Goal: Information Seeking & Learning: Learn about a topic

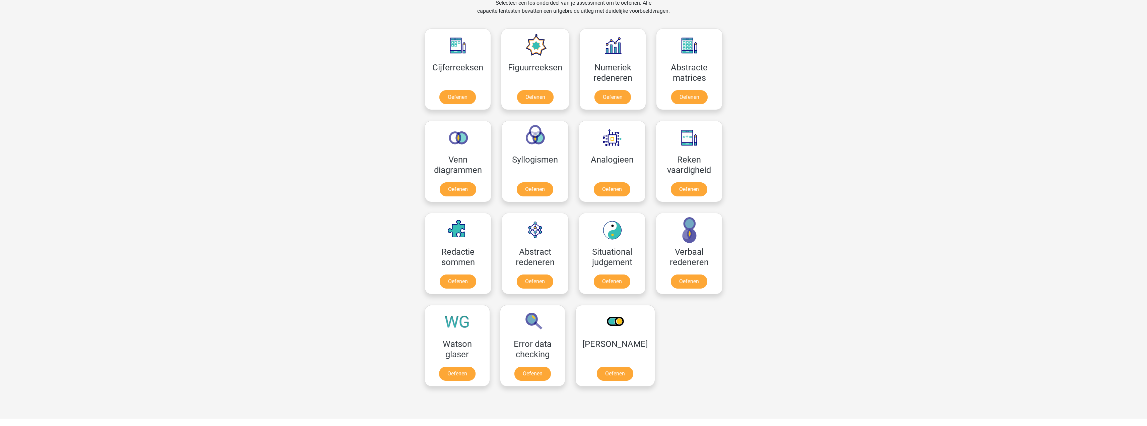
scroll to position [335, 0]
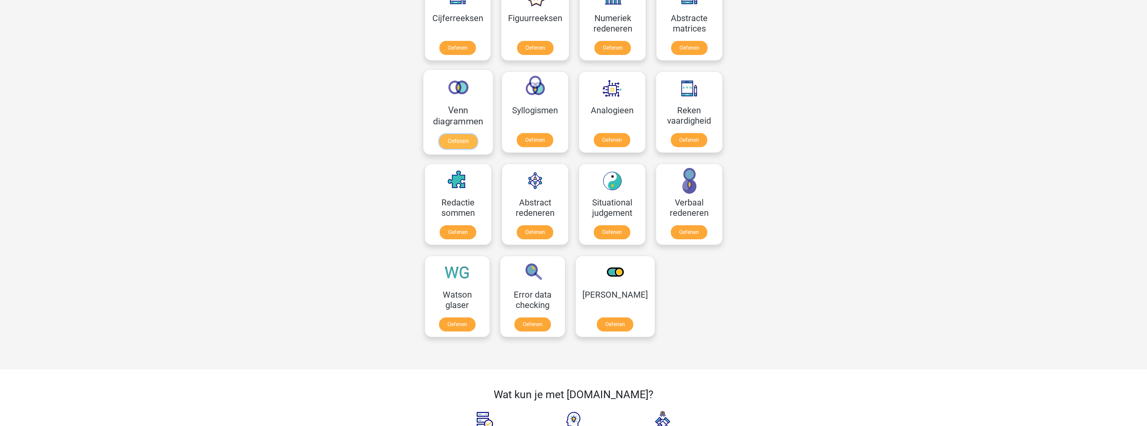
click at [451, 137] on link "Oefenen" at bounding box center [458, 141] width 38 height 15
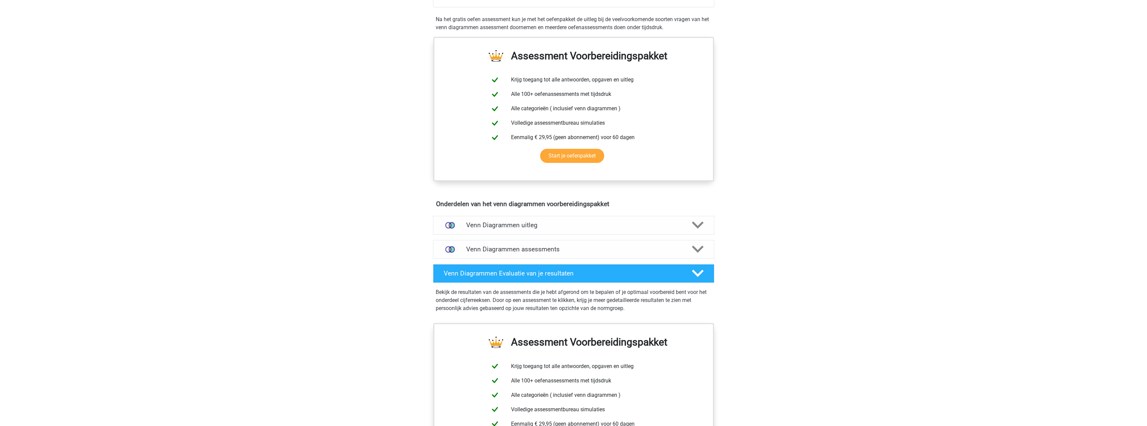
scroll to position [234, 0]
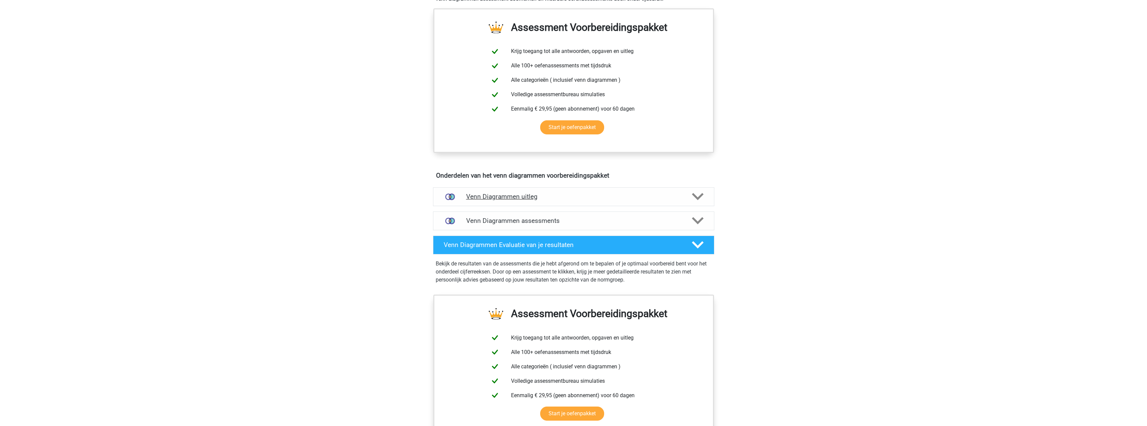
click at [468, 193] on h4 "Venn Diagrammen uitleg" at bounding box center [573, 197] width 215 height 8
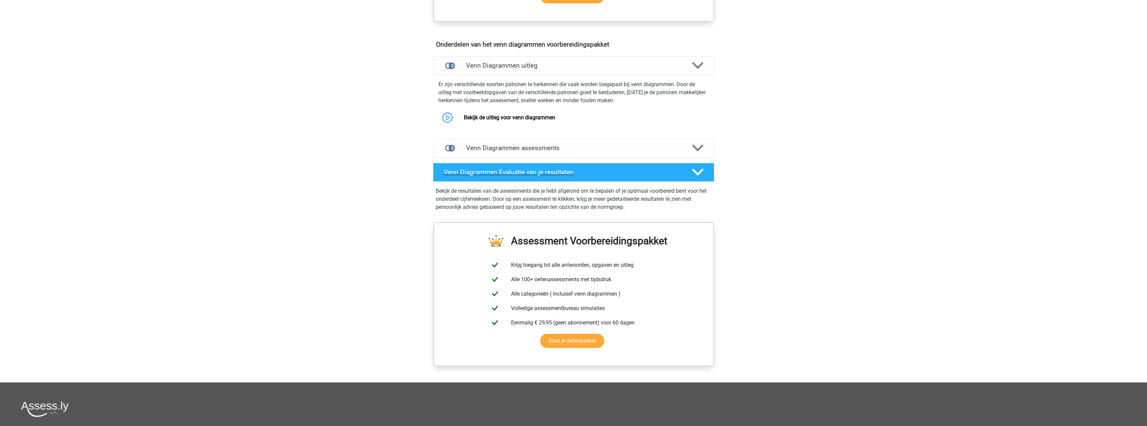
scroll to position [368, 0]
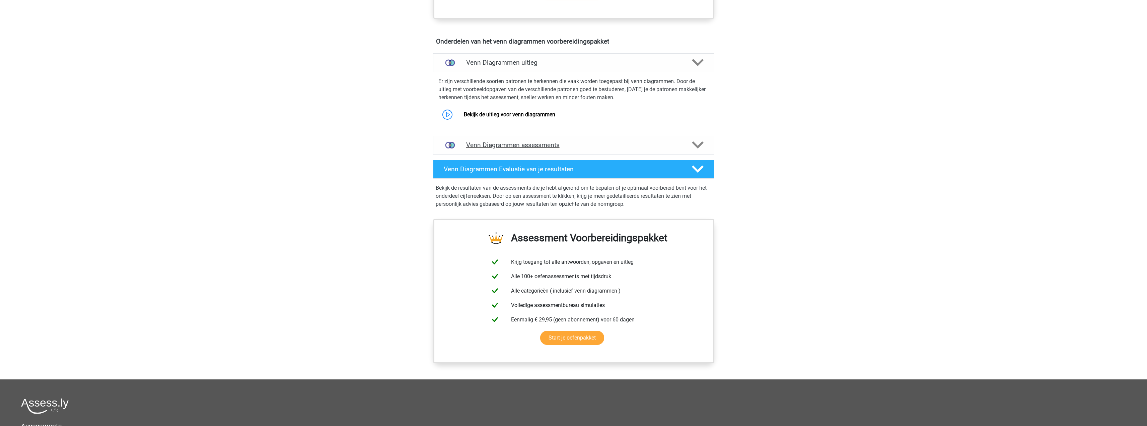
click at [494, 151] on div "Venn Diagrammen assessments" at bounding box center [573, 145] width 281 height 19
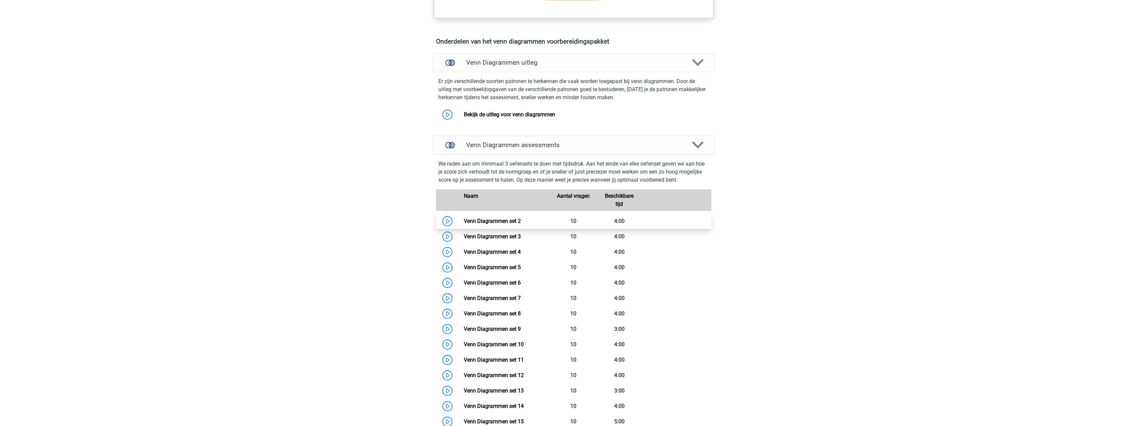
click at [464, 218] on link "Venn Diagrammen set 2" at bounding box center [492, 221] width 57 height 6
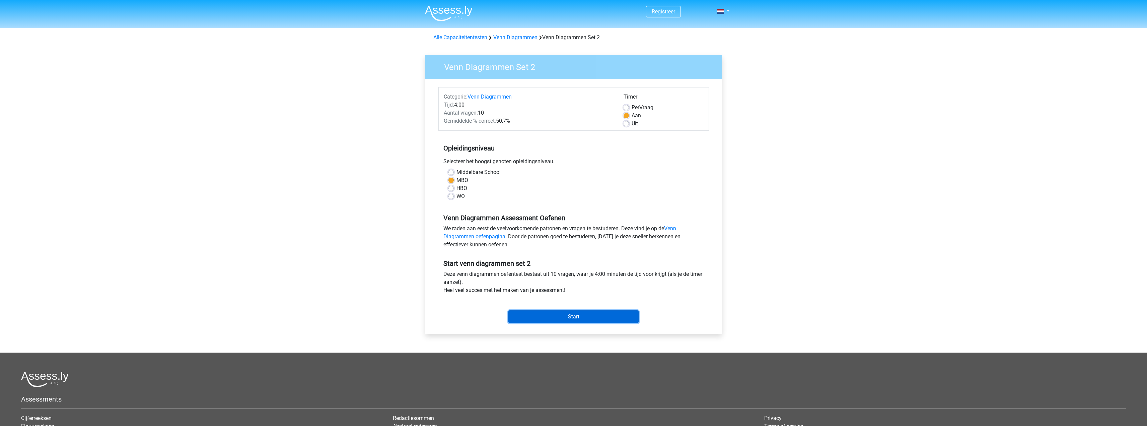
click at [593, 315] on input "Start" at bounding box center [573, 316] width 130 height 13
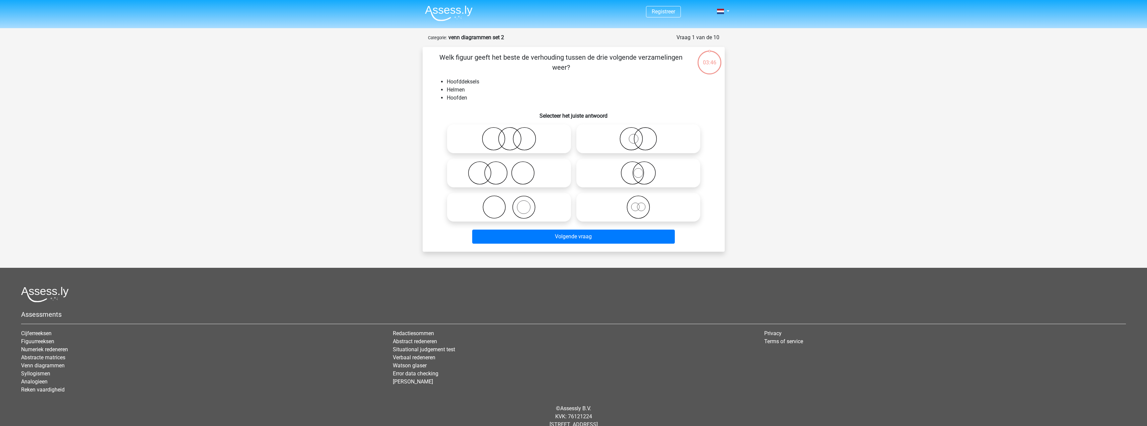
drag, startPoint x: 443, startPoint y: 58, endPoint x: 613, endPoint y: 66, distance: 170.4
click at [674, 56] on div "Welk figuur geeft het beste de verhouding tussen de drie volgende verzamelingen…" at bounding box center [573, 149] width 297 height 194
drag, startPoint x: 550, startPoint y: 67, endPoint x: 534, endPoint y: 68, distance: 16.8
click at [536, 67] on p "Welk figuur geeft het beste de verhouding tussen de drie volgende verzamelingen…" at bounding box center [561, 62] width 256 height 20
drag, startPoint x: 456, startPoint y: 79, endPoint x: 490, endPoint y: 79, distance: 34.5
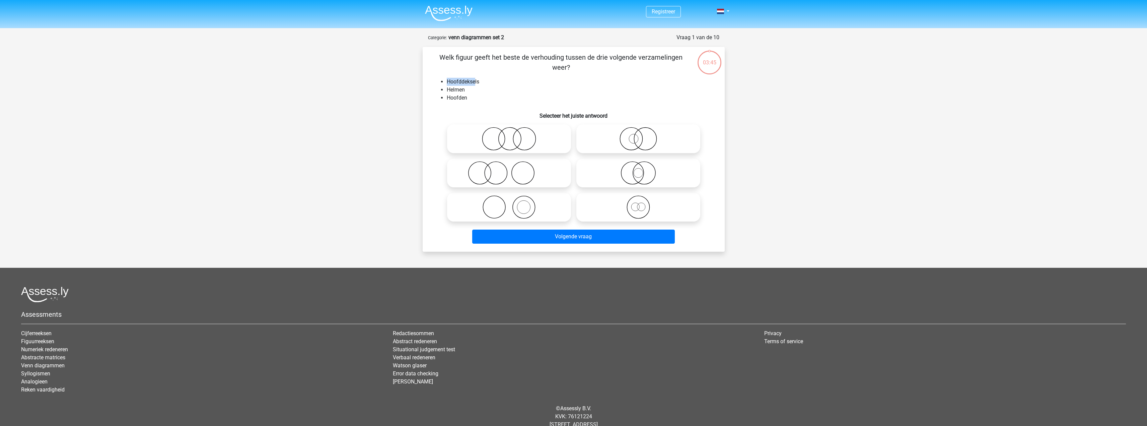
click at [482, 78] on ul "Hoofddeksels Helmen Hoofden" at bounding box center [573, 90] width 281 height 24
drag, startPoint x: 474, startPoint y: 87, endPoint x: 445, endPoint y: 88, distance: 29.5
click at [447, 88] on li "Helmen" at bounding box center [580, 90] width 267 height 8
click at [468, 96] on li "Hoofden" at bounding box center [580, 98] width 267 height 8
click at [511, 135] on input "radio" at bounding box center [511, 133] width 4 height 4
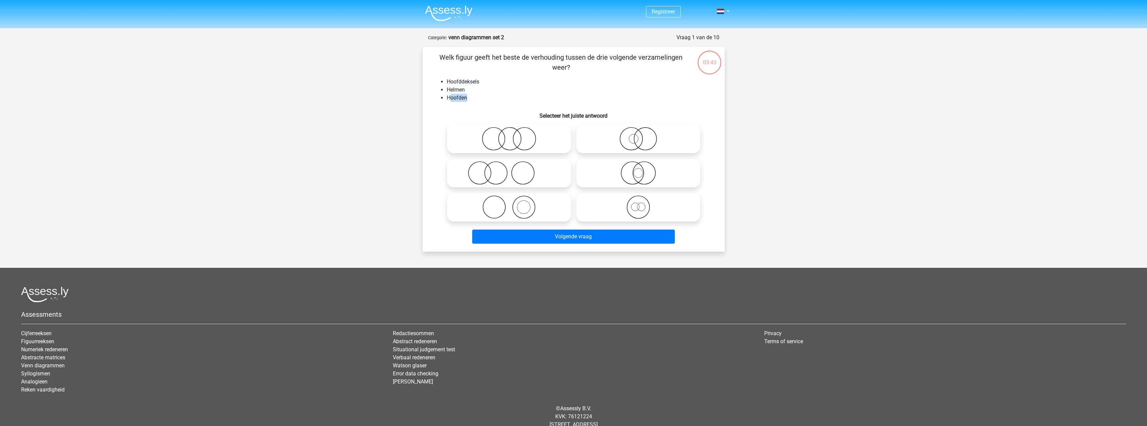
radio input "true"
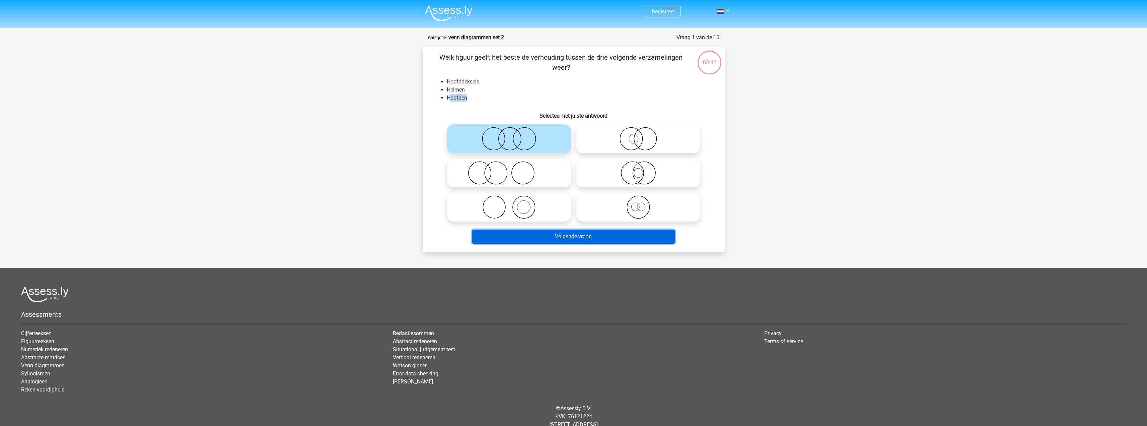
click at [577, 237] on button "Volgende vraag" at bounding box center [573, 236] width 203 height 14
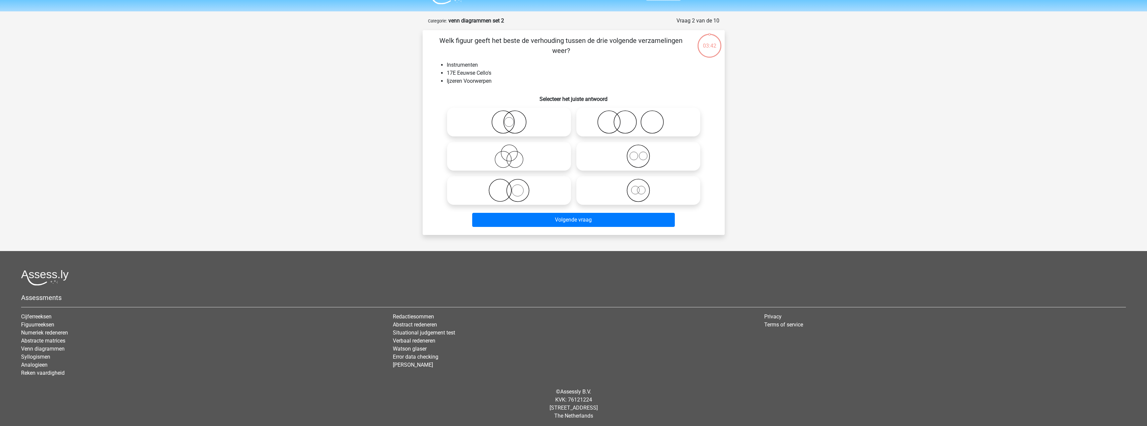
scroll to position [19, 0]
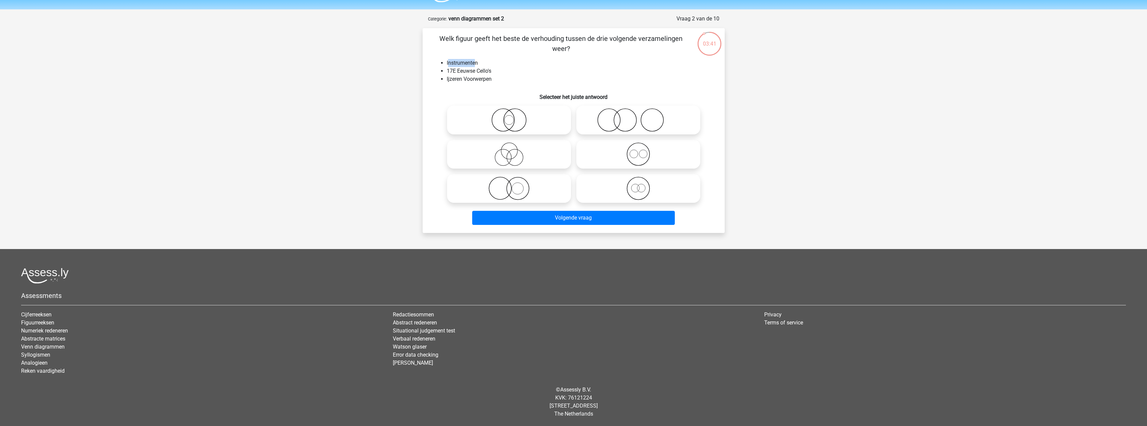
drag, startPoint x: 450, startPoint y: 64, endPoint x: 476, endPoint y: 64, distance: 26.1
click at [476, 64] on li "Instrumenten" at bounding box center [580, 63] width 267 height 8
drag, startPoint x: 505, startPoint y: 71, endPoint x: 452, endPoint y: 76, distance: 53.5
click at [450, 71] on li "17E Eeuwse Cello's" at bounding box center [580, 71] width 267 height 8
drag, startPoint x: 444, startPoint y: 81, endPoint x: 513, endPoint y: 82, distance: 68.7
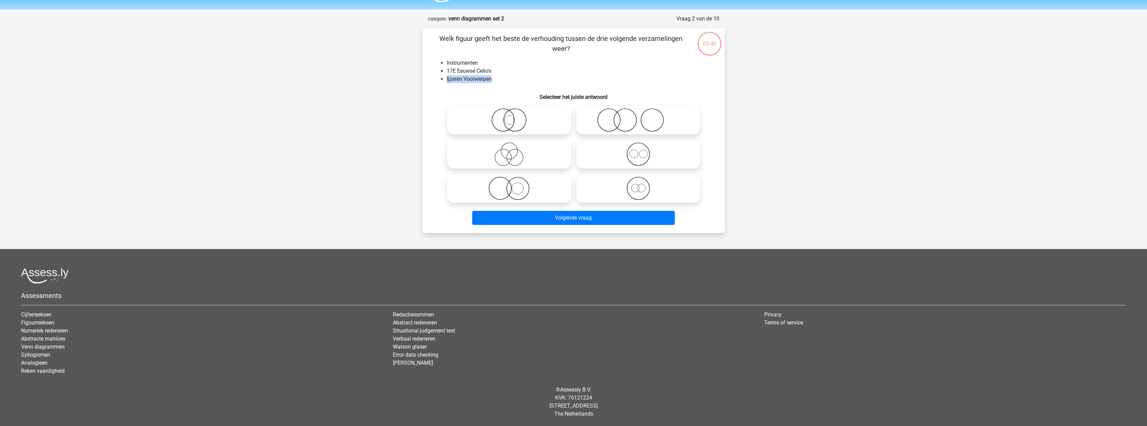
click at [501, 78] on ul "Instrumenten 17E Eeuwse Cello's Ijzeren Voorwerpen" at bounding box center [573, 71] width 281 height 24
click at [651, 122] on icon at bounding box center [638, 119] width 119 height 23
click at [643, 117] on input "radio" at bounding box center [640, 114] width 4 height 4
radio input "true"
drag, startPoint x: 481, startPoint y: 74, endPoint x: 459, endPoint y: 73, distance: 22.1
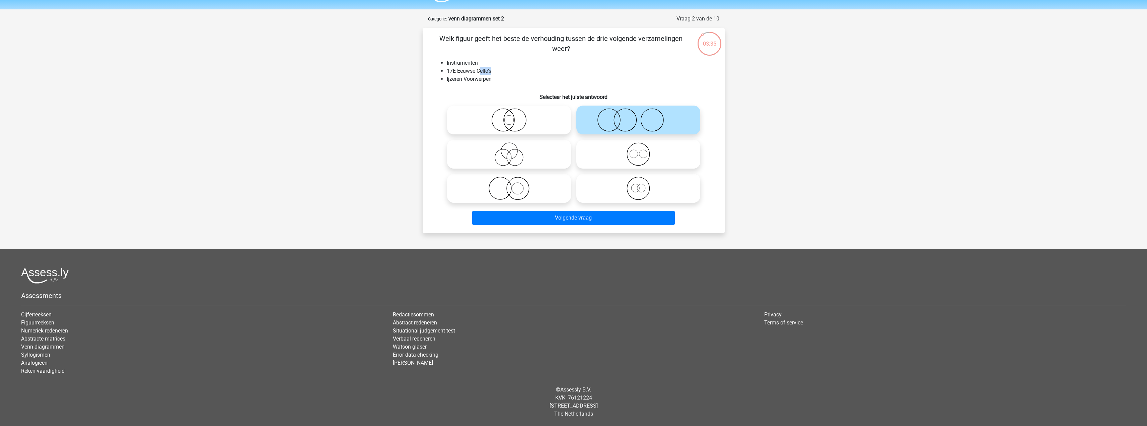
click at [462, 71] on li "17E Eeuwse Cello's" at bounding box center [580, 71] width 267 height 8
drag, startPoint x: 480, startPoint y: 79, endPoint x: 485, endPoint y: 79, distance: 5.0
click at [485, 79] on li "Ijzeren Voorwerpen" at bounding box center [580, 79] width 267 height 8
click at [584, 216] on button "Volgende vraag" at bounding box center [573, 218] width 203 height 14
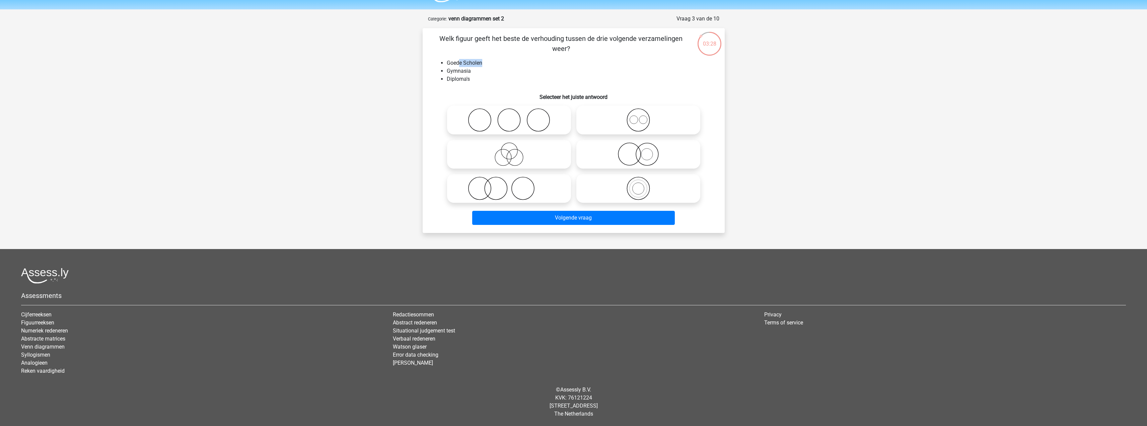
drag, startPoint x: 484, startPoint y: 63, endPoint x: 459, endPoint y: 66, distance: 24.9
click at [458, 63] on li "Goede Scholen" at bounding box center [580, 63] width 267 height 8
drag, startPoint x: 482, startPoint y: 72, endPoint x: 487, endPoint y: 72, distance: 5.7
click at [487, 72] on li "Gymnasia" at bounding box center [580, 71] width 267 height 8
drag, startPoint x: 518, startPoint y: 155, endPoint x: 549, endPoint y: 205, distance: 58.5
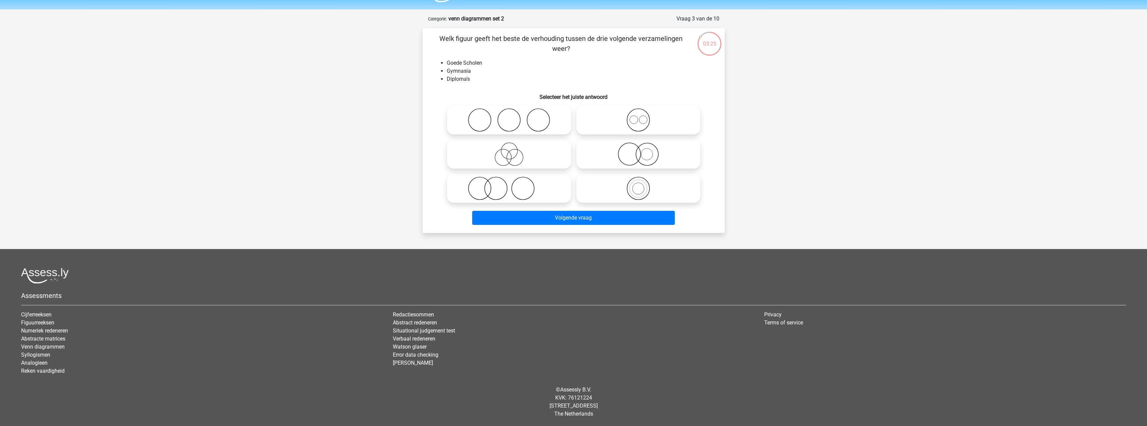
click at [518, 155] on icon at bounding box center [509, 153] width 119 height 23
click at [513, 151] on input "radio" at bounding box center [511, 148] width 4 height 4
radio input "true"
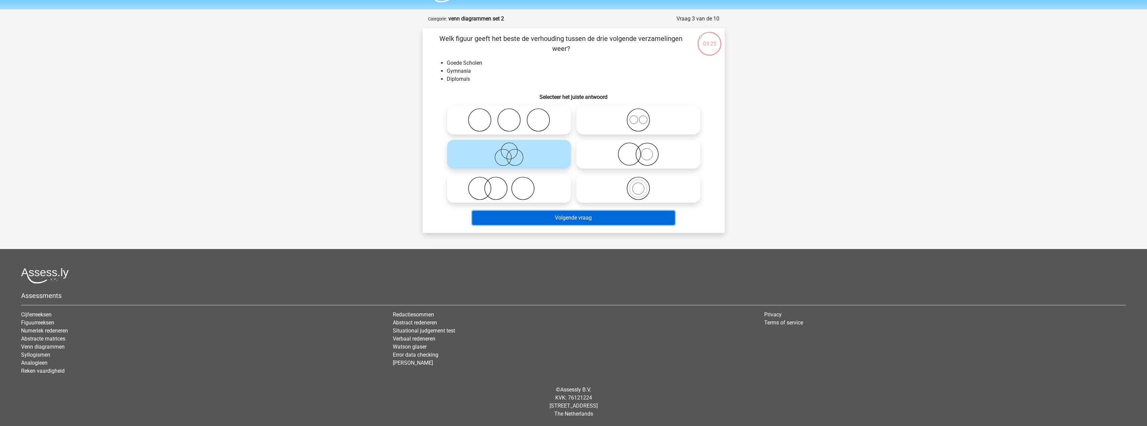
click at [560, 214] on button "Volgende vraag" at bounding box center [573, 218] width 203 height 14
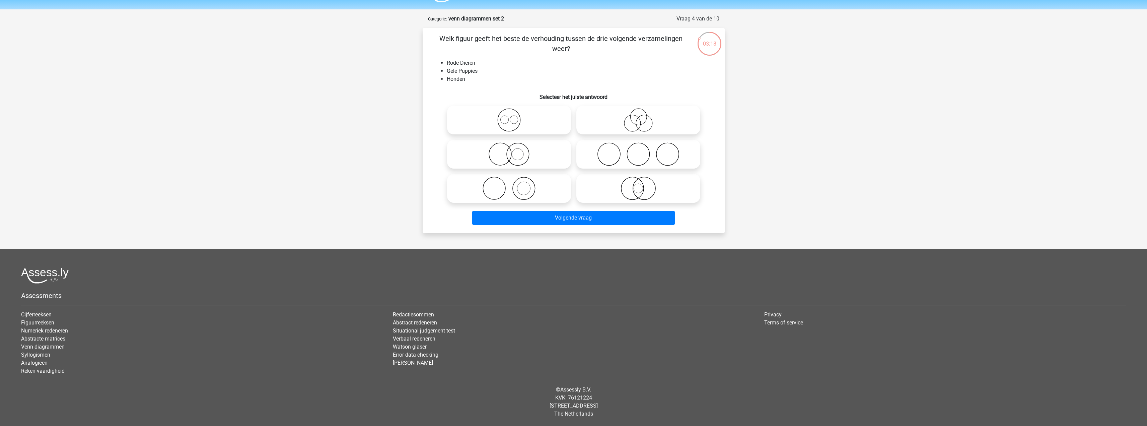
drag, startPoint x: 598, startPoint y: 39, endPoint x: 674, endPoint y: 33, distance: 76.2
click at [671, 33] on p "Welk figuur geeft het beste de verhouding tussen de drie volgende verzamelingen…" at bounding box center [561, 43] width 256 height 20
drag, startPoint x: 631, startPoint y: 151, endPoint x: 619, endPoint y: 210, distance: 60.1
click at [631, 151] on icon at bounding box center [638, 153] width 119 height 23
click at [638, 151] on input "radio" at bounding box center [640, 148] width 4 height 4
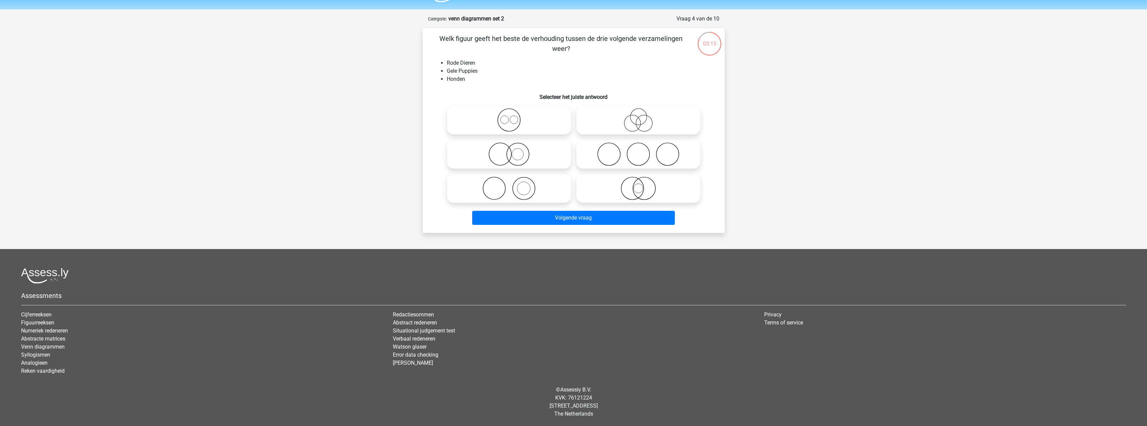
radio input "true"
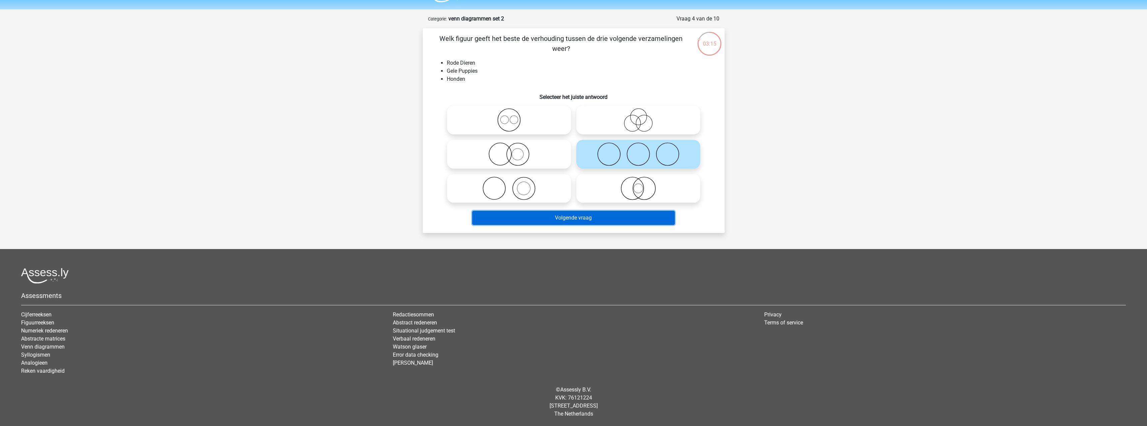
click at [618, 211] on button "Volgende vraag" at bounding box center [573, 218] width 203 height 14
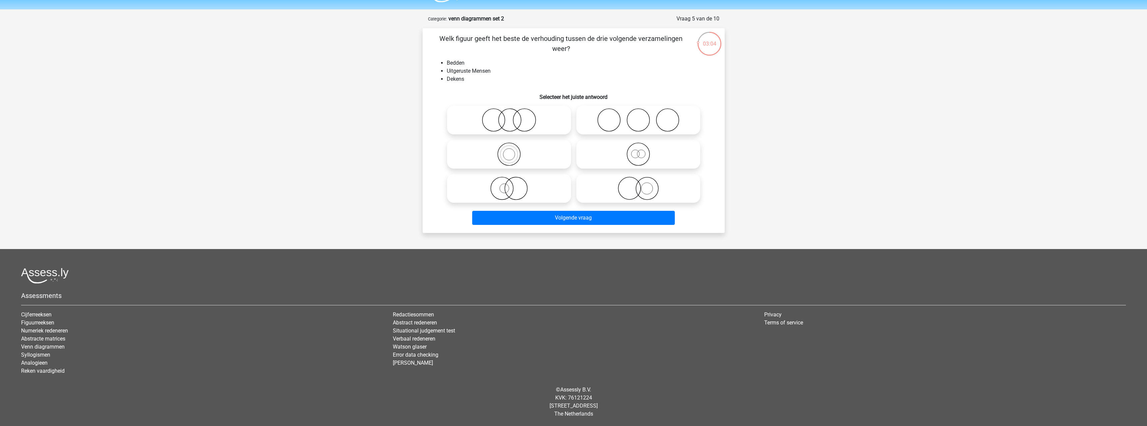
click at [517, 187] on icon at bounding box center [509, 188] width 119 height 23
click at [513, 185] on input "radio" at bounding box center [511, 183] width 4 height 4
radio input "true"
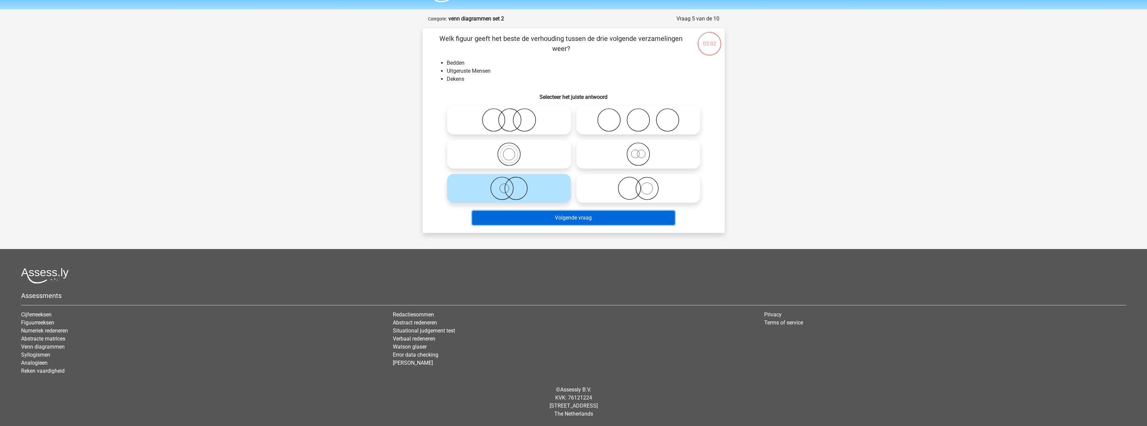
click at [597, 211] on button "Volgende vraag" at bounding box center [573, 218] width 203 height 14
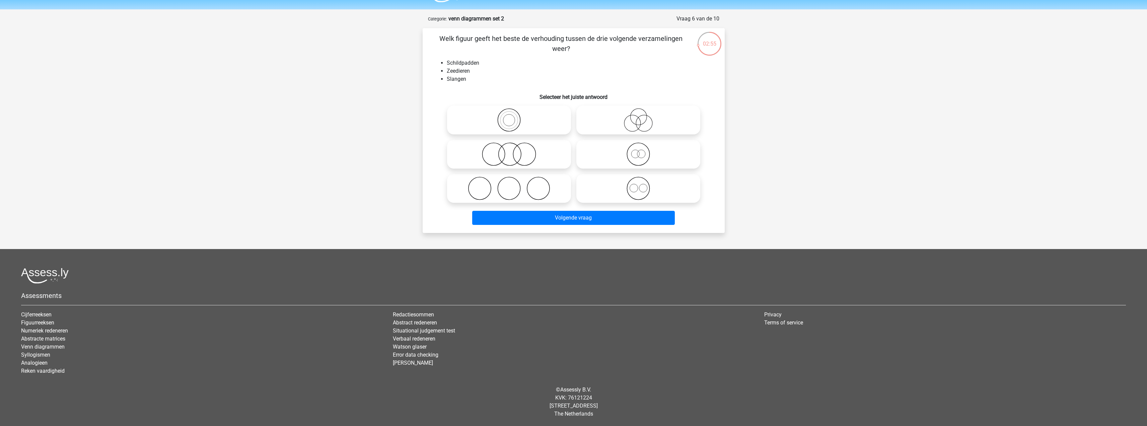
drag, startPoint x: 482, startPoint y: 62, endPoint x: 450, endPoint y: 68, distance: 32.4
click at [458, 68] on ul "Schildpadden Zeedieren Slangen" at bounding box center [573, 71] width 281 height 24
drag, startPoint x: 465, startPoint y: 80, endPoint x: 522, endPoint y: 91, distance: 58.3
click at [465, 81] on li "Slangen" at bounding box center [580, 79] width 267 height 8
click at [531, 159] on icon at bounding box center [509, 153] width 119 height 23
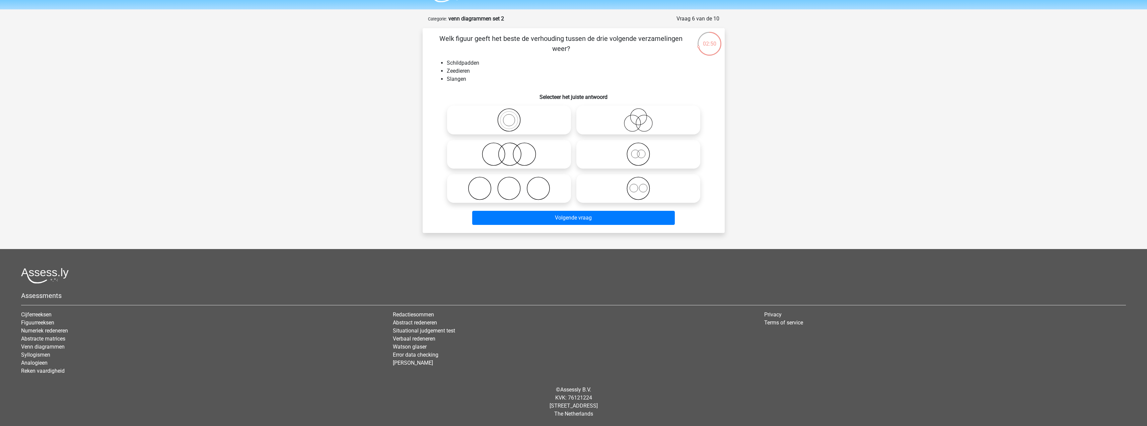
click at [513, 151] on input "radio" at bounding box center [511, 148] width 4 height 4
radio input "true"
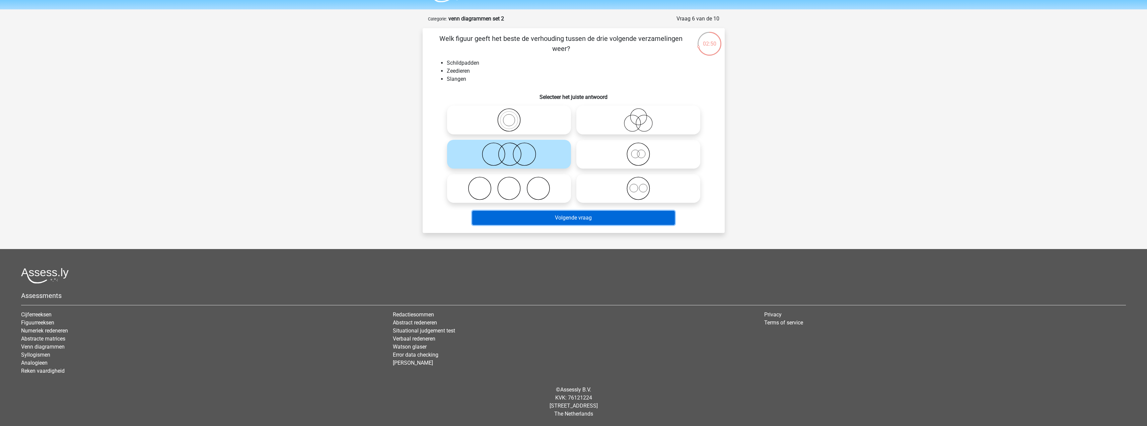
click at [561, 219] on button "Volgende vraag" at bounding box center [573, 218] width 203 height 14
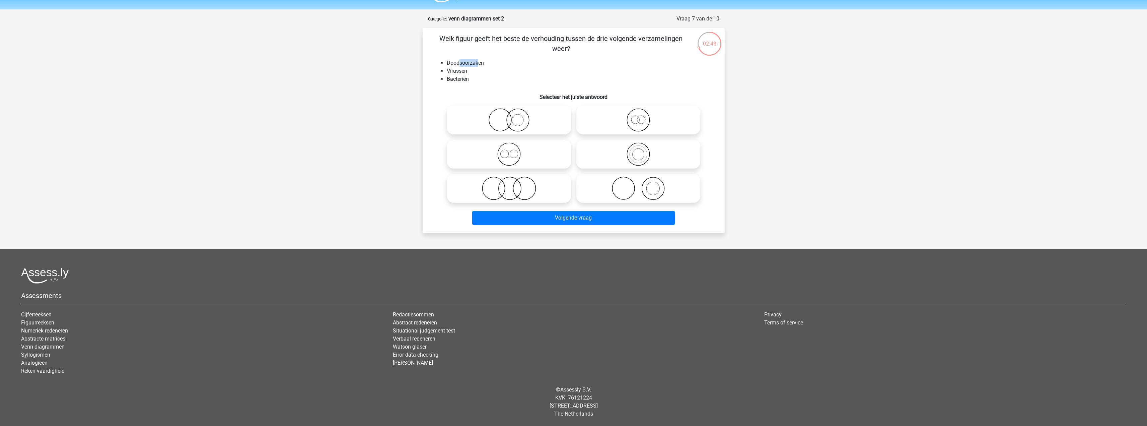
drag, startPoint x: 461, startPoint y: 63, endPoint x: 479, endPoint y: 63, distance: 18.8
click at [479, 63] on li "Doodsoorzaken" at bounding box center [580, 63] width 267 height 8
drag, startPoint x: 469, startPoint y: 69, endPoint x: 460, endPoint y: 70, distance: 9.7
click at [460, 70] on li "Virussen" at bounding box center [580, 71] width 267 height 8
drag, startPoint x: 445, startPoint y: 80, endPoint x: 471, endPoint y: 80, distance: 26.5
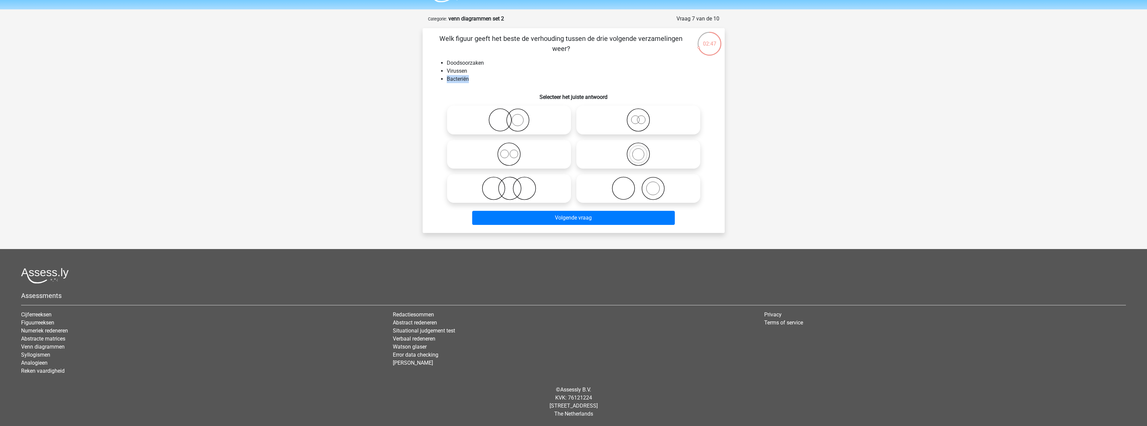
click at [471, 80] on li "Bacteriën" at bounding box center [580, 79] width 267 height 8
click at [650, 159] on icon at bounding box center [638, 153] width 119 height 23
click at [643, 151] on input "radio" at bounding box center [640, 148] width 4 height 4
radio input "true"
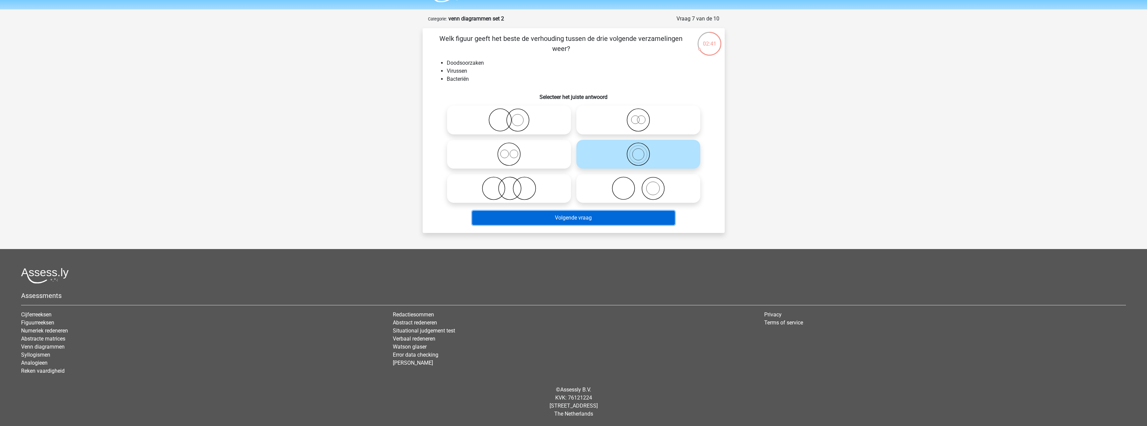
click at [598, 216] on button "Volgende vraag" at bounding box center [573, 218] width 203 height 14
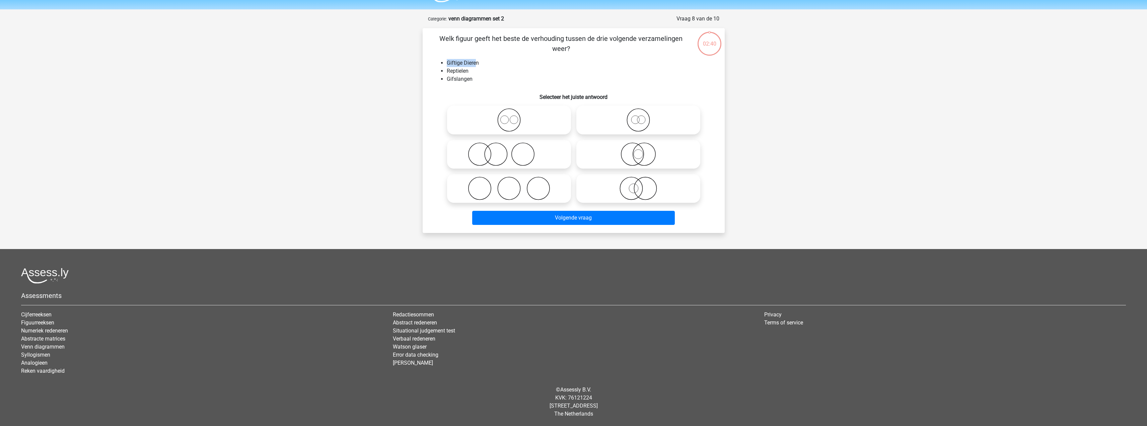
drag, startPoint x: 466, startPoint y: 65, endPoint x: 476, endPoint y: 64, distance: 9.7
click at [476, 64] on li "Giftige Dieren" at bounding box center [580, 63] width 267 height 8
drag, startPoint x: 456, startPoint y: 71, endPoint x: 467, endPoint y: 74, distance: 11.1
click at [469, 72] on li "Reptielen" at bounding box center [580, 71] width 267 height 8
click at [477, 79] on li "Gifslangen" at bounding box center [580, 79] width 267 height 8
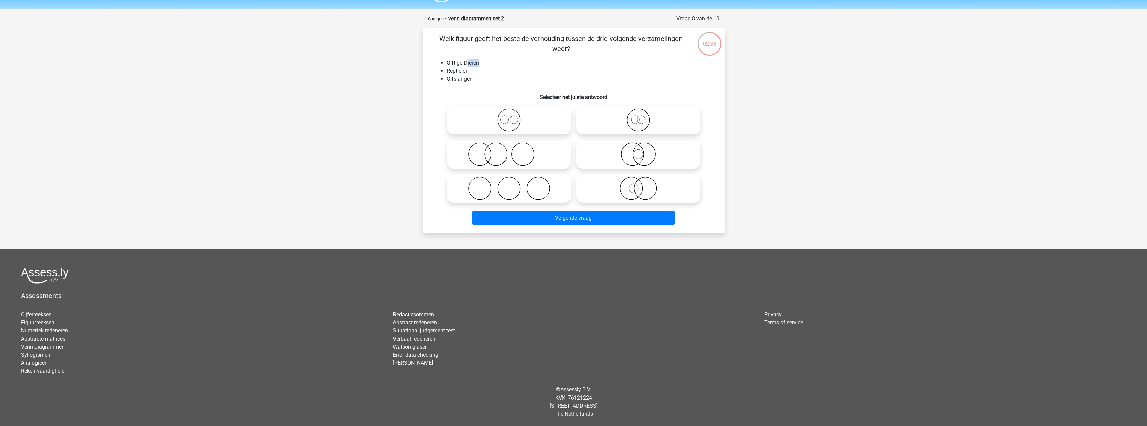
drag, startPoint x: 467, startPoint y: 64, endPoint x: 454, endPoint y: 65, distance: 13.1
click at [455, 65] on li "Giftige Dieren" at bounding box center [580, 63] width 267 height 8
drag, startPoint x: 456, startPoint y: 71, endPoint x: 473, endPoint y: 70, distance: 16.8
click at [472, 70] on li "Reptielen" at bounding box center [580, 71] width 267 height 8
drag, startPoint x: 462, startPoint y: 79, endPoint x: 456, endPoint y: 79, distance: 6.0
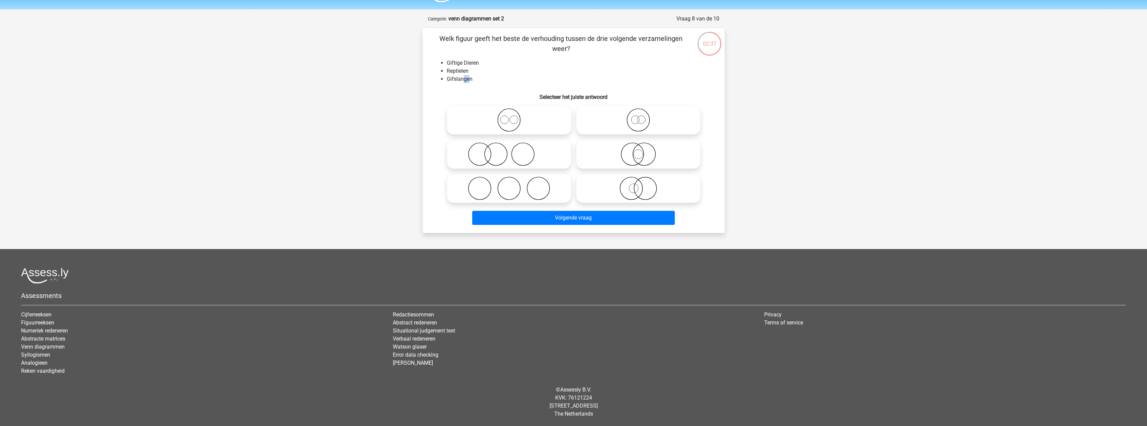
click at [457, 79] on li "Gifslangen" at bounding box center [580, 79] width 267 height 8
click at [523, 120] on icon at bounding box center [509, 119] width 119 height 23
click at [513, 117] on input "radio" at bounding box center [511, 114] width 4 height 4
radio input "true"
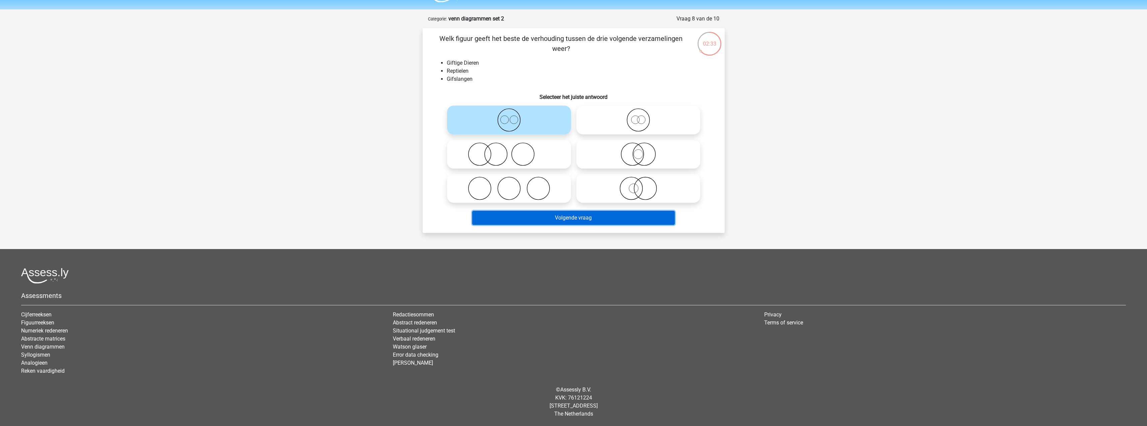
click at [576, 217] on button "Volgende vraag" at bounding box center [573, 218] width 203 height 14
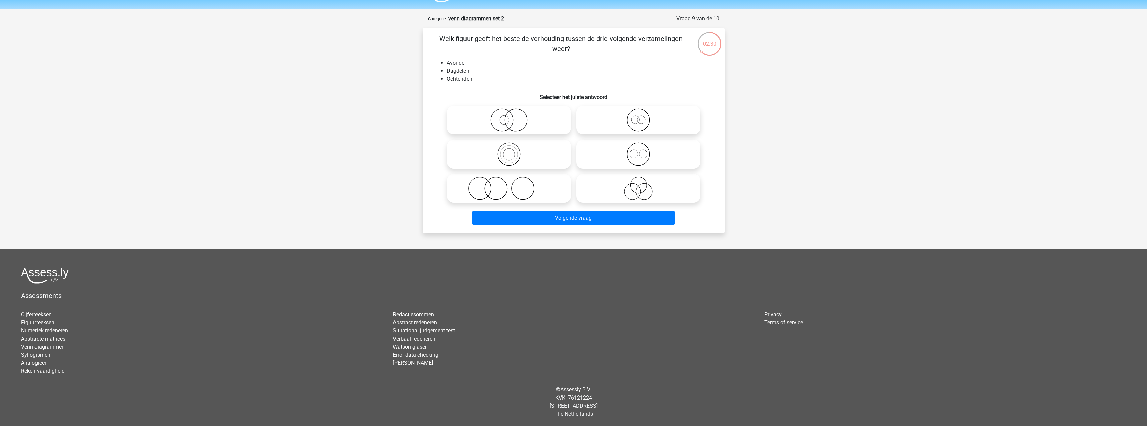
drag, startPoint x: 515, startPoint y: 185, endPoint x: 528, endPoint y: 197, distance: 18.3
click at [515, 185] on icon at bounding box center [509, 188] width 119 height 23
click at [513, 185] on input "radio" at bounding box center [511, 183] width 4 height 4
radio input "true"
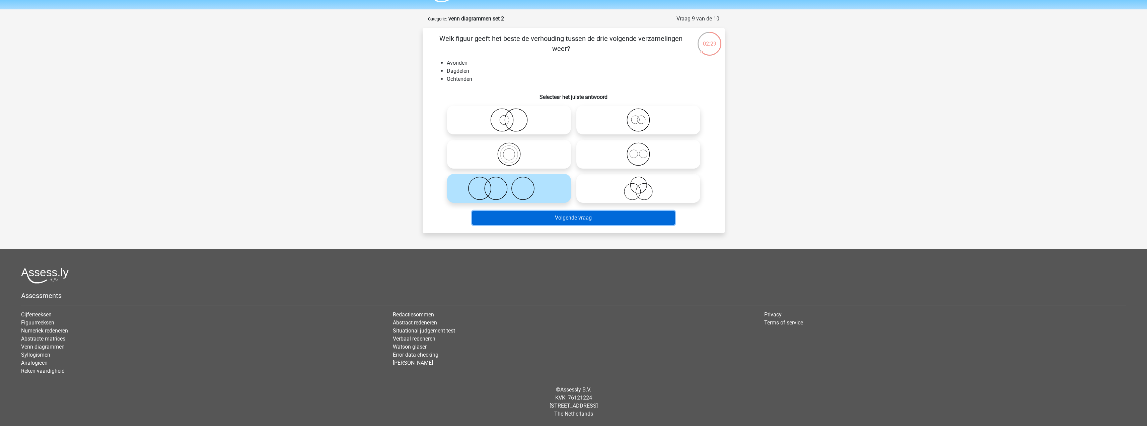
click at [546, 216] on button "Volgende vraag" at bounding box center [573, 218] width 203 height 14
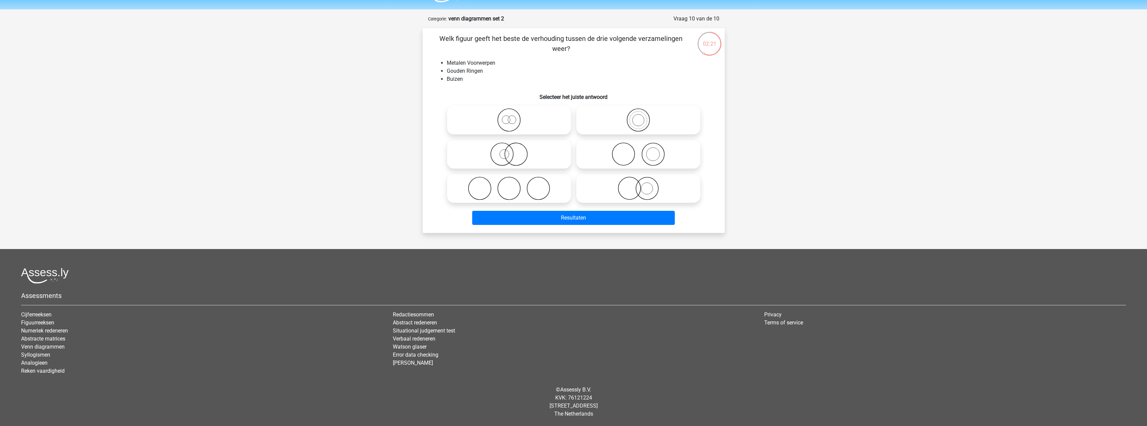
drag, startPoint x: 527, startPoint y: 185, endPoint x: 547, endPoint y: 207, distance: 29.6
click at [528, 186] on icon at bounding box center [509, 188] width 119 height 23
click at [513, 185] on input "radio" at bounding box center [511, 183] width 4 height 4
radio input "true"
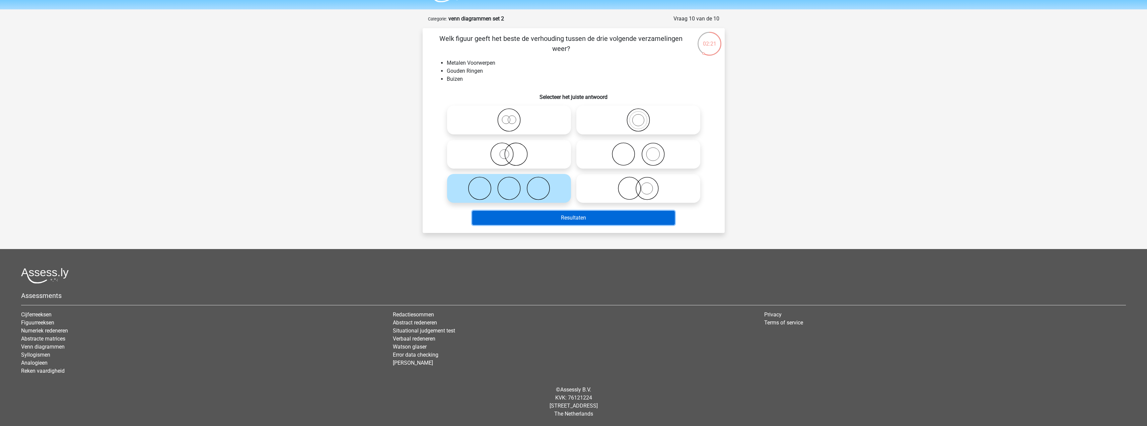
click at [552, 212] on button "Resultaten" at bounding box center [573, 218] width 203 height 14
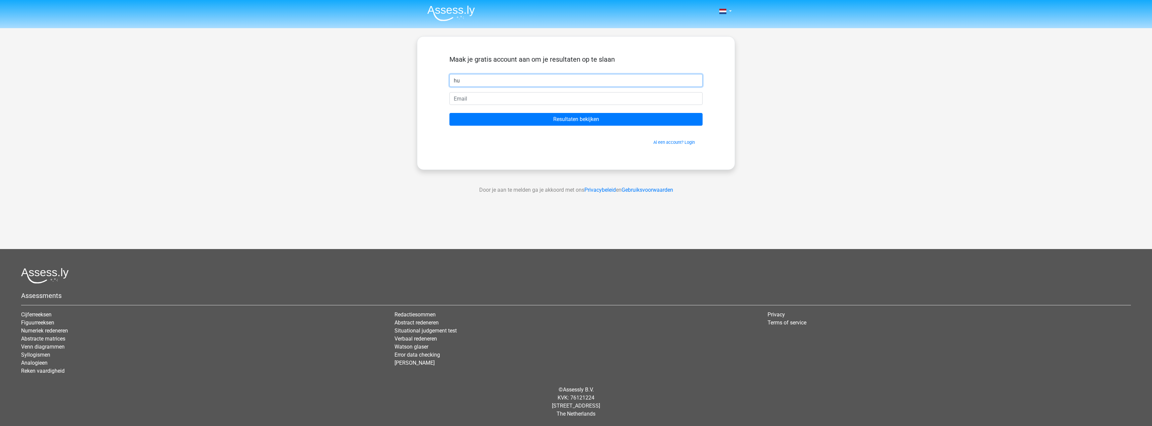
type input "hu"
click at [472, 100] on input "email" at bounding box center [575, 98] width 253 height 13
paste input "[EMAIL_ADDRESS][DOMAIN_NAME]"
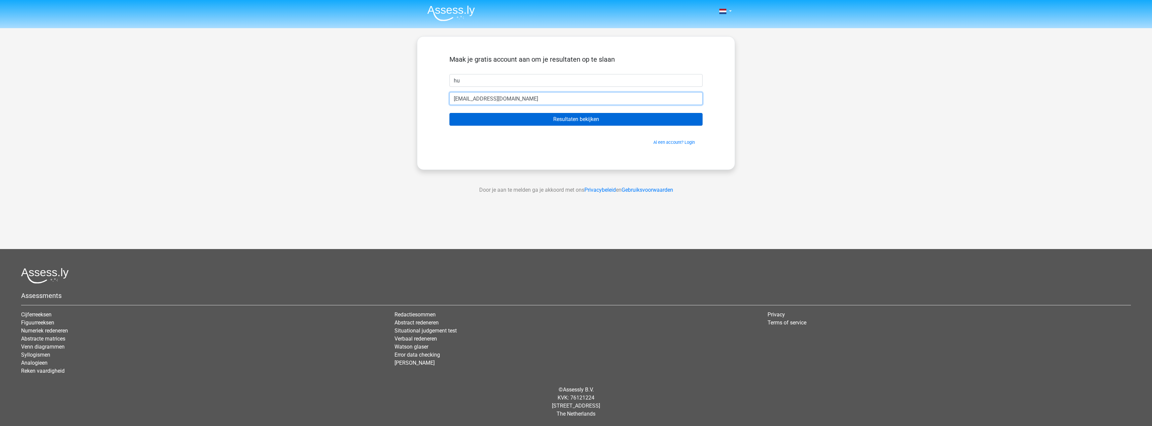
type input "[EMAIL_ADDRESS][DOMAIN_NAME]"
click at [515, 120] on input "Resultaten bekijken" at bounding box center [575, 119] width 253 height 13
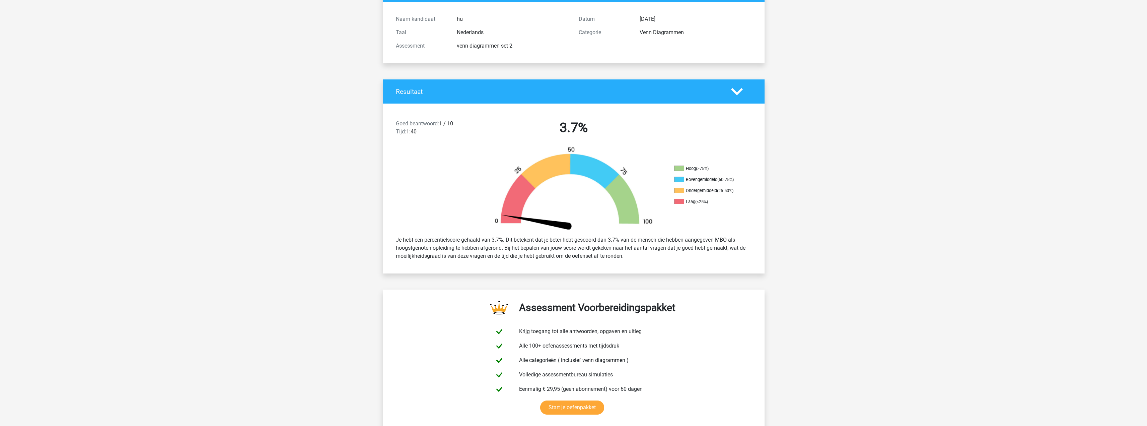
scroll to position [67, 0]
drag, startPoint x: 460, startPoint y: 122, endPoint x: 394, endPoint y: 123, distance: 66.0
click at [394, 123] on div "Goed beantwoord: 1 / 10 Tijd: 1:40" at bounding box center [436, 128] width 91 height 19
click at [494, 127] on h2 "3.7%" at bounding box center [573, 127] width 173 height 16
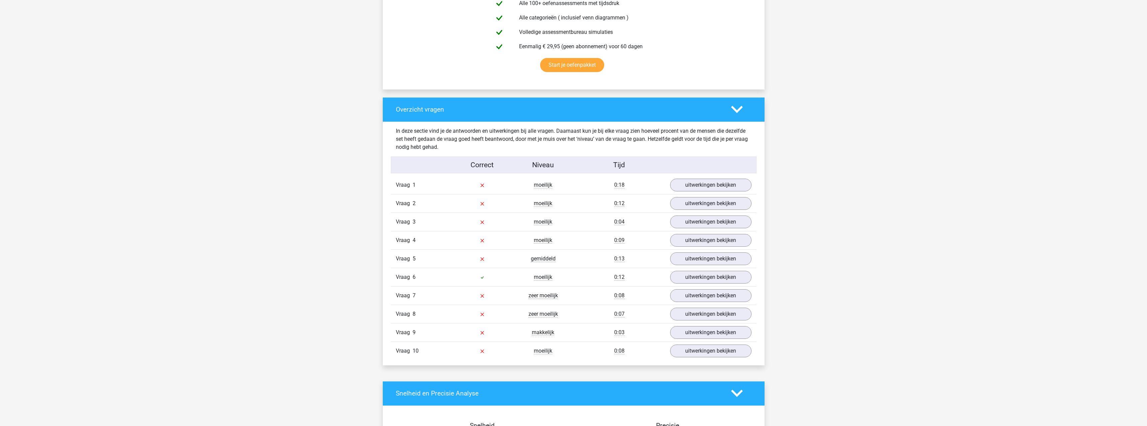
scroll to position [435, 0]
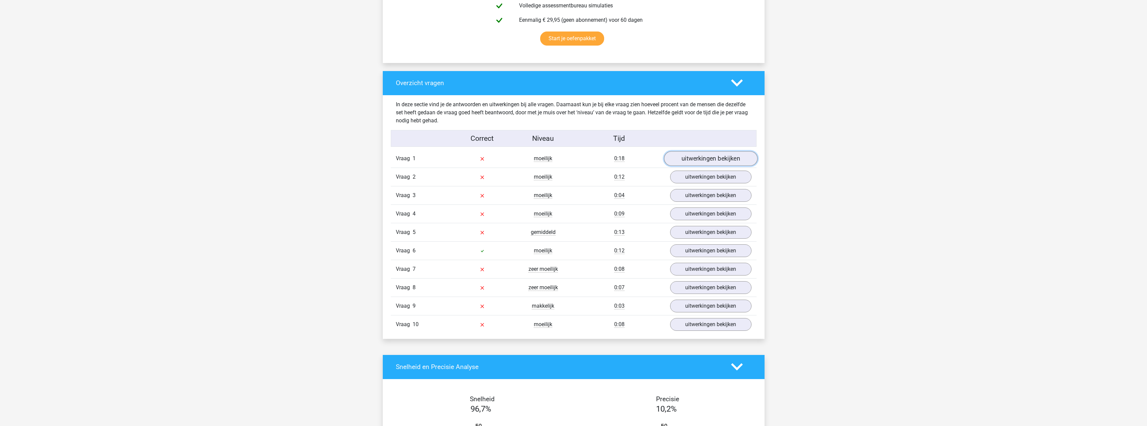
click at [717, 163] on link "uitwerkingen bekijken" at bounding box center [710, 158] width 93 height 15
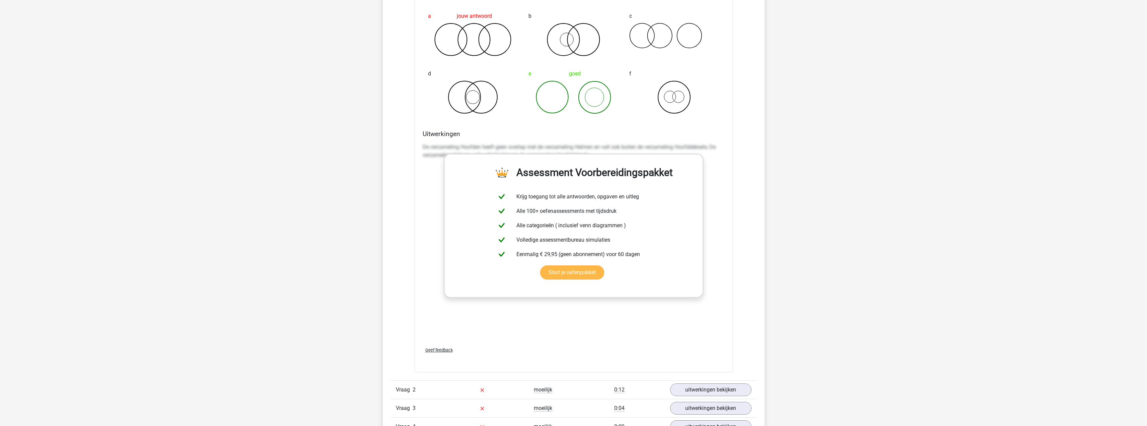
scroll to position [737, 0]
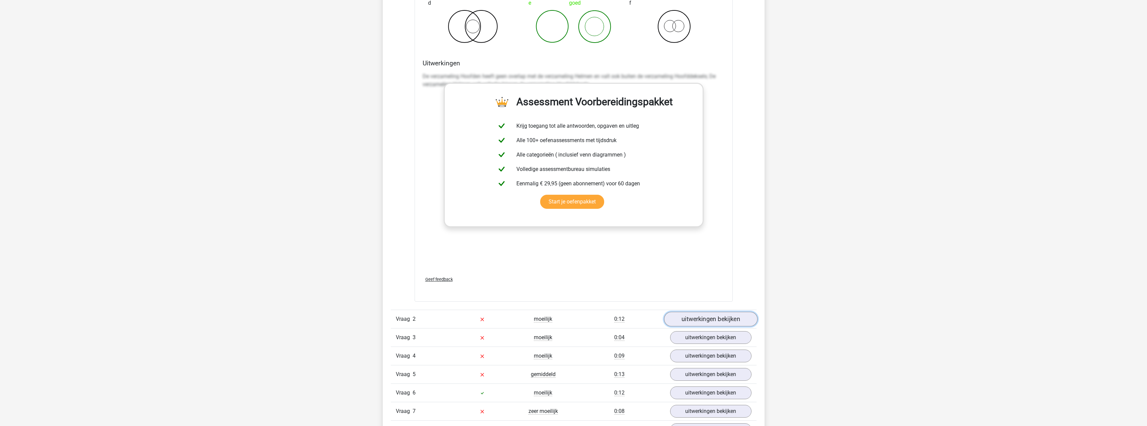
click at [695, 316] on link "uitwerkingen bekijken" at bounding box center [710, 318] width 93 height 15
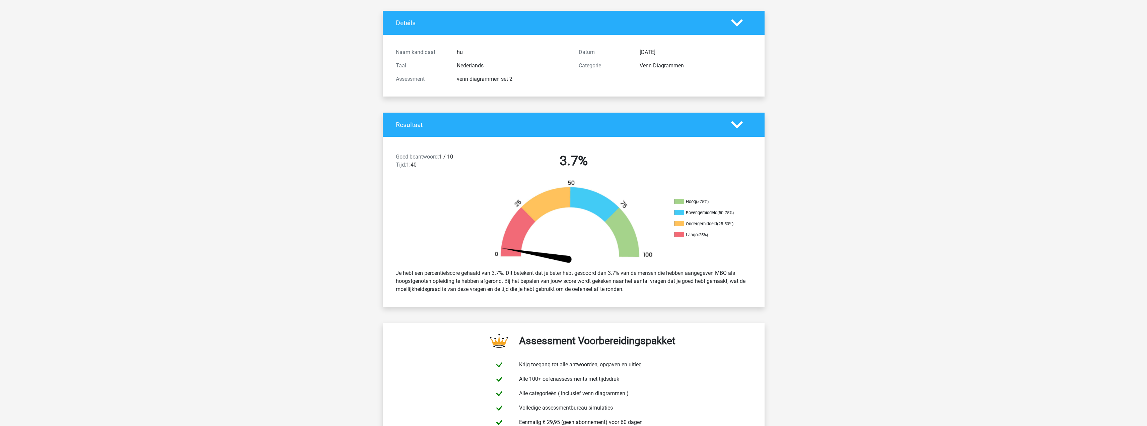
scroll to position [0, 0]
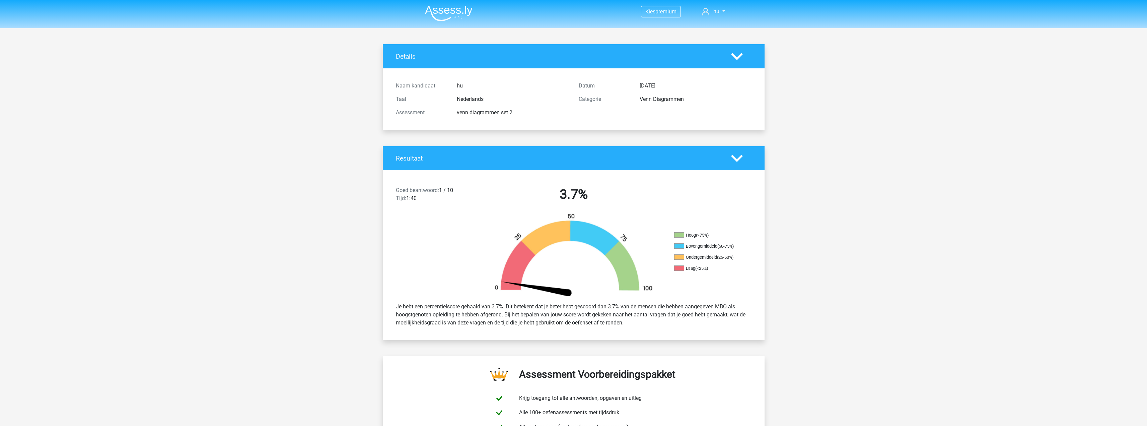
drag, startPoint x: 644, startPoint y: 102, endPoint x: 627, endPoint y: 102, distance: 17.4
click at [627, 102] on div "Categorie Venn Diagrammen" at bounding box center [665, 98] width 183 height 13
click at [679, 100] on div "Venn Diagrammen" at bounding box center [696, 99] width 122 height 8
drag, startPoint x: 686, startPoint y: 102, endPoint x: 646, endPoint y: 103, distance: 39.9
click at [649, 103] on div "Venn Diagrammen" at bounding box center [696, 99] width 122 height 8
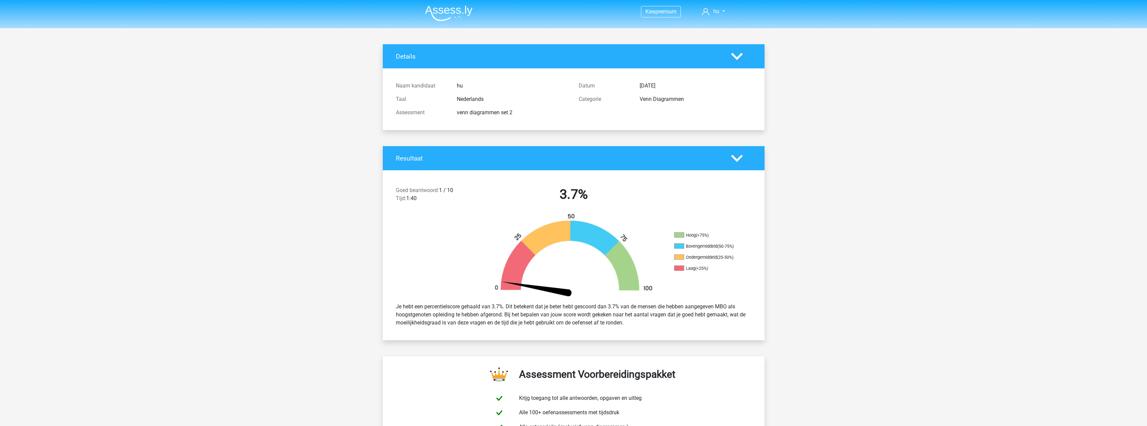
click at [635, 103] on div "Categorie Venn Diagrammen" at bounding box center [665, 98] width 183 height 13
drag, startPoint x: 644, startPoint y: 95, endPoint x: 692, endPoint y: 98, distance: 48.3
click at [690, 97] on div "Categorie Venn Diagrammen" at bounding box center [665, 98] width 183 height 13
click at [692, 98] on div "Venn Diagrammen" at bounding box center [696, 99] width 122 height 8
drag, startPoint x: 684, startPoint y: 100, endPoint x: 636, endPoint y: 102, distance: 48.3
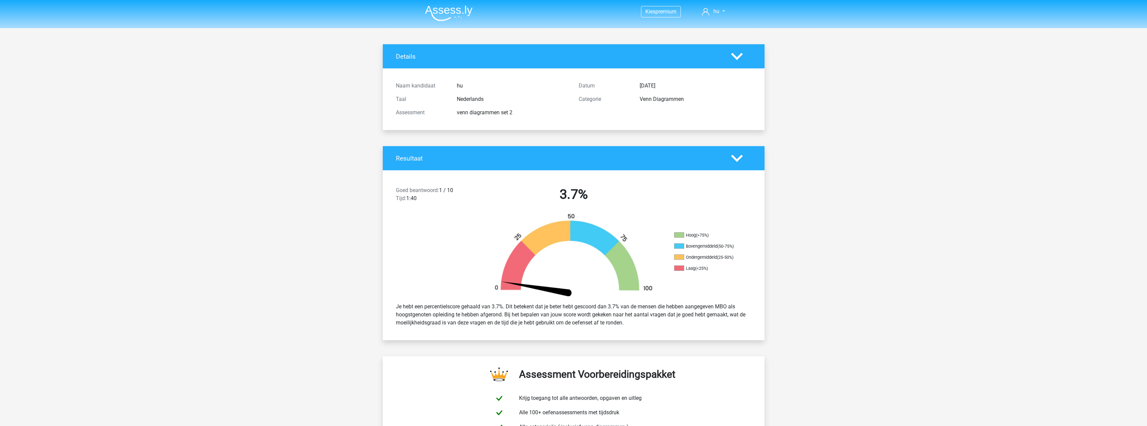
click at [636, 102] on div "Venn Diagrammen" at bounding box center [696, 99] width 122 height 8
copy div "Venn Diagrammen"
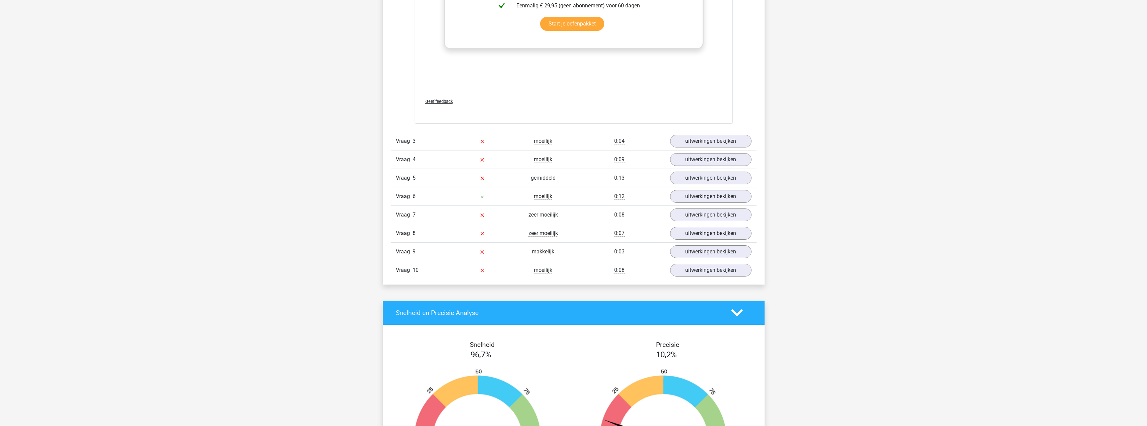
scroll to position [1407, 0]
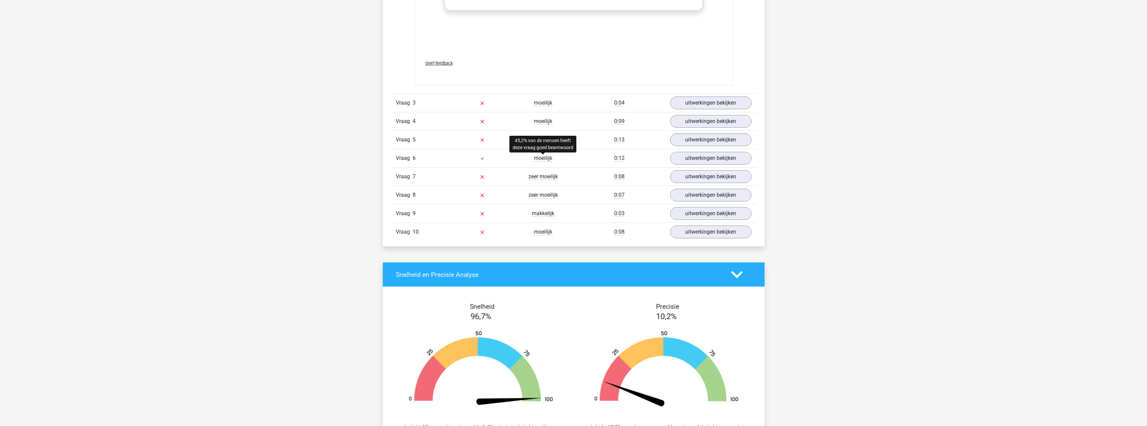
drag, startPoint x: 531, startPoint y: 158, endPoint x: 589, endPoint y: 158, distance: 58.3
click at [584, 158] on div "Vraag 6 moeilijk 0:12 uitwerkingen bekijken" at bounding box center [574, 158] width 366 height 18
click at [695, 155] on link "uitwerkingen bekijken" at bounding box center [710, 158] width 93 height 15
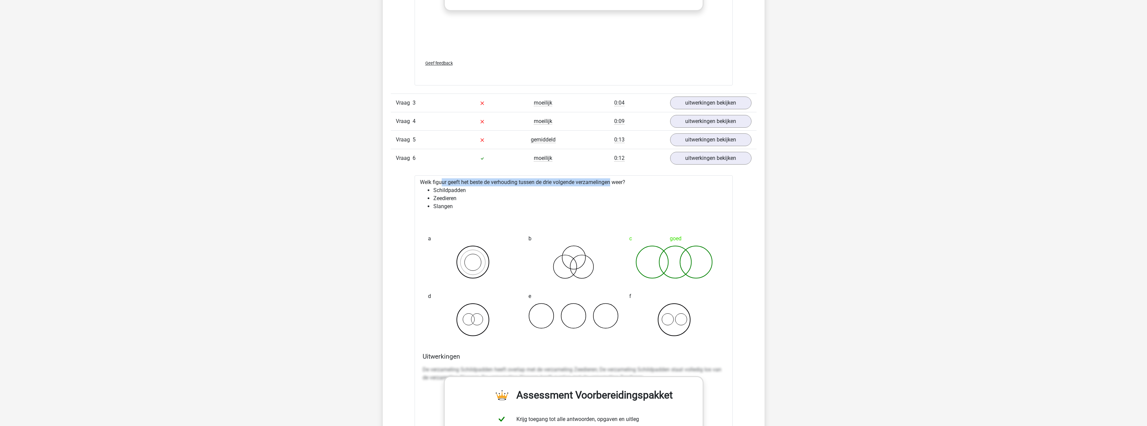
drag, startPoint x: 420, startPoint y: 182, endPoint x: 664, endPoint y: 186, distance: 243.5
click at [614, 182] on div "Welk figuur geeft het beste de verhouding tussen de drie volgende verzamelingen…" at bounding box center [574, 384] width 318 height 419
drag, startPoint x: 632, startPoint y: 183, endPoint x: 557, endPoint y: 183, distance: 75.4
click at [557, 183] on div "Welk figuur geeft het beste de verhouding tussen de drie volgende verzamelingen…" at bounding box center [574, 384] width 318 height 419
drag, startPoint x: 434, startPoint y: 188, endPoint x: 461, endPoint y: 192, distance: 27.5
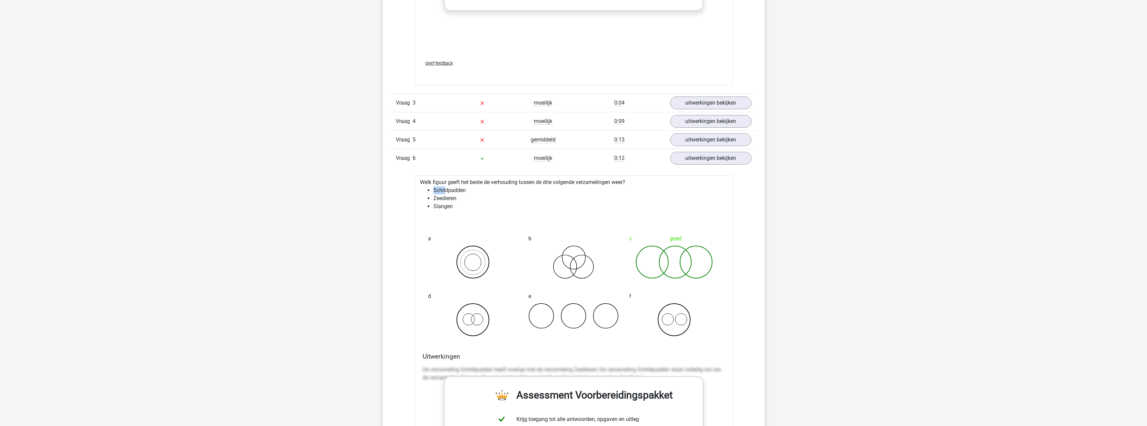
click at [469, 188] on ul "Schildpadden Zeedieren Slangen" at bounding box center [573, 198] width 307 height 24
drag, startPoint x: 441, startPoint y: 196, endPoint x: 465, endPoint y: 199, distance: 24.3
click at [467, 197] on li "Zeedieren" at bounding box center [580, 198] width 294 height 8
click at [697, 145] on link "uitwerkingen bekijken" at bounding box center [710, 139] width 93 height 15
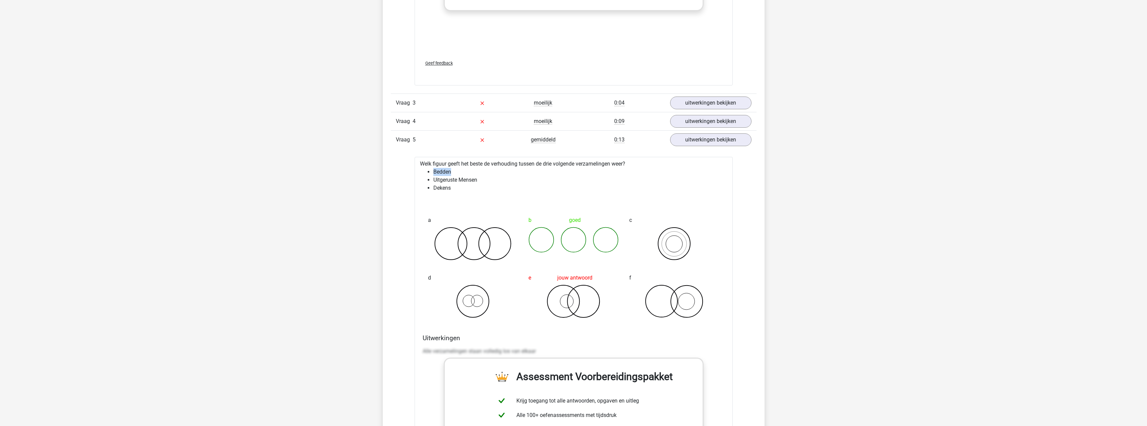
drag, startPoint x: 434, startPoint y: 173, endPoint x: 471, endPoint y: 174, distance: 36.2
click at [473, 173] on li "Bedden" at bounding box center [580, 172] width 294 height 8
drag, startPoint x: 461, startPoint y: 187, endPoint x: 474, endPoint y: 184, distance: 12.8
click at [480, 186] on li "Dekens" at bounding box center [580, 188] width 294 height 8
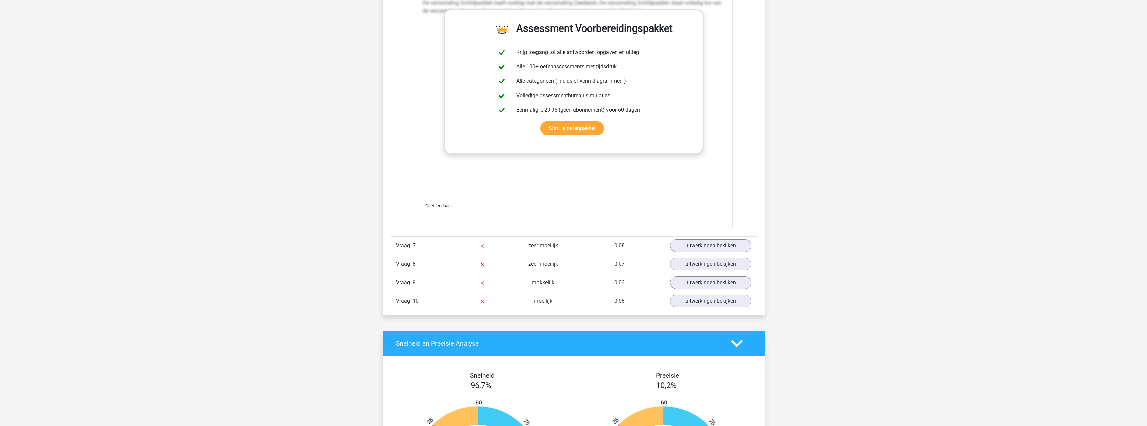
scroll to position [2278, 0]
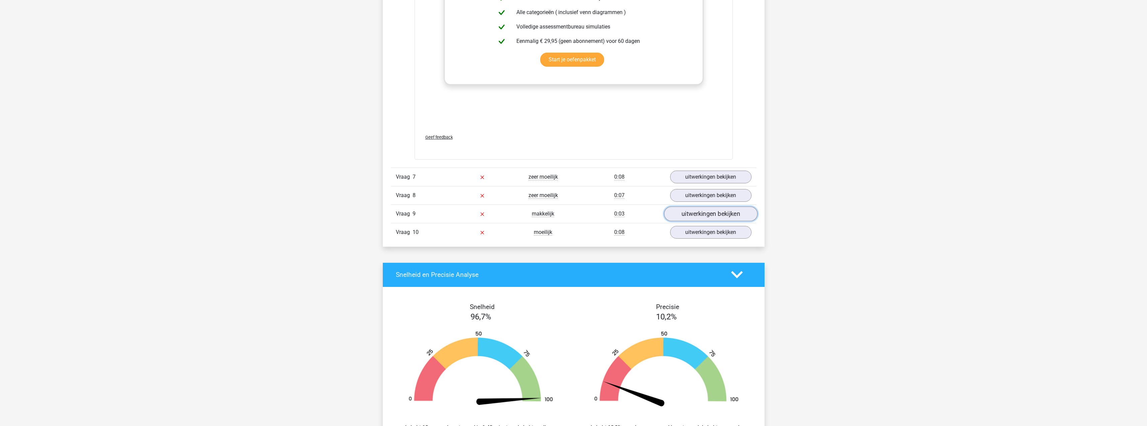
click at [694, 210] on link "uitwerkingen bekijken" at bounding box center [710, 213] width 93 height 15
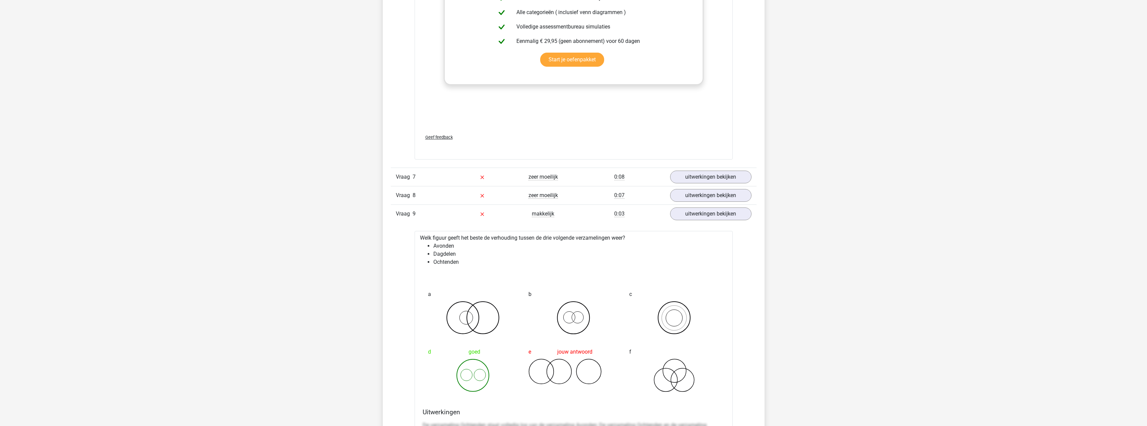
drag, startPoint x: 457, startPoint y: 249, endPoint x: 447, endPoint y: 249, distance: 10.4
click at [450, 249] on li "Avonden" at bounding box center [580, 246] width 294 height 8
click at [442, 263] on li "Ochtenden" at bounding box center [580, 262] width 294 height 8
drag, startPoint x: 449, startPoint y: 246, endPoint x: 454, endPoint y: 247, distance: 5.0
click at [454, 246] on li "Avonden" at bounding box center [580, 246] width 294 height 8
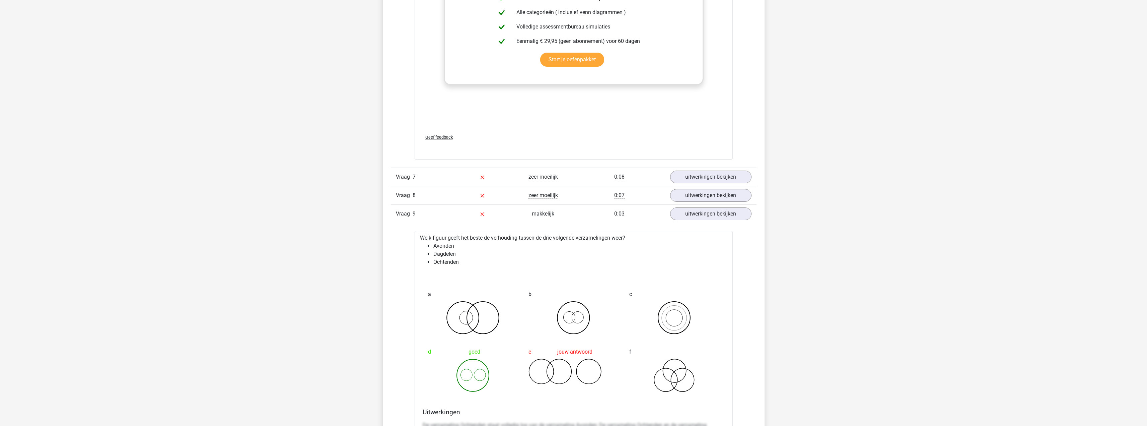
drag, startPoint x: 451, startPoint y: 251, endPoint x: 456, endPoint y: 255, distance: 6.6
click at [457, 251] on li "Dagdelen" at bounding box center [580, 254] width 294 height 8
click at [468, 262] on li "Ochtenden" at bounding box center [580, 262] width 294 height 8
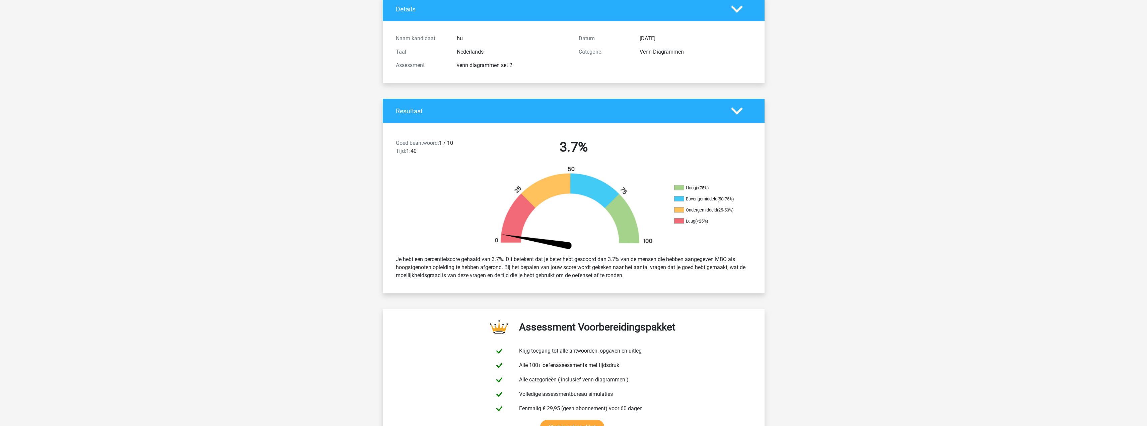
scroll to position [0, 0]
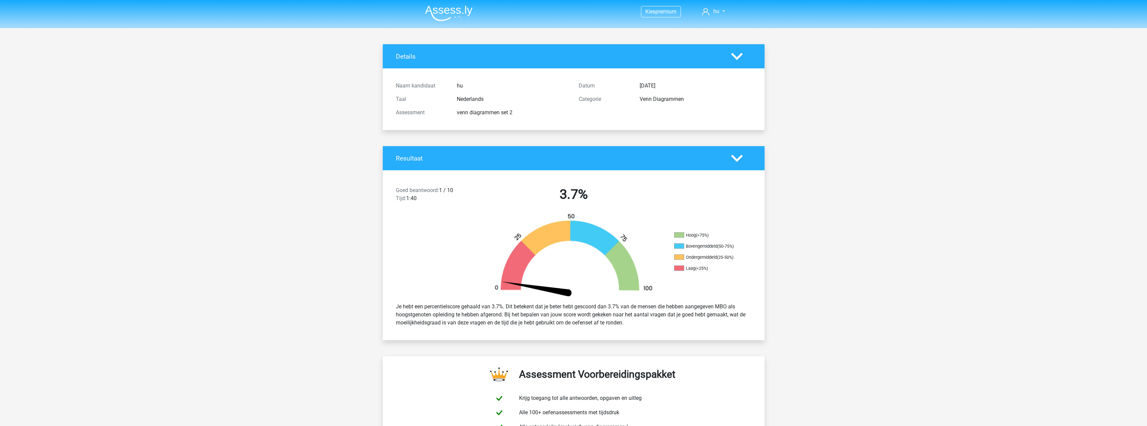
click at [443, 12] on img at bounding box center [449, 13] width 48 height 16
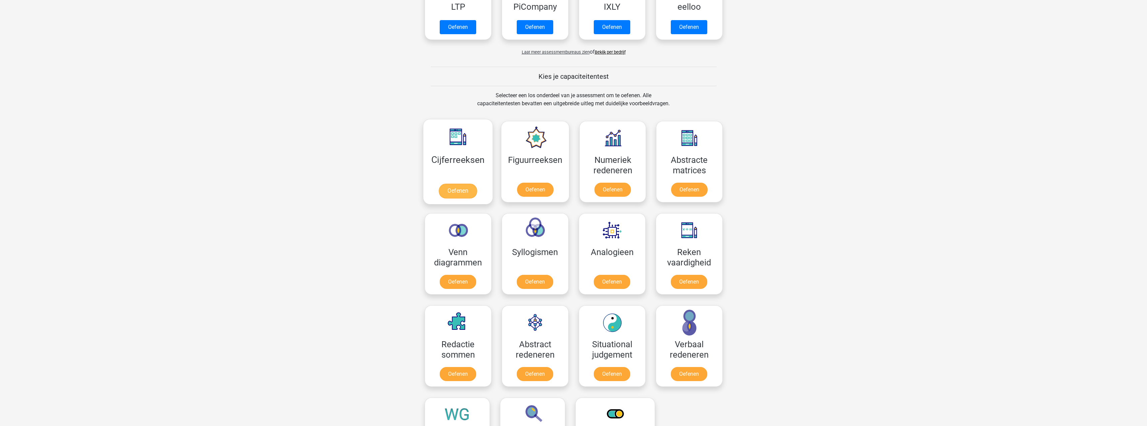
scroll to position [268, 0]
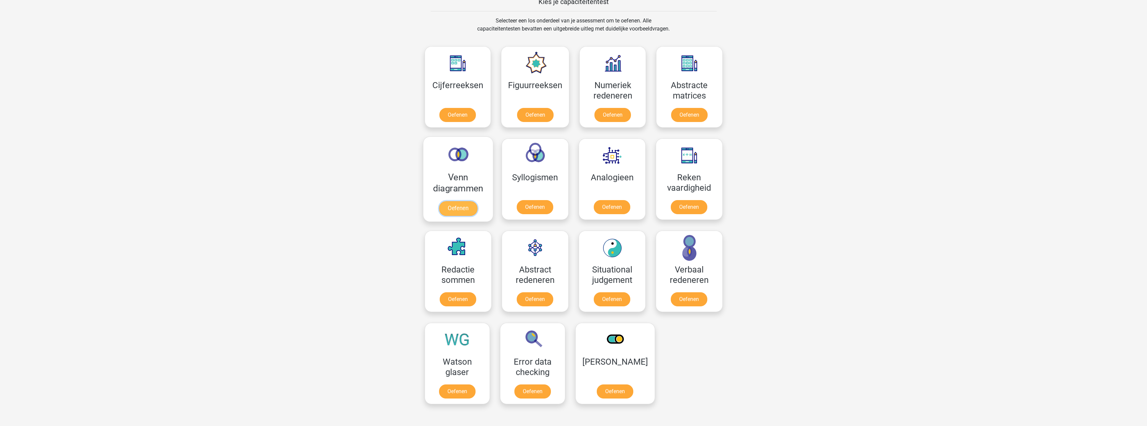
click at [464, 211] on link "Oefenen" at bounding box center [458, 208] width 38 height 15
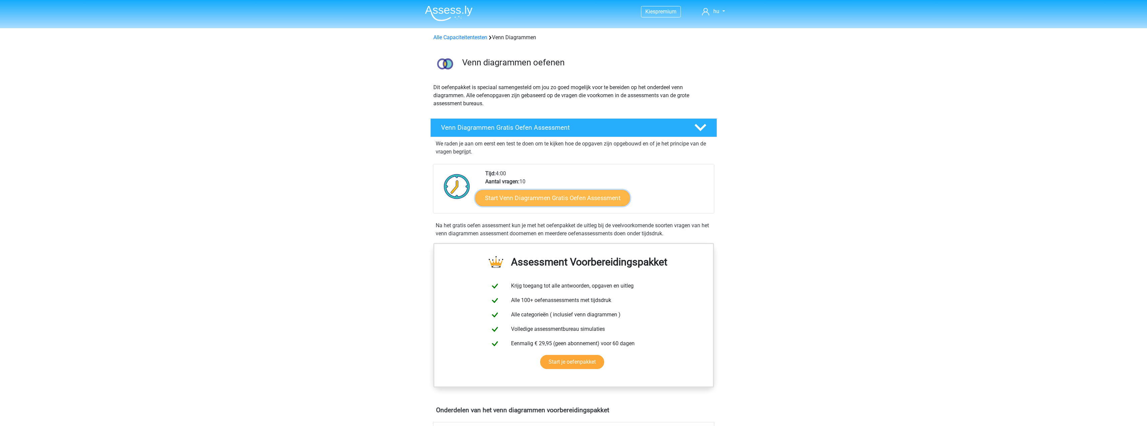
click at [536, 198] on link "Start Venn Diagrammen Gratis Oefen Assessment" at bounding box center [552, 198] width 155 height 16
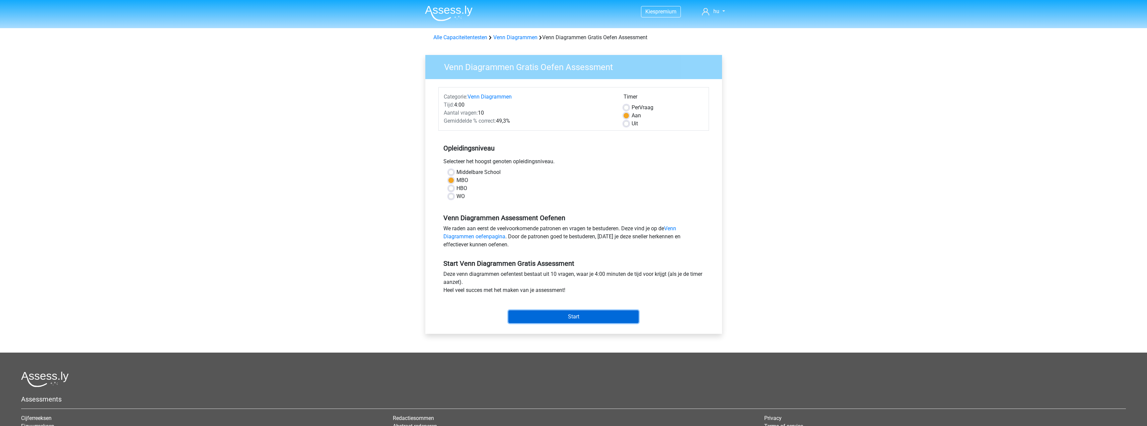
click at [570, 316] on input "Start" at bounding box center [573, 316] width 130 height 13
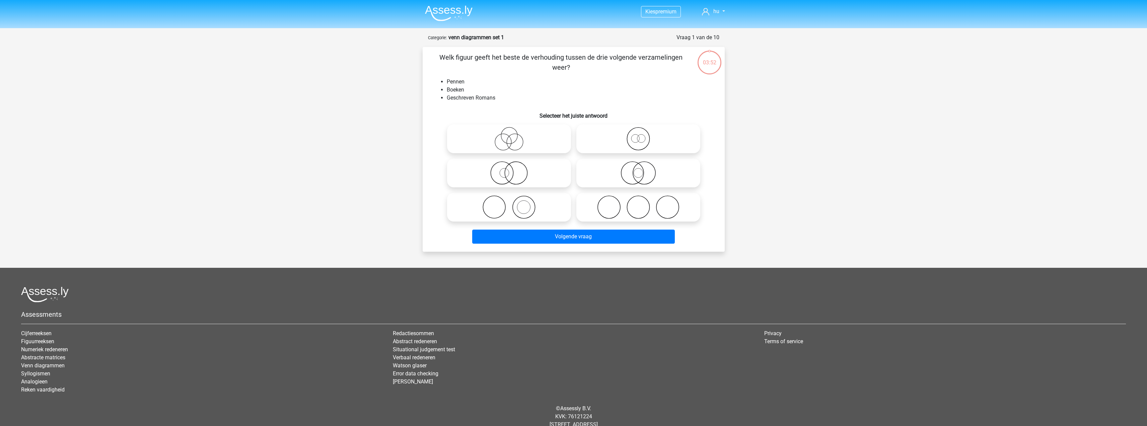
drag, startPoint x: 551, startPoint y: 61, endPoint x: 609, endPoint y: 60, distance: 57.6
click at [609, 60] on p "Welk figuur geeft het beste de verhouding tussen de drie volgende verzamelingen…" at bounding box center [561, 62] width 256 height 20
click at [583, 74] on div "Welk figuur geeft het beste de verhouding tussen de drie volgende verzamelingen…" at bounding box center [573, 149] width 297 height 194
click at [642, 132] on input "radio" at bounding box center [640, 133] width 4 height 4
radio input "true"
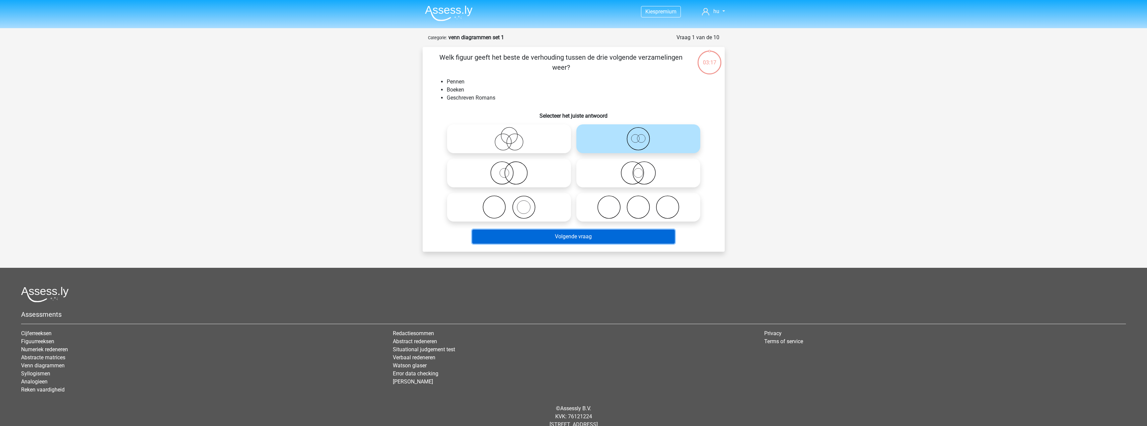
click at [566, 236] on button "Volgende vraag" at bounding box center [573, 236] width 203 height 14
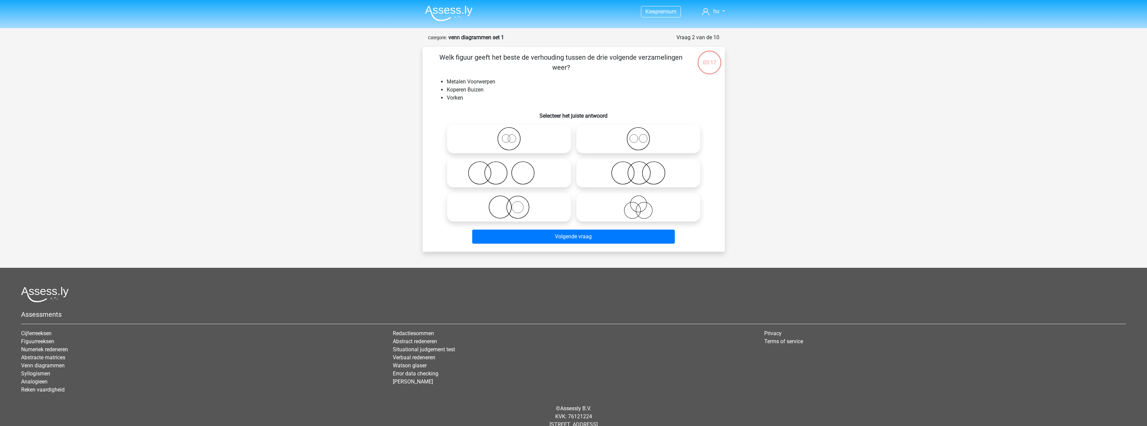
scroll to position [19, 0]
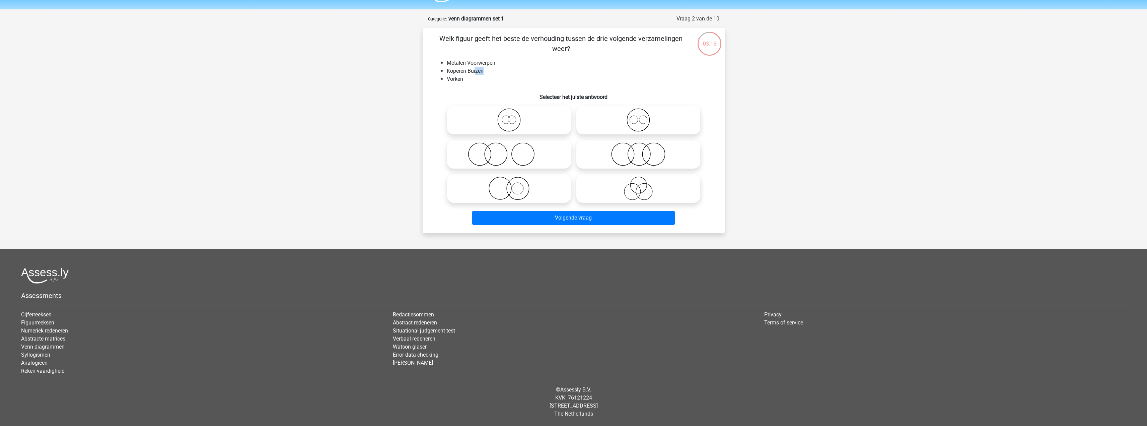
drag, startPoint x: 493, startPoint y: 70, endPoint x: 446, endPoint y: 75, distance: 47.2
click at [470, 72] on li "Koperen Buizen" at bounding box center [580, 71] width 267 height 8
drag, startPoint x: 462, startPoint y: 77, endPoint x: 487, endPoint y: 80, distance: 24.9
click at [468, 77] on li "Vorken" at bounding box center [580, 79] width 267 height 8
click at [395, 64] on div "Kies premium hu [EMAIL_ADDRESS][DOMAIN_NAME]" at bounding box center [573, 203] width 1147 height 444
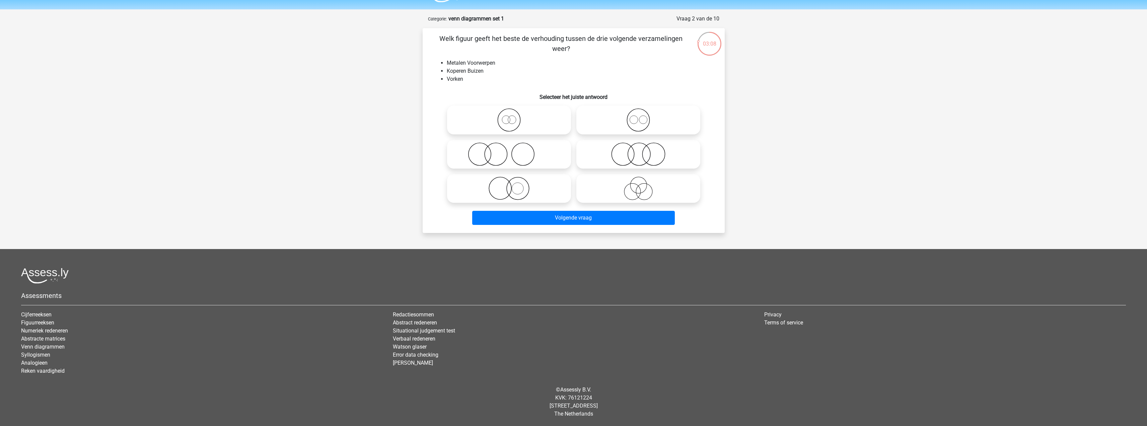
click at [641, 82] on li "Vorken" at bounding box center [580, 79] width 267 height 8
click at [487, 149] on icon at bounding box center [509, 153] width 119 height 23
click at [509, 149] on input "radio" at bounding box center [511, 148] width 4 height 4
radio input "true"
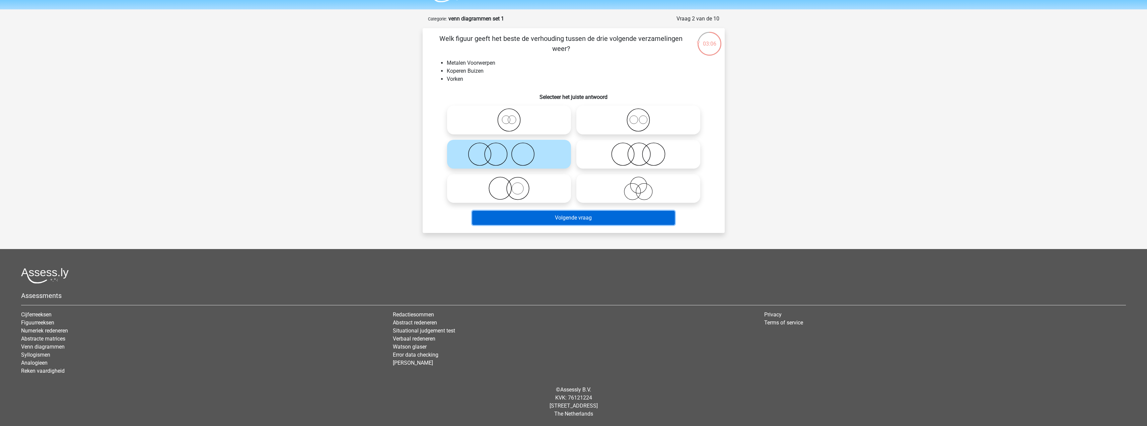
click at [582, 220] on button "Volgende vraag" at bounding box center [573, 218] width 203 height 14
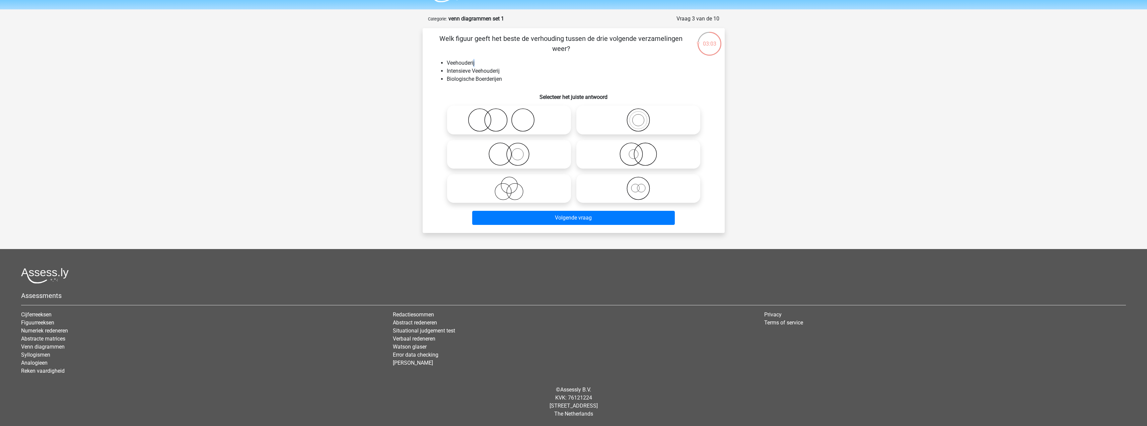
drag, startPoint x: 476, startPoint y: 65, endPoint x: 446, endPoint y: 68, distance: 30.6
click at [454, 67] on ul "Veehouderij Intensieve Veehouderij Biologische Boerderijen" at bounding box center [573, 71] width 281 height 24
drag, startPoint x: 511, startPoint y: 70, endPoint x: 463, endPoint y: 71, distance: 47.6
click at [461, 71] on li "Intensieve Veehouderij" at bounding box center [580, 71] width 267 height 8
drag, startPoint x: 524, startPoint y: 76, endPoint x: 454, endPoint y: 77, distance: 70.3
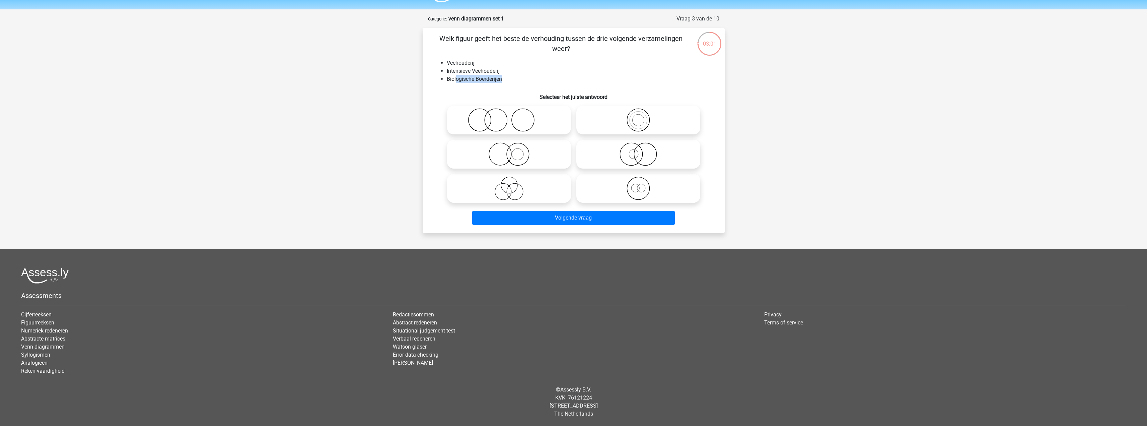
click at [454, 77] on li "Biologische Boerderijen" at bounding box center [580, 79] width 267 height 8
click at [623, 192] on icon at bounding box center [638, 188] width 119 height 23
click at [638, 185] on input "radio" at bounding box center [640, 183] width 4 height 4
radio input "true"
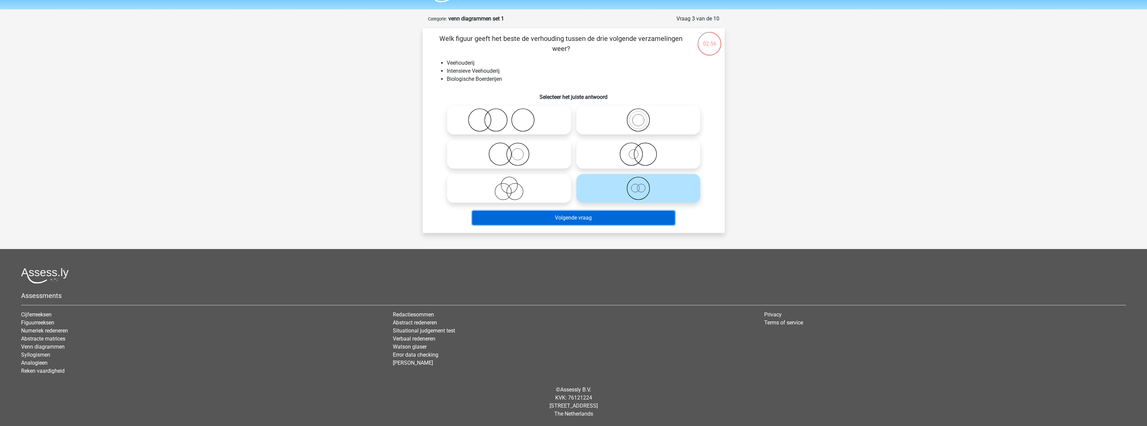
click at [584, 219] on button "Volgende vraag" at bounding box center [573, 218] width 203 height 14
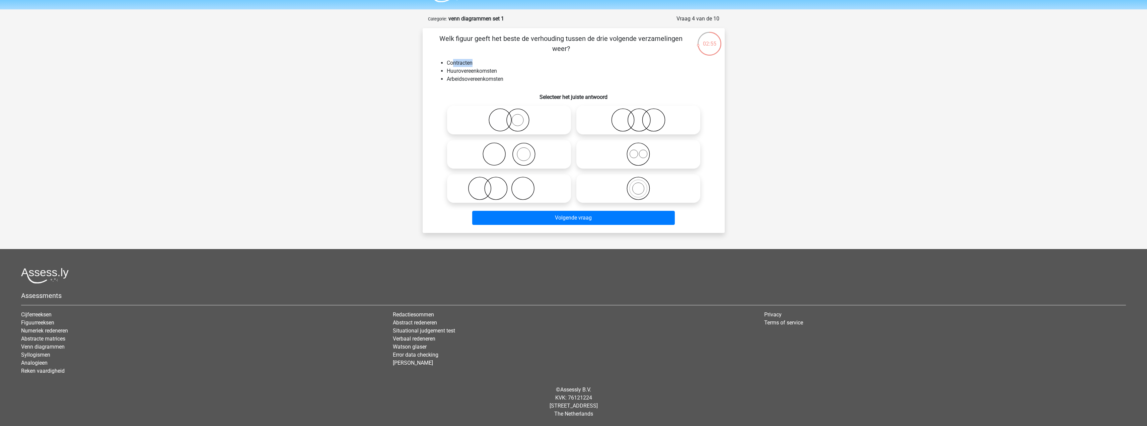
drag, startPoint x: 453, startPoint y: 64, endPoint x: 510, endPoint y: 73, distance: 57.3
click at [481, 63] on li "Contracten" at bounding box center [580, 63] width 267 height 8
drag, startPoint x: 508, startPoint y: 83, endPoint x: 441, endPoint y: 82, distance: 67.0
click at [445, 82] on ul "Contracten Huurovereenkomsten Arbeidsovereenkomsten" at bounding box center [573, 71] width 281 height 24
click at [447, 82] on li "Arbeidsovereenkomsten" at bounding box center [580, 79] width 267 height 8
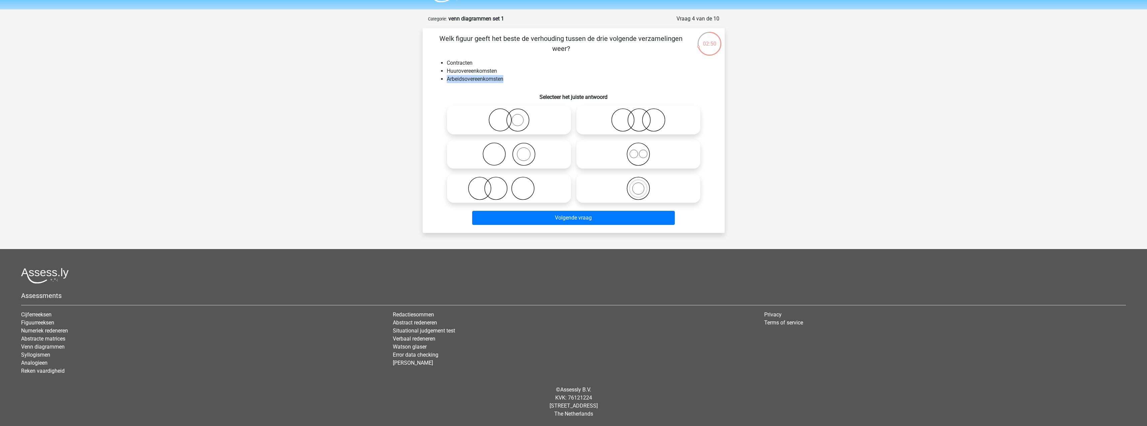
click at [447, 82] on li "Arbeidsovereenkomsten" at bounding box center [580, 79] width 267 height 8
click at [521, 144] on icon at bounding box center [509, 153] width 119 height 23
click at [513, 146] on input "radio" at bounding box center [511, 148] width 4 height 4
radio input "true"
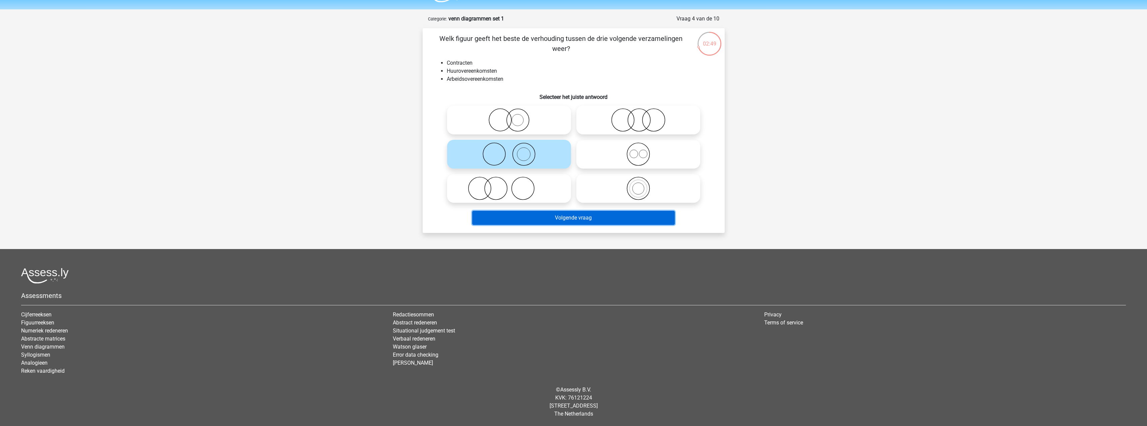
click at [545, 214] on button "Volgende vraag" at bounding box center [573, 218] width 203 height 14
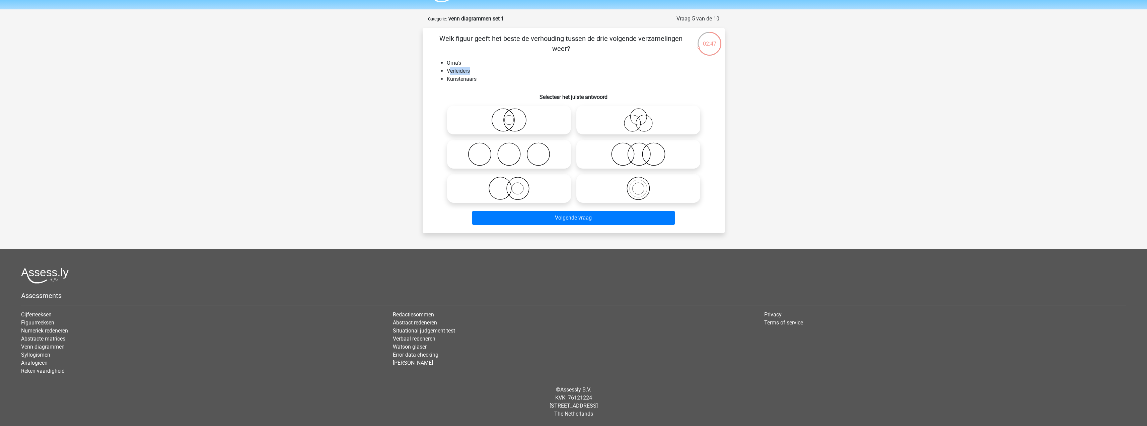
drag, startPoint x: 478, startPoint y: 70, endPoint x: 448, endPoint y: 71, distance: 29.5
click at [449, 71] on li "Verleiders" at bounding box center [580, 71] width 267 height 8
drag, startPoint x: 438, startPoint y: 36, endPoint x: 459, endPoint y: 55, distance: 28.4
click at [439, 34] on p "Welk figuur geeft het beste de verhouding tussen de drie volgende verzamelingen…" at bounding box center [561, 43] width 256 height 20
drag, startPoint x: 448, startPoint y: 61, endPoint x: 466, endPoint y: 62, distance: 17.4
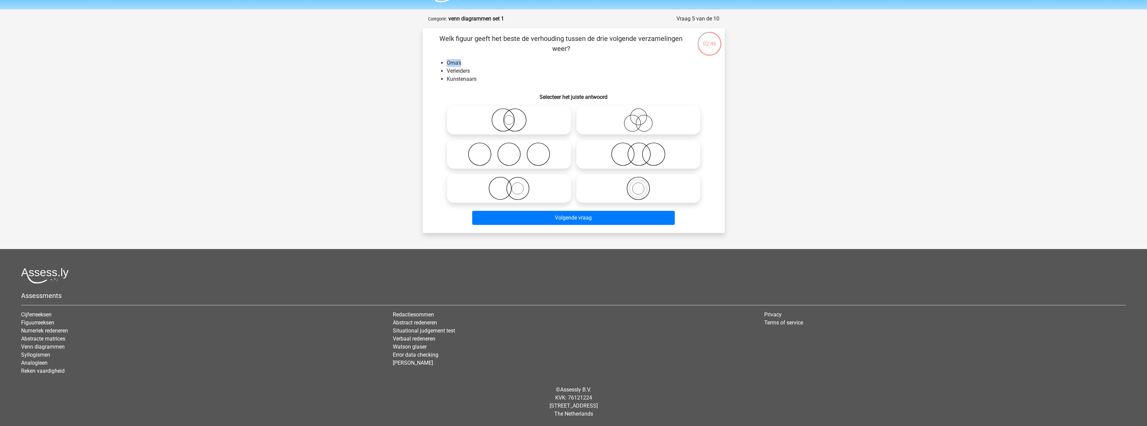
click at [466, 62] on li "Oma's" at bounding box center [580, 63] width 267 height 8
drag, startPoint x: 476, startPoint y: 67, endPoint x: 461, endPoint y: 73, distance: 15.8
click at [452, 69] on li "Verleiders" at bounding box center [580, 71] width 267 height 8
drag, startPoint x: 448, startPoint y: 78, endPoint x: 440, endPoint y: 77, distance: 7.8
click at [443, 77] on ul "Oma's Verleiders Kunstenaars" at bounding box center [573, 71] width 281 height 24
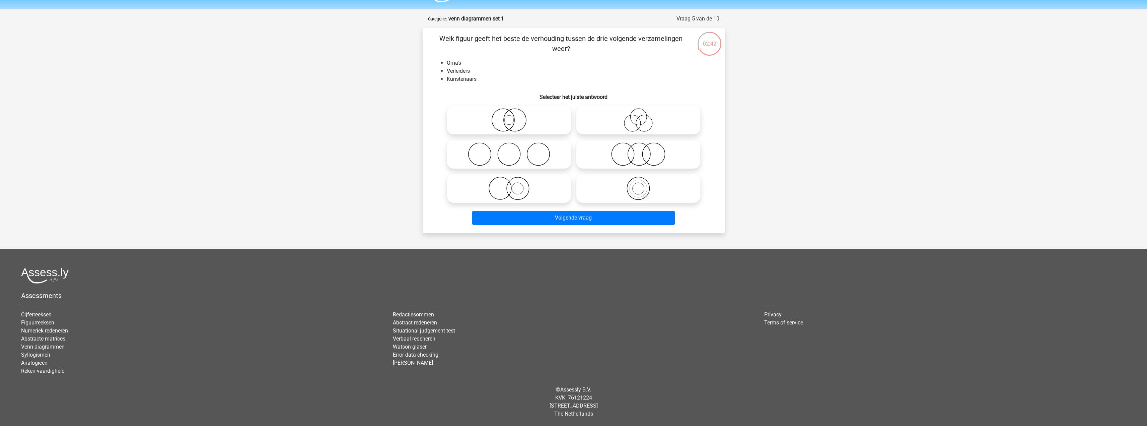
click at [527, 157] on icon at bounding box center [509, 153] width 119 height 23
click at [513, 151] on input "radio" at bounding box center [511, 148] width 4 height 4
radio input "true"
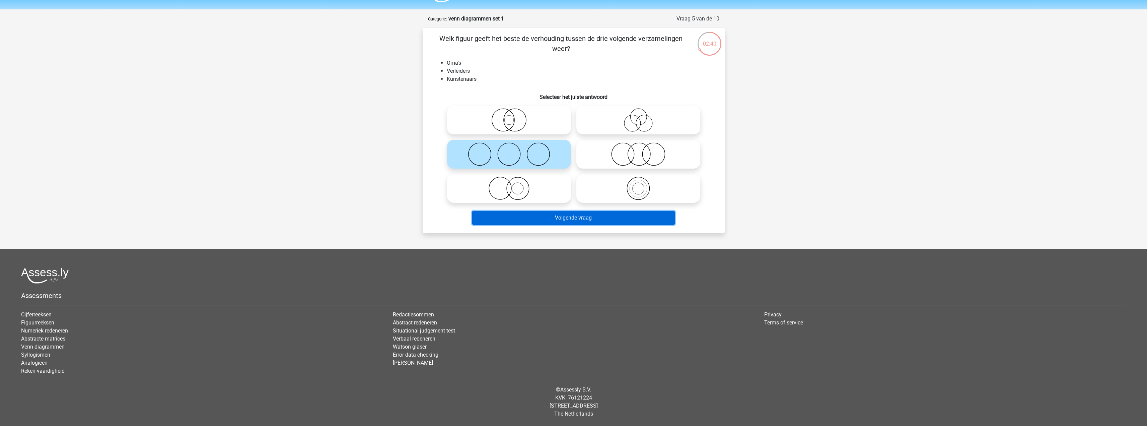
click at [579, 221] on button "Volgende vraag" at bounding box center [573, 218] width 203 height 14
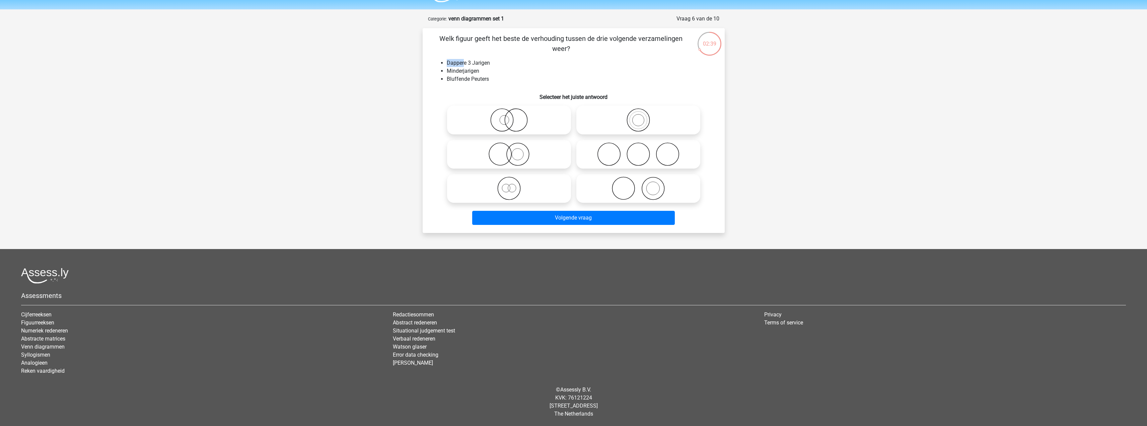
drag, startPoint x: 451, startPoint y: 62, endPoint x: 479, endPoint y: 61, distance: 27.5
click at [468, 62] on li "Dappere 3 Jarigen" at bounding box center [580, 63] width 267 height 8
drag, startPoint x: 485, startPoint y: 63, endPoint x: 463, endPoint y: 60, distance: 21.9
click at [463, 61] on li "Dappere 3 Jarigen" at bounding box center [580, 63] width 267 height 8
drag, startPoint x: 455, startPoint y: 72, endPoint x: 472, endPoint y: 72, distance: 17.1
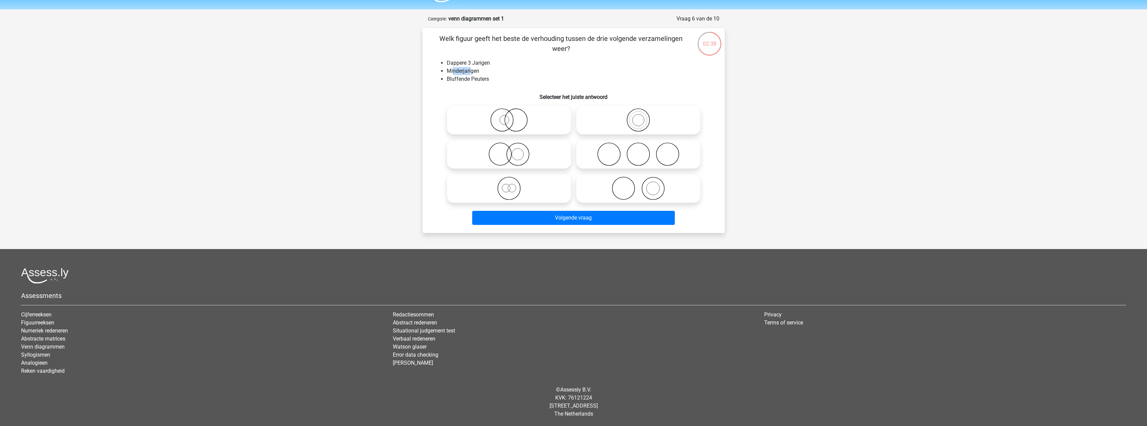
click at [472, 72] on li "Minderjarigen" at bounding box center [580, 71] width 267 height 8
drag, startPoint x: 481, startPoint y: 78, endPoint x: 459, endPoint y: 78, distance: 22.8
click at [459, 78] on li "Bluffende Peuters" at bounding box center [580, 79] width 267 height 8
click at [447, 70] on li "Minderjarigen" at bounding box center [580, 71] width 267 height 8
click at [524, 186] on icon at bounding box center [509, 188] width 119 height 23
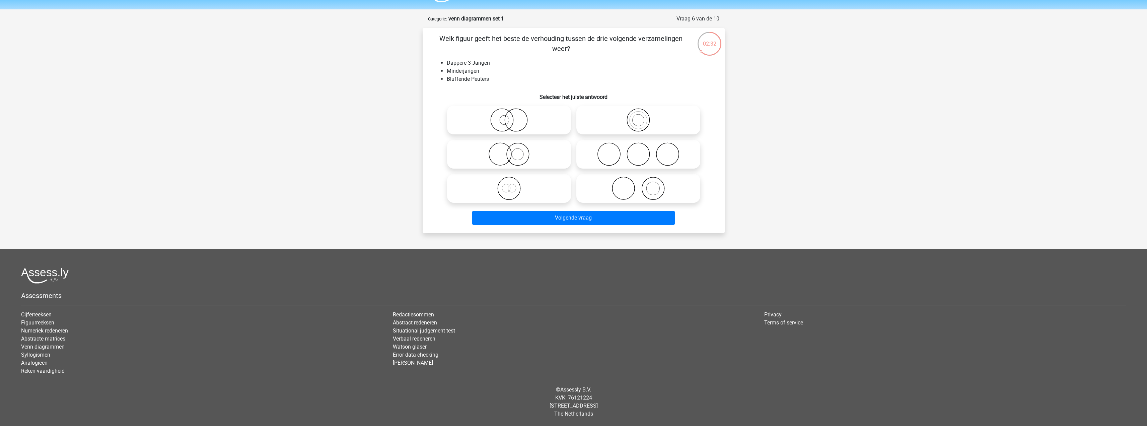
click at [513, 185] on input "radio" at bounding box center [511, 183] width 4 height 4
radio input "true"
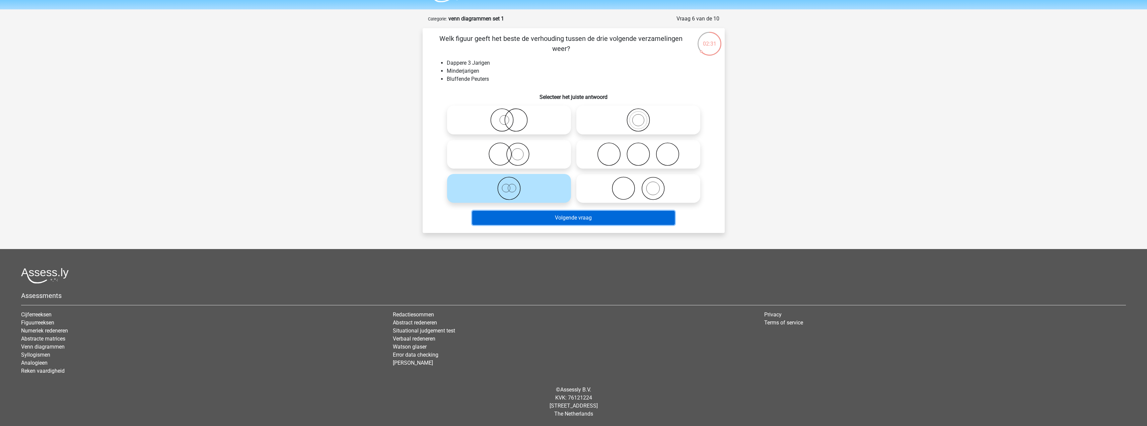
click at [585, 212] on button "Volgende vraag" at bounding box center [573, 218] width 203 height 14
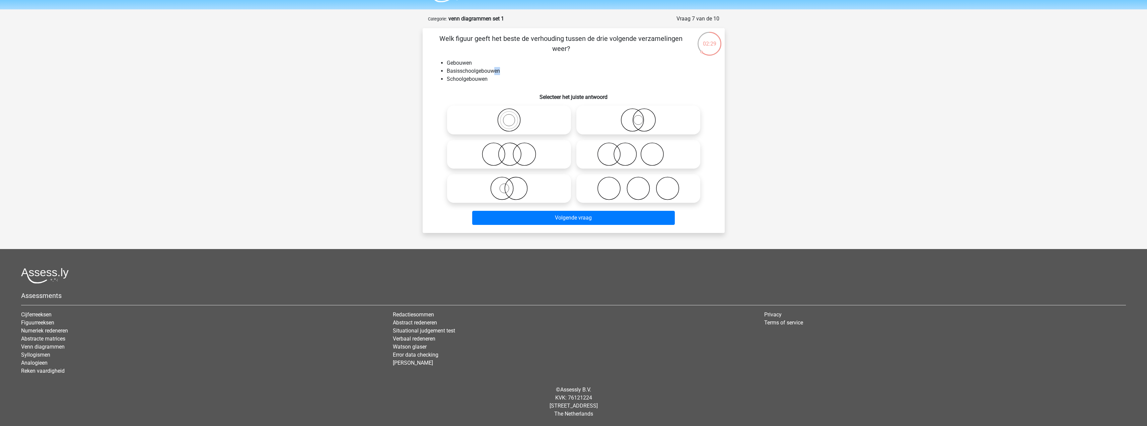
drag, startPoint x: 496, startPoint y: 67, endPoint x: 461, endPoint y: 65, distance: 35.3
click at [469, 65] on ul "Gebouwen Basisschoolgebouwen Schoolgebouwen" at bounding box center [573, 71] width 281 height 24
drag, startPoint x: 466, startPoint y: 79, endPoint x: 446, endPoint y: 79, distance: 20.4
click at [451, 79] on li "Schoolgebouwen" at bounding box center [580, 79] width 267 height 8
click at [526, 150] on icon at bounding box center [509, 153] width 119 height 23
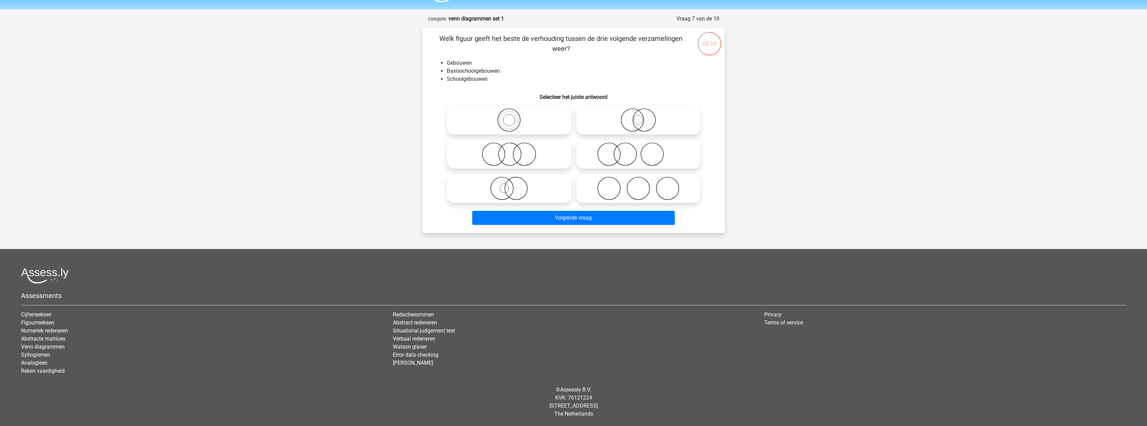
click at [513, 150] on input "radio" at bounding box center [511, 148] width 4 height 4
radio input "true"
click at [631, 108] on label at bounding box center [638, 120] width 124 height 29
click at [638, 112] on input "radio" at bounding box center [640, 114] width 4 height 4
radio input "true"
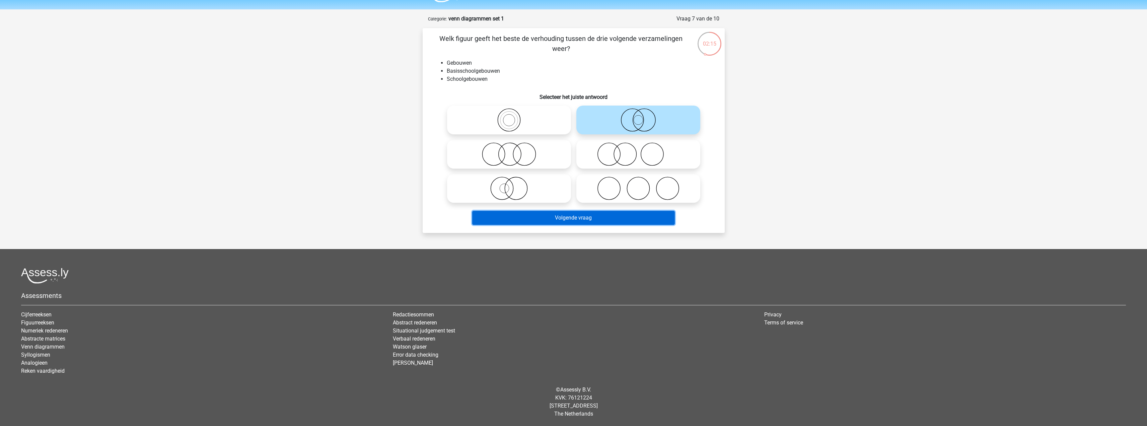
click at [625, 213] on button "Volgende vraag" at bounding box center [573, 218] width 203 height 14
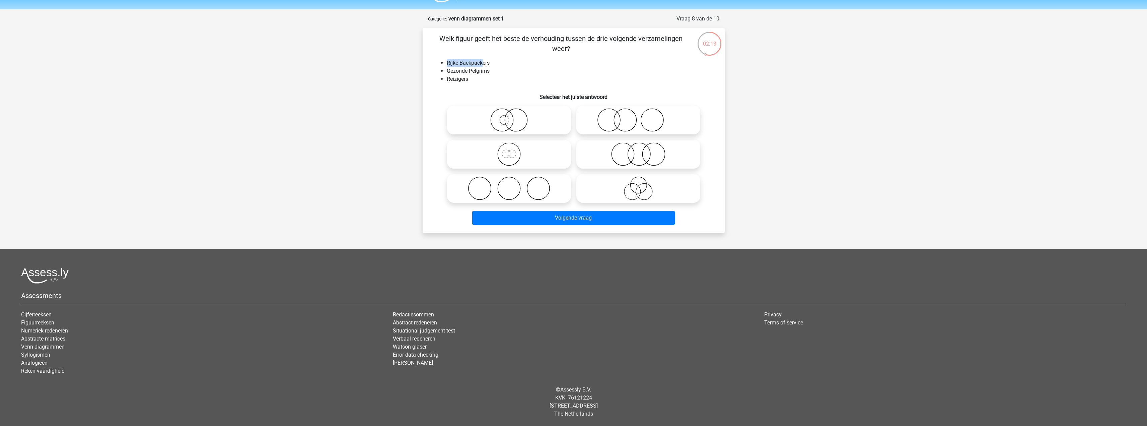
drag, startPoint x: 447, startPoint y: 61, endPoint x: 481, endPoint y: 61, distance: 34.5
click at [481, 61] on ul "Rijke Backpackers Gezonde Pelgrims Reizigers" at bounding box center [573, 71] width 281 height 24
drag, startPoint x: 484, startPoint y: 71, endPoint x: 459, endPoint y: 71, distance: 25.1
click at [459, 71] on li "Gezonde Pelgrims" at bounding box center [580, 71] width 267 height 8
drag, startPoint x: 458, startPoint y: 77, endPoint x: 457, endPoint y: 82, distance: 4.9
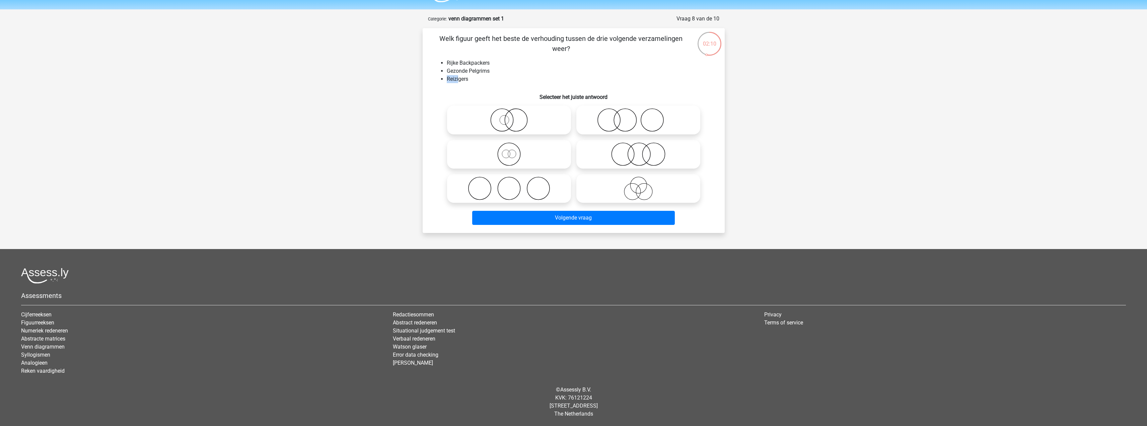
click at [421, 77] on div "02:10 Vraag 8 van de 10 Categorie: venn diagrammen set 1 Welk figuur geeft het …" at bounding box center [573, 124] width 313 height 218
click at [526, 76] on li "Reizigers" at bounding box center [580, 79] width 267 height 8
drag, startPoint x: 453, startPoint y: 63, endPoint x: 480, endPoint y: 63, distance: 27.1
click at [456, 63] on li "Rijke Backpackers" at bounding box center [580, 63] width 267 height 8
click at [482, 63] on li "Rijke Backpackers" at bounding box center [580, 63] width 267 height 8
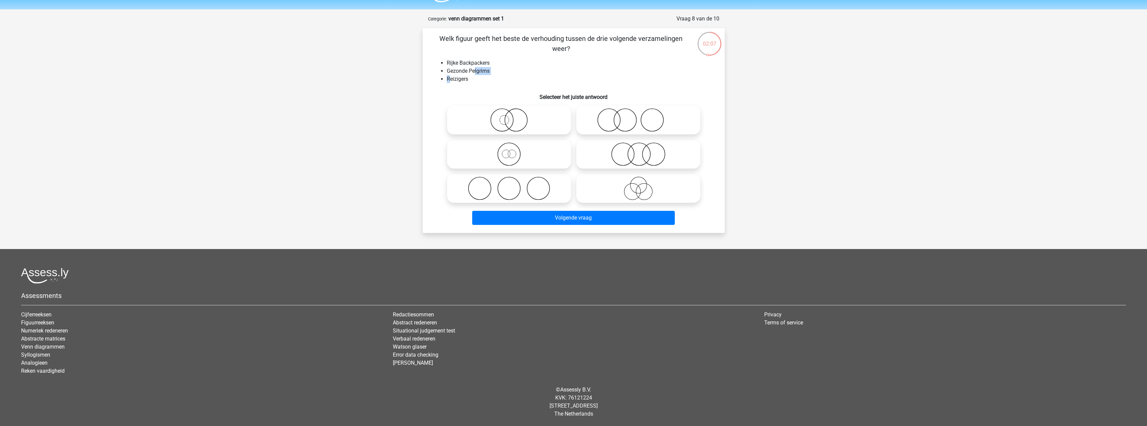
drag, startPoint x: 474, startPoint y: 73, endPoint x: 450, endPoint y: 76, distance: 23.9
click at [450, 76] on ul "Rijke Backpackers Gezonde Pelgrims Reizigers" at bounding box center [573, 71] width 281 height 24
click at [482, 79] on li "Reizigers" at bounding box center [580, 79] width 267 height 8
drag, startPoint x: 471, startPoint y: 77, endPoint x: 439, endPoint y: 74, distance: 32.0
click at [439, 76] on ul "Rijke Backpackers Gezonde Pelgrims Reizigers" at bounding box center [573, 71] width 281 height 24
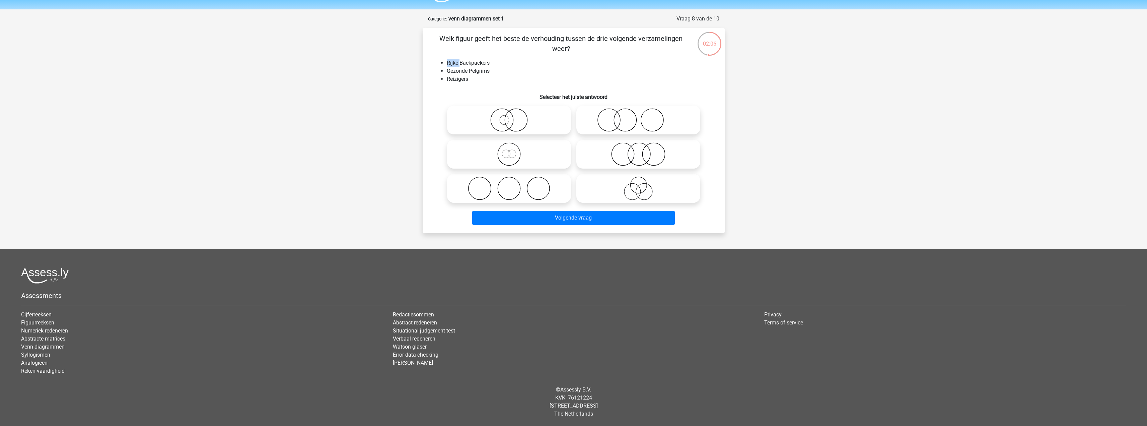
drag, startPoint x: 447, startPoint y: 64, endPoint x: 468, endPoint y: 63, distance: 20.8
click at [468, 63] on li "Rijke Backpackers" at bounding box center [580, 63] width 267 height 8
click at [618, 117] on icon at bounding box center [638, 119] width 119 height 23
click at [638, 117] on input "radio" at bounding box center [640, 114] width 4 height 4
radio input "true"
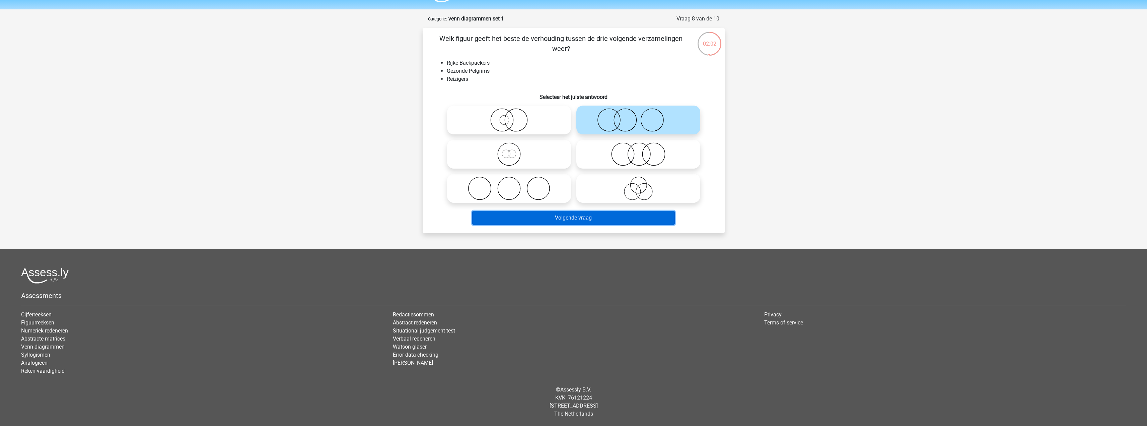
click at [608, 220] on button "Volgende vraag" at bounding box center [573, 218] width 203 height 14
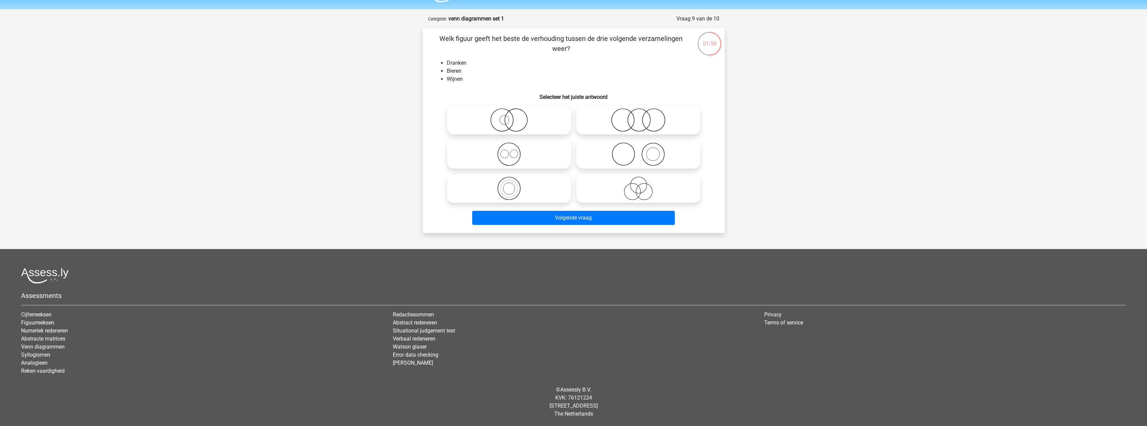
click at [518, 155] on icon at bounding box center [509, 153] width 119 height 23
click at [513, 151] on input "radio" at bounding box center [511, 148] width 4 height 4
radio input "true"
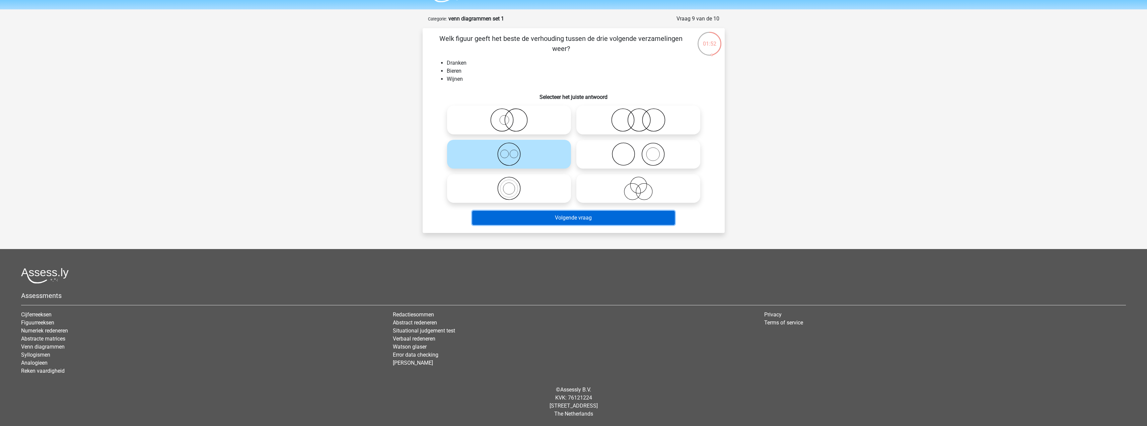
drag, startPoint x: 586, startPoint y: 213, endPoint x: 586, endPoint y: 218, distance: 4.7
click at [586, 213] on button "Volgende vraag" at bounding box center [573, 218] width 203 height 14
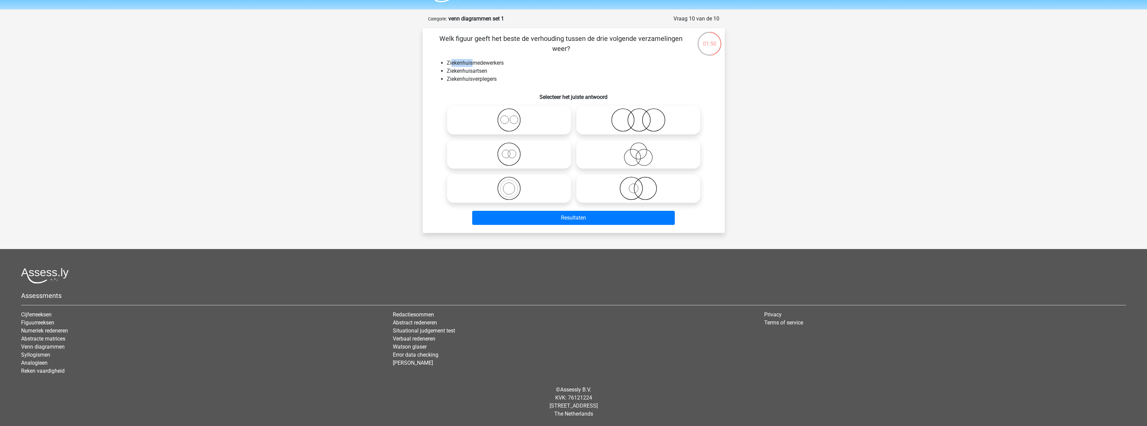
click at [498, 67] on li "Ziekenhuismedewerkers" at bounding box center [580, 63] width 267 height 8
drag, startPoint x: 482, startPoint y: 73, endPoint x: 443, endPoint y: 73, distance: 39.5
click at [444, 73] on ul "Ziekenhuismedewerkers Ziekenhuisartsen Ziekenhuisverplegers" at bounding box center [573, 71] width 281 height 24
click at [521, 78] on li "Ziekenhuisverplegers" at bounding box center [580, 79] width 267 height 8
drag, startPoint x: 514, startPoint y: 189, endPoint x: 539, endPoint y: 199, distance: 26.4
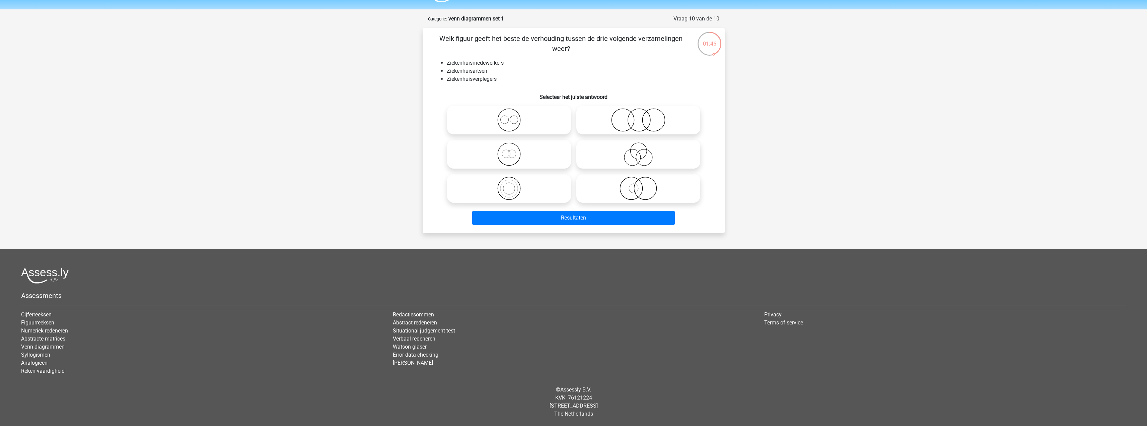
click at [514, 189] on icon at bounding box center [509, 188] width 119 height 23
click at [513, 185] on input "radio" at bounding box center [511, 183] width 4 height 4
radio input "true"
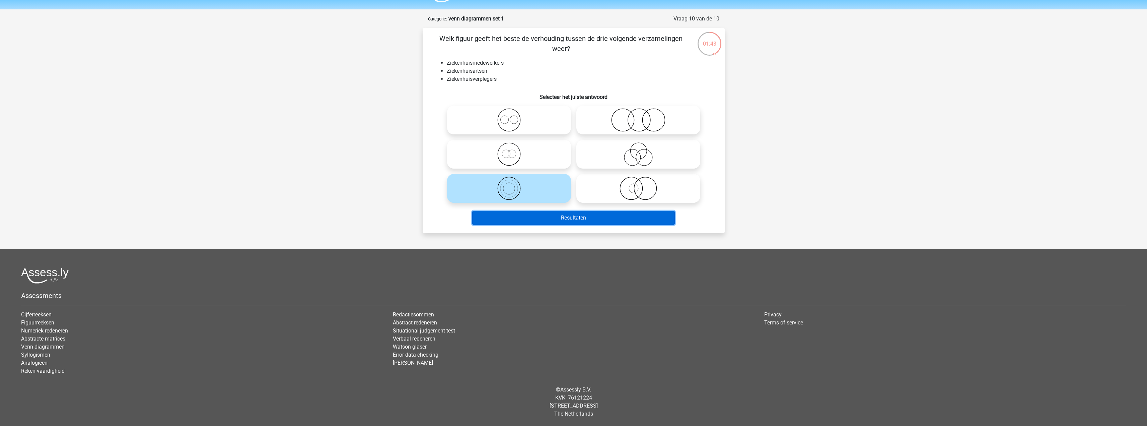
click at [571, 217] on button "Resultaten" at bounding box center [573, 218] width 203 height 14
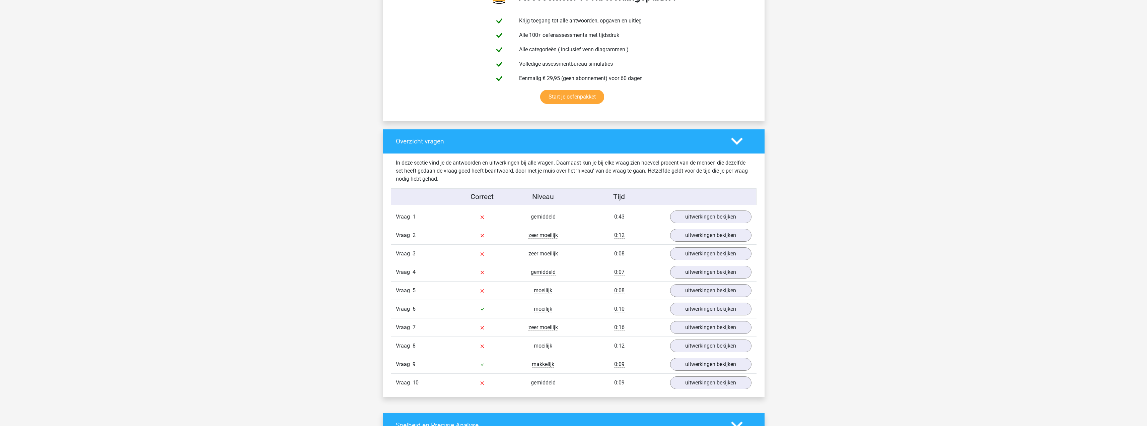
scroll to position [435, 0]
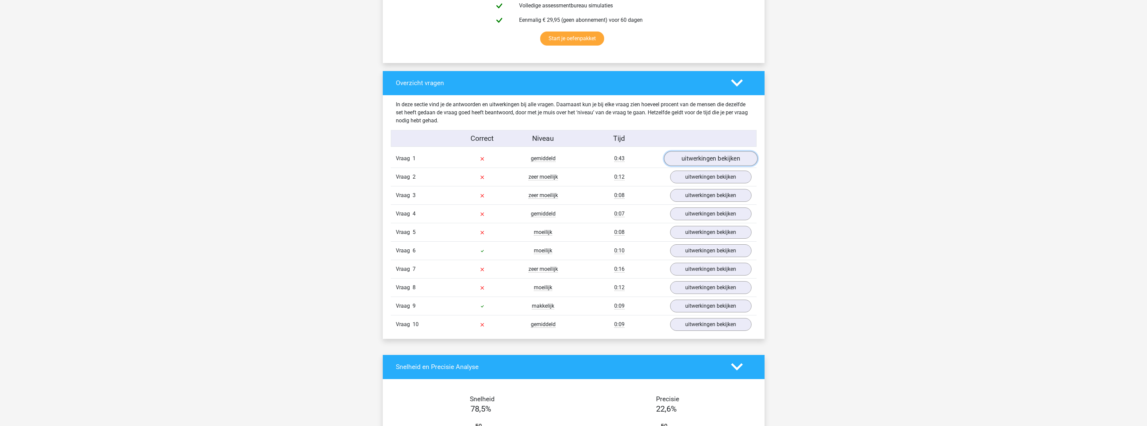
click at [679, 164] on link "uitwerkingen bekijken" at bounding box center [710, 158] width 93 height 15
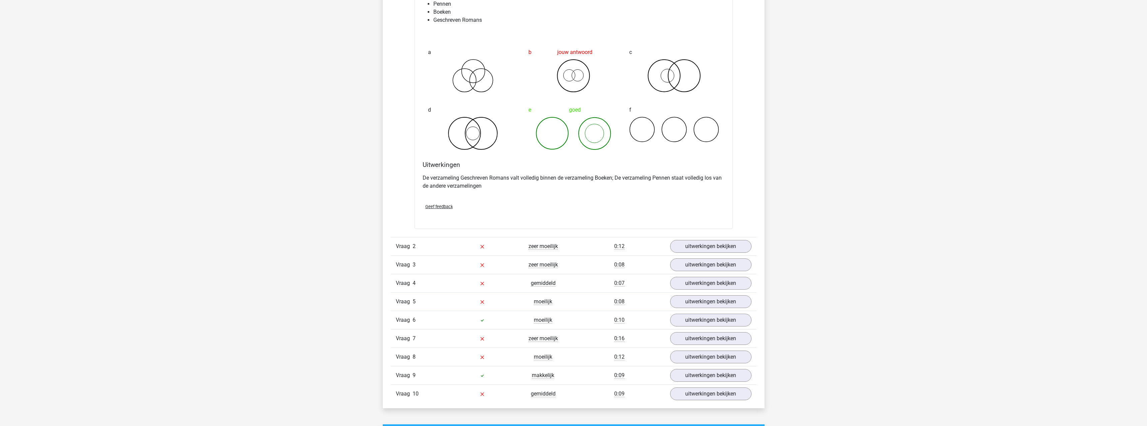
scroll to position [670, 0]
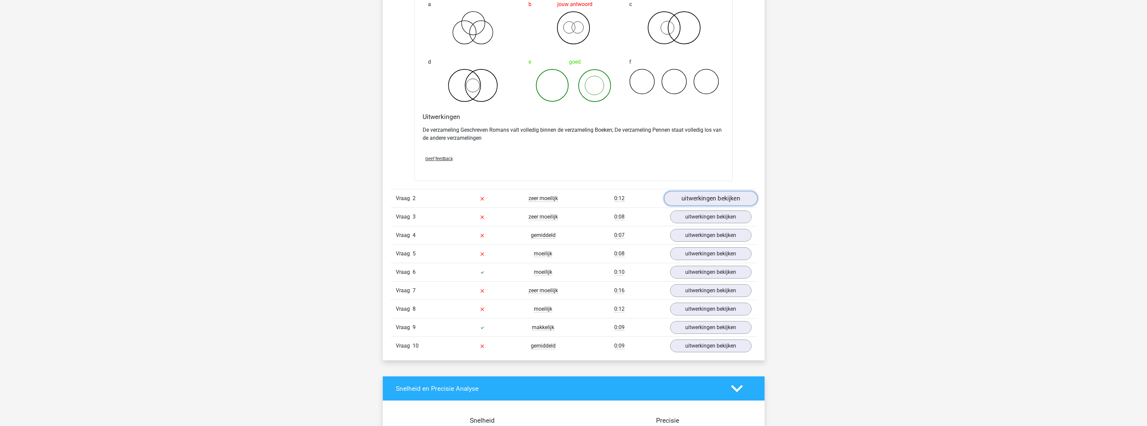
click at [692, 203] on link "uitwerkingen bekijken" at bounding box center [710, 198] width 93 height 15
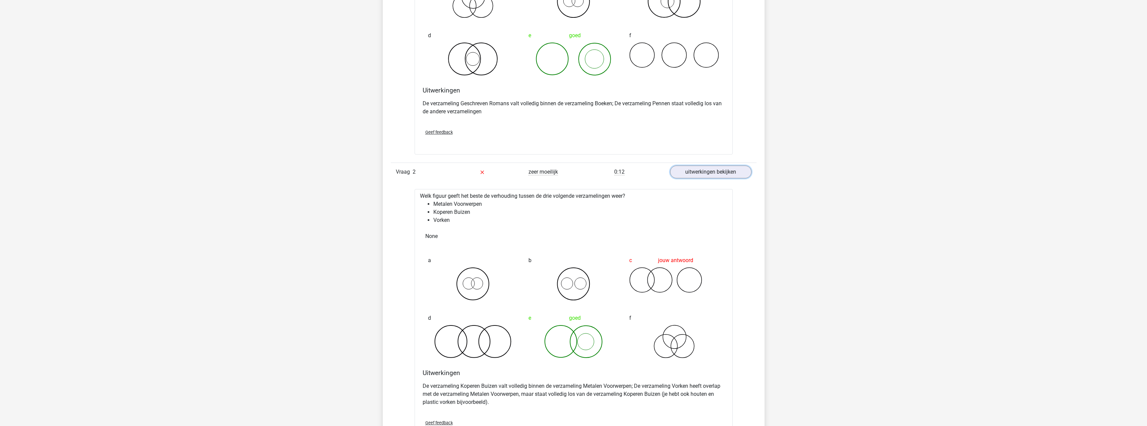
scroll to position [737, 0]
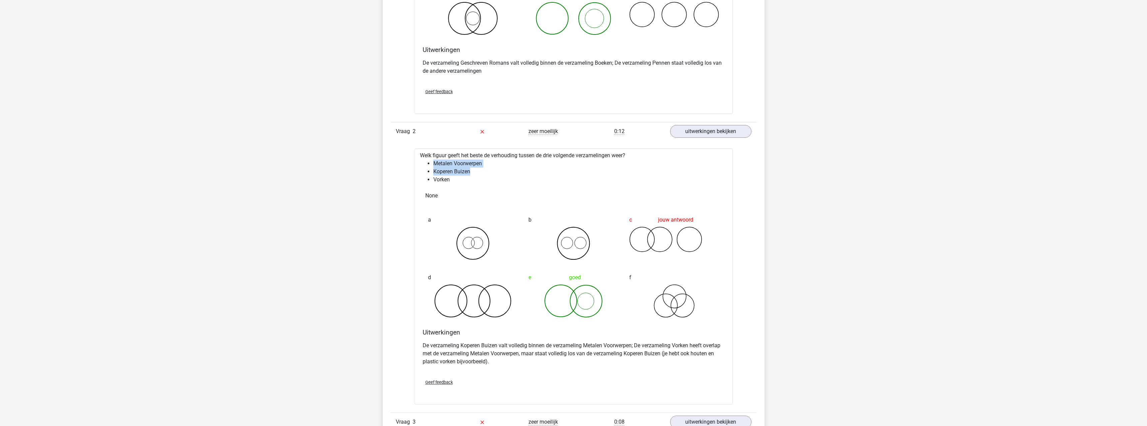
drag, startPoint x: 457, startPoint y: 164, endPoint x: 471, endPoint y: 176, distance: 18.1
click at [471, 176] on ul "Metalen Voorwerpen Koperen Buizen Vorken" at bounding box center [573, 171] width 307 height 24
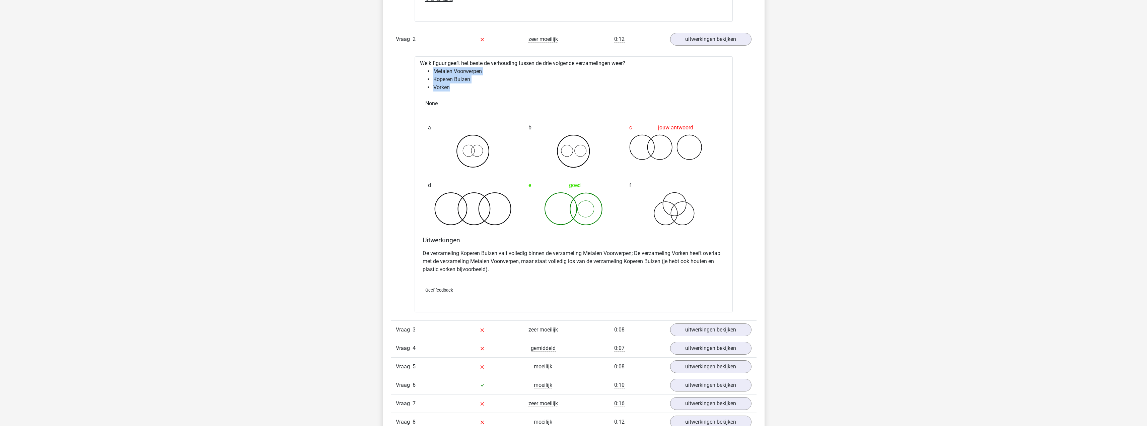
scroll to position [938, 0]
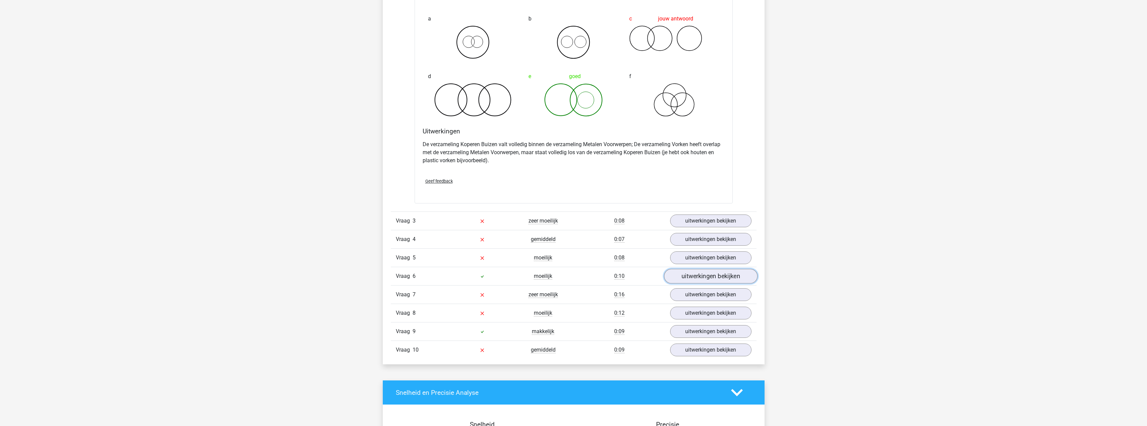
click at [706, 272] on link "uitwerkingen bekijken" at bounding box center [710, 276] width 93 height 15
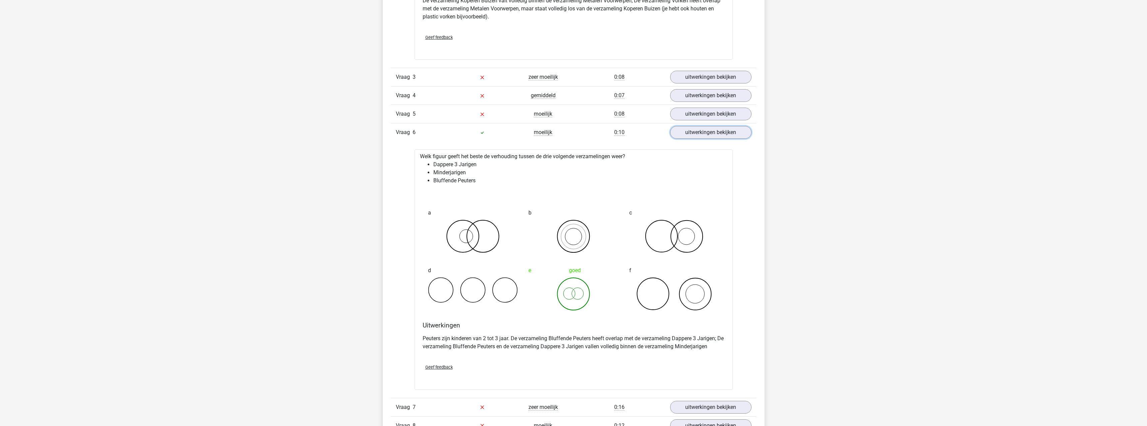
scroll to position [1273, 0]
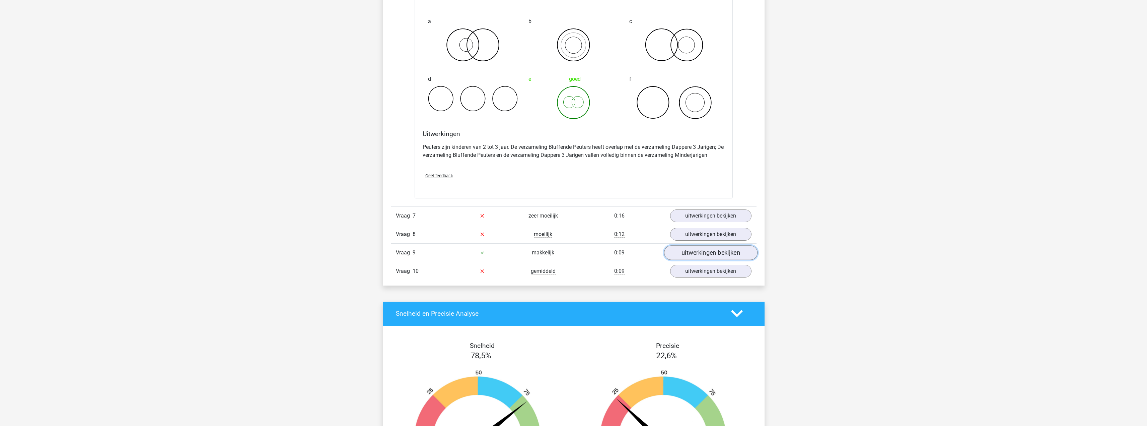
click at [687, 252] on link "uitwerkingen bekijken" at bounding box center [710, 252] width 93 height 15
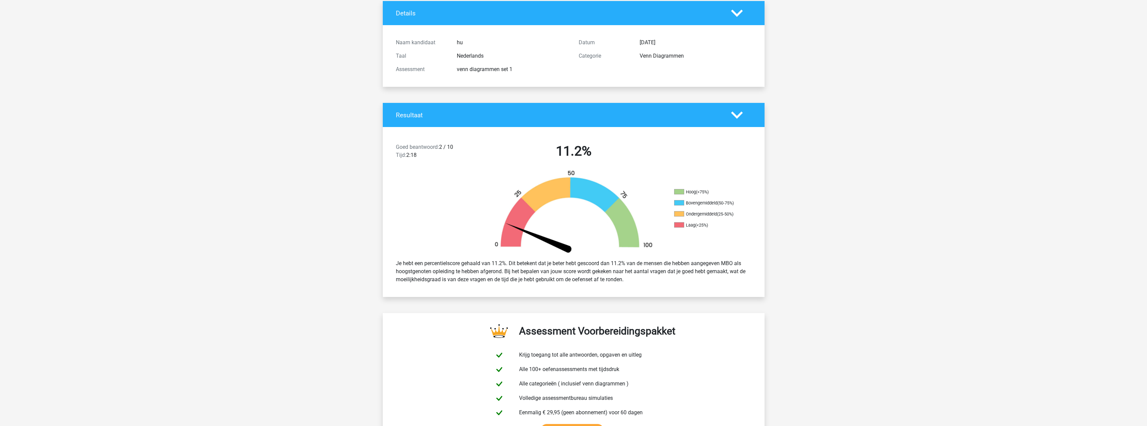
scroll to position [0, 0]
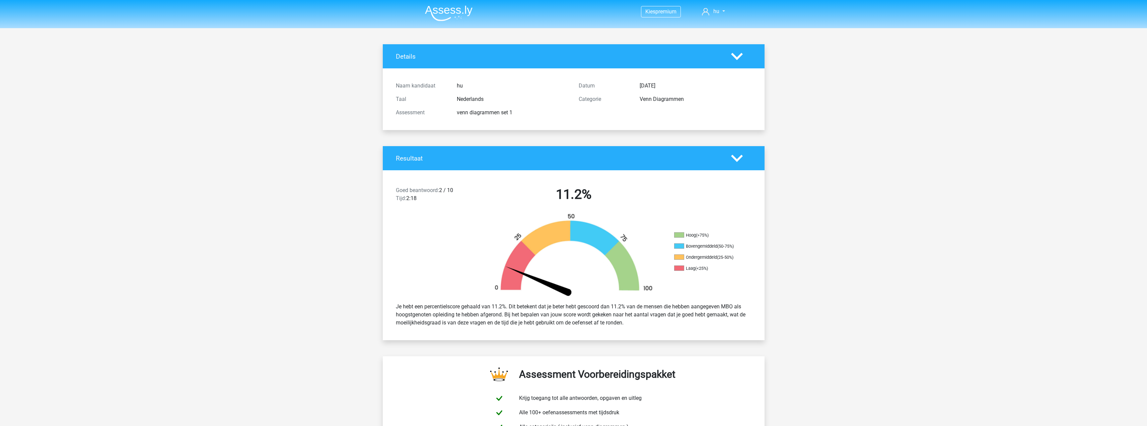
click at [528, 109] on div "venn diagrammen set 1" at bounding box center [513, 113] width 122 height 8
drag, startPoint x: 650, startPoint y: 98, endPoint x: 619, endPoint y: 105, distance: 31.5
click at [619, 105] on div "Categorie Venn Diagrammen" at bounding box center [665, 98] width 183 height 13
copy div "Venn Diagrammen"
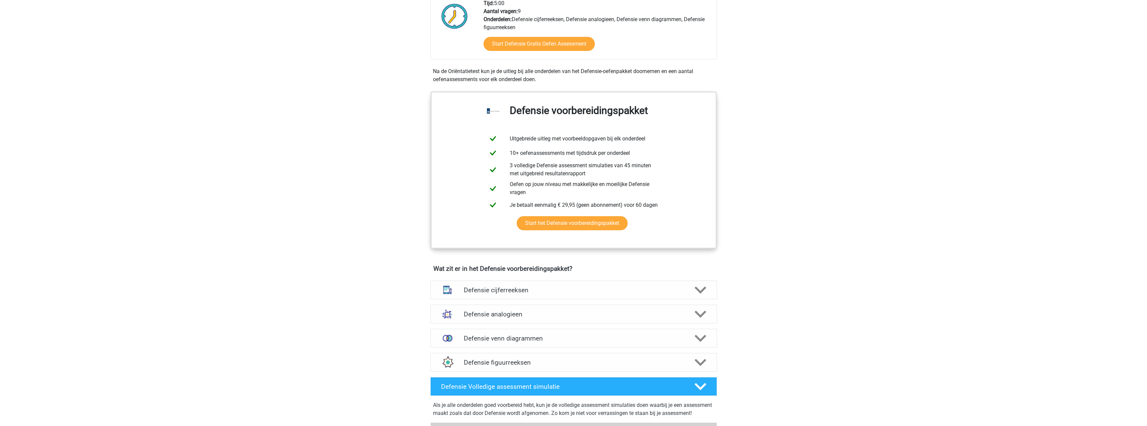
scroll to position [167, 0]
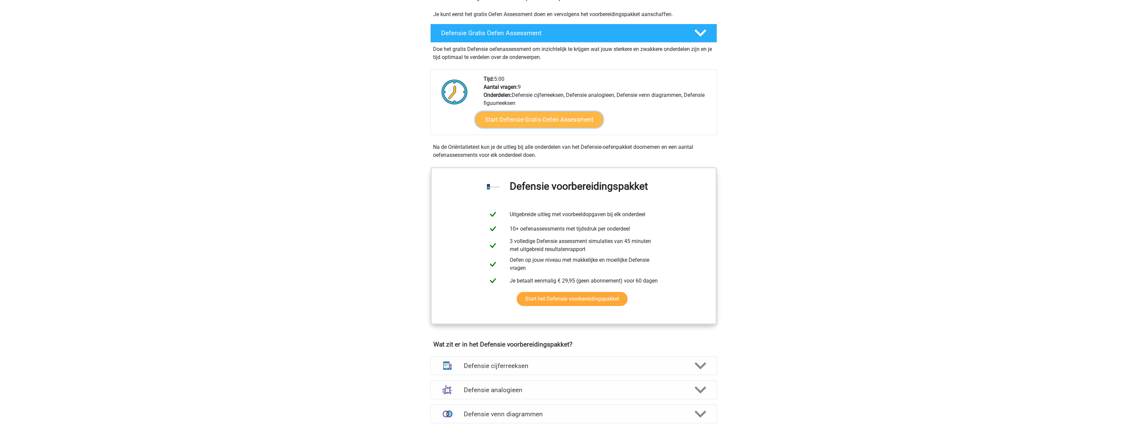
click at [516, 123] on link "Start Defensie Gratis Oefen Assessment" at bounding box center [539, 120] width 128 height 16
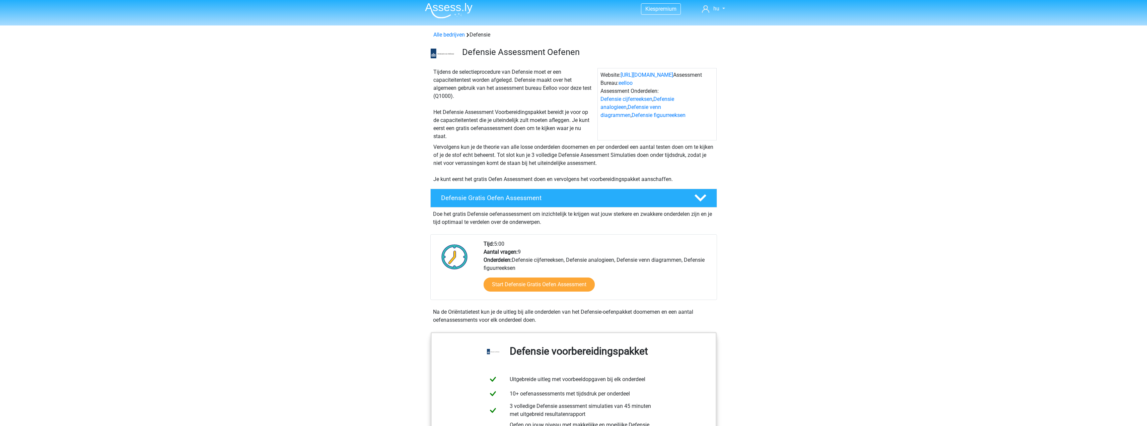
scroll to position [0, 0]
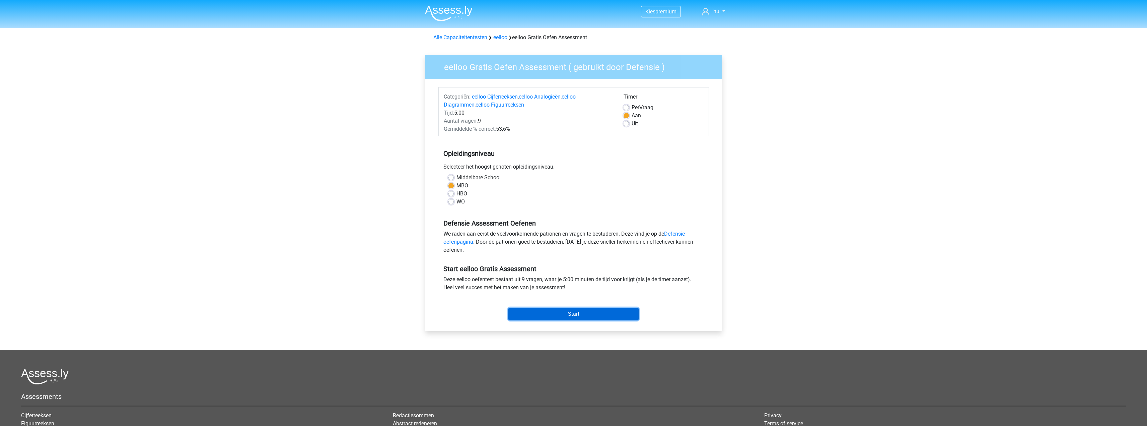
click at [618, 318] on input "Start" at bounding box center [573, 313] width 130 height 13
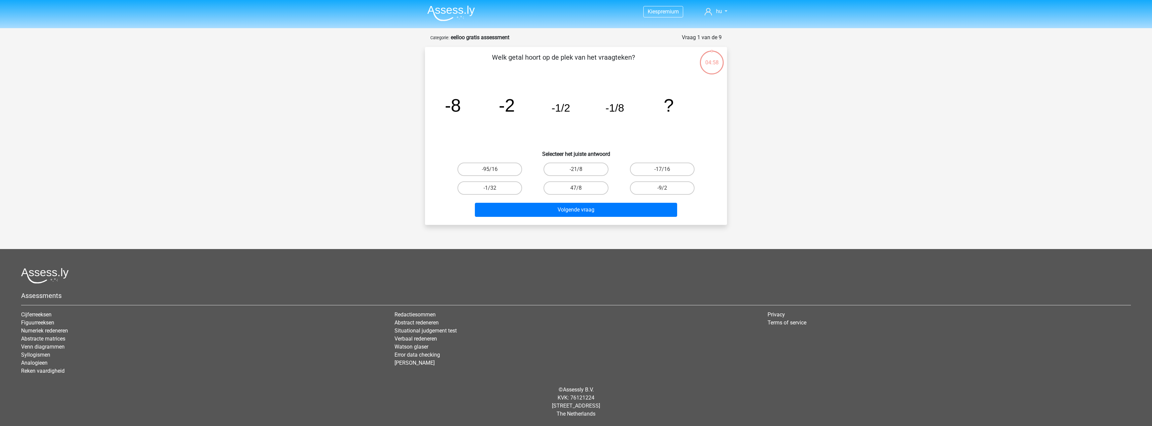
drag, startPoint x: 485, startPoint y: 59, endPoint x: 649, endPoint y: 51, distance: 164.3
click at [649, 51] on div "Welk getal hoort op de plek van het vraagteken? image/svg+xml -8 -2 -1/2 -1/8 ?…" at bounding box center [576, 136] width 302 height 178
click at [665, 186] on label "-9/2" at bounding box center [662, 187] width 65 height 13
click at [665, 188] on input "-9/2" at bounding box center [664, 190] width 4 height 4
radio input "true"
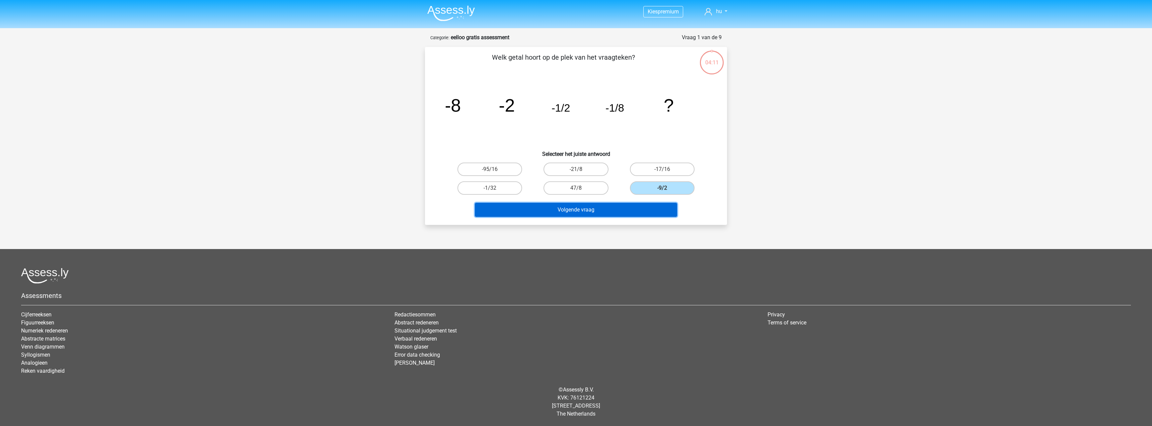
click at [579, 213] on button "Volgende vraag" at bounding box center [576, 210] width 203 height 14
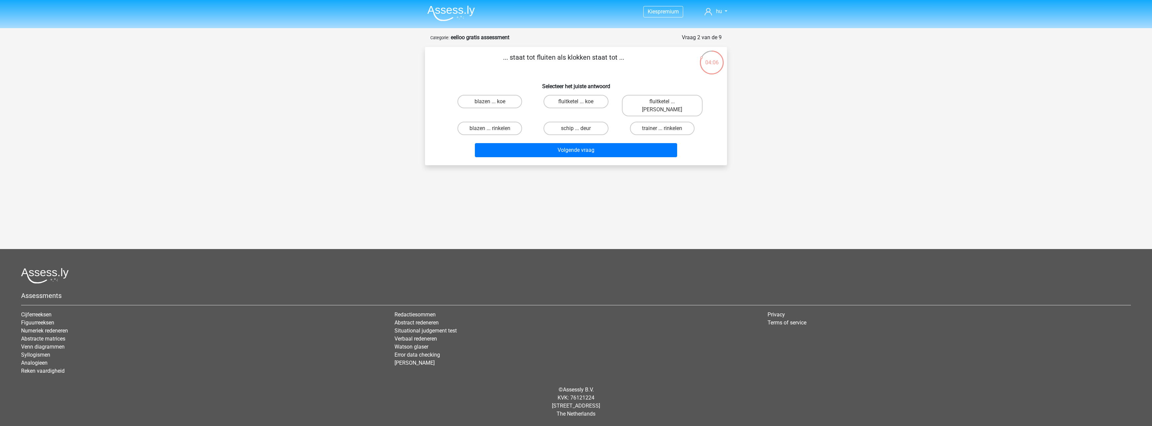
drag, startPoint x: 501, startPoint y: 58, endPoint x: 620, endPoint y: 56, distance: 119.6
click at [620, 56] on p "... staat tot fluiten als klokken staat tot ..." at bounding box center [564, 62] width 256 height 20
click at [669, 101] on label "fluitketel ... luiden" at bounding box center [662, 105] width 81 height 21
click at [667, 101] on input "fluitketel ... luiden" at bounding box center [664, 103] width 4 height 4
radio input "true"
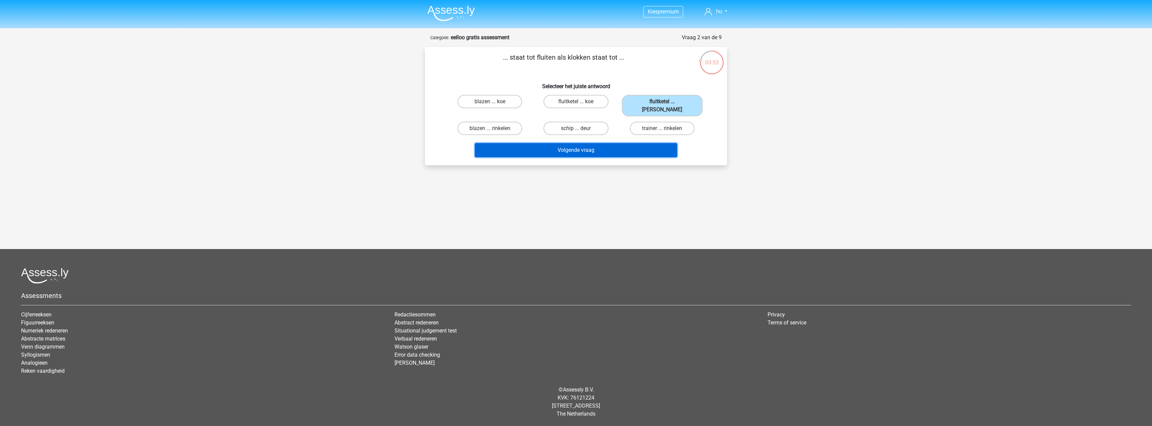
click at [595, 148] on button "Volgende vraag" at bounding box center [576, 150] width 203 height 14
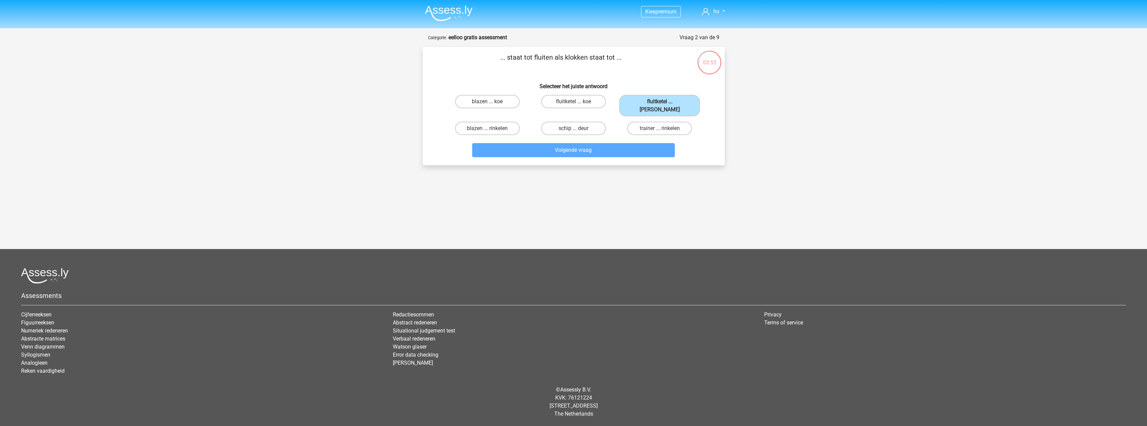
scroll to position [19, 0]
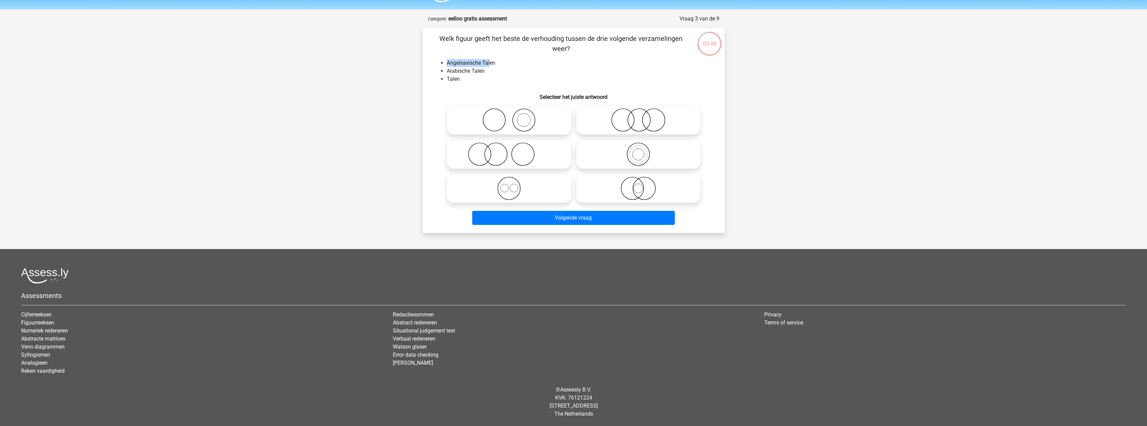
drag, startPoint x: 446, startPoint y: 62, endPoint x: 489, endPoint y: 63, distance: 43.5
click at [489, 63] on ul "Angelsaxische Talen Arabische Talen Talen" at bounding box center [573, 71] width 281 height 24
click at [517, 65] on li "Angelsaxische Talen" at bounding box center [580, 63] width 267 height 8
click at [531, 155] on icon at bounding box center [509, 153] width 119 height 23
click at [513, 151] on input "radio" at bounding box center [511, 148] width 4 height 4
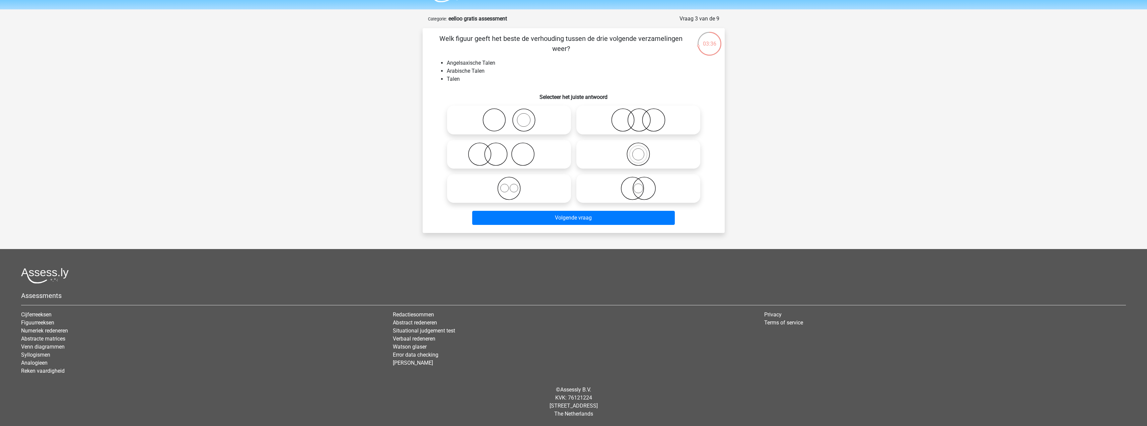
radio input "true"
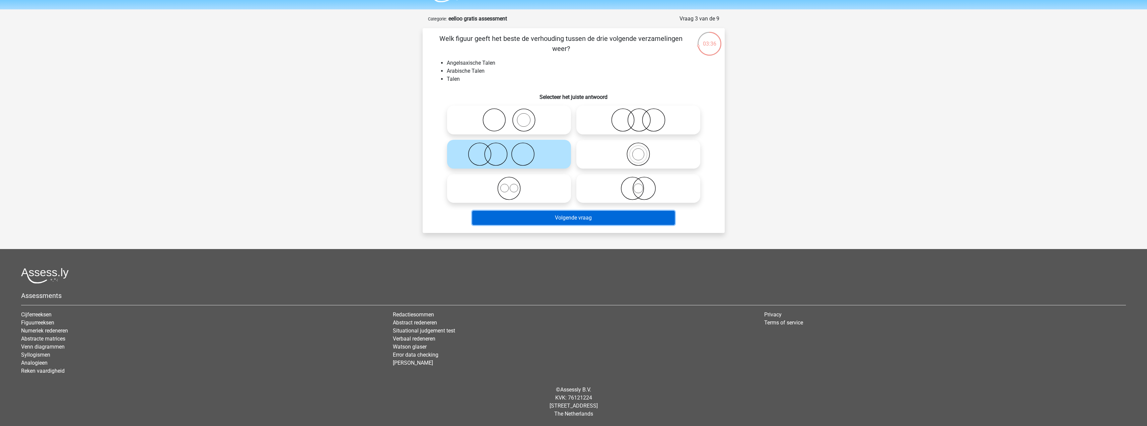
click at [581, 213] on button "Volgende vraag" at bounding box center [573, 218] width 203 height 14
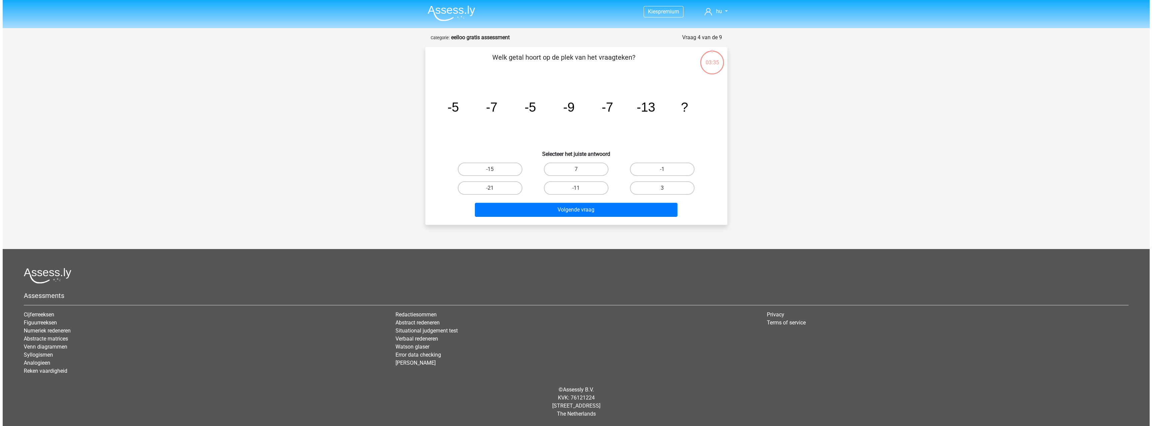
scroll to position [0, 0]
drag, startPoint x: 504, startPoint y: 60, endPoint x: 632, endPoint y: 64, distance: 128.3
click at [632, 64] on p "Welk getal hoort op de plek van het vraagteken?" at bounding box center [564, 62] width 256 height 20
drag, startPoint x: 450, startPoint y: 110, endPoint x: 467, endPoint y: 110, distance: 16.4
click at [464, 110] on icon "image/svg+xml -5 -7 -5 -9 -7 -13 ?" at bounding box center [576, 112] width 270 height 68
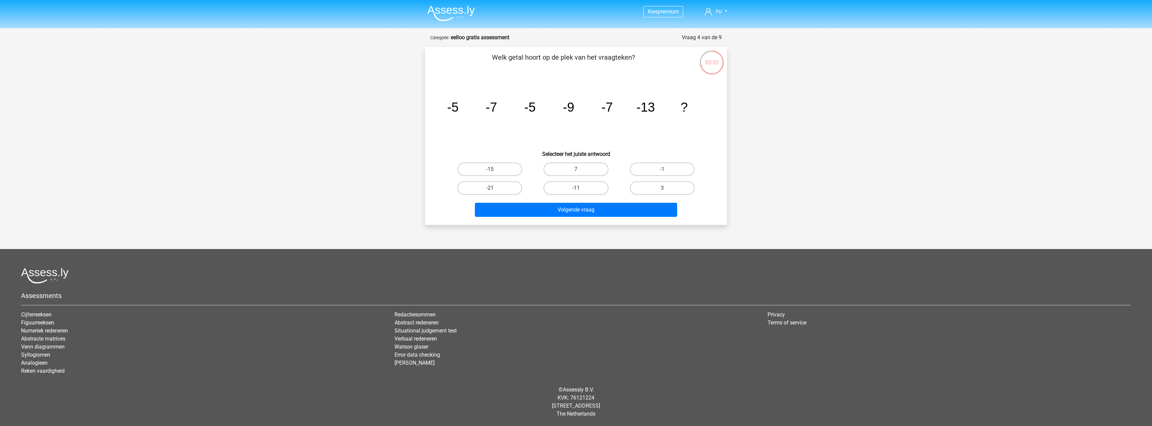
drag, startPoint x: 476, startPoint y: 109, endPoint x: 489, endPoint y: 109, distance: 12.7
click at [488, 109] on icon "image/svg+xml -5 -7 -5 -9 -7 -13 ?" at bounding box center [576, 112] width 270 height 68
drag, startPoint x: 535, startPoint y: 110, endPoint x: 551, endPoint y: 110, distance: 15.7
click at [547, 110] on icon "image/svg+xml -5 -7 -5 -9 -7 -13 ?" at bounding box center [576, 112] width 270 height 68
drag, startPoint x: 567, startPoint y: 110, endPoint x: 592, endPoint y: 108, distance: 24.5
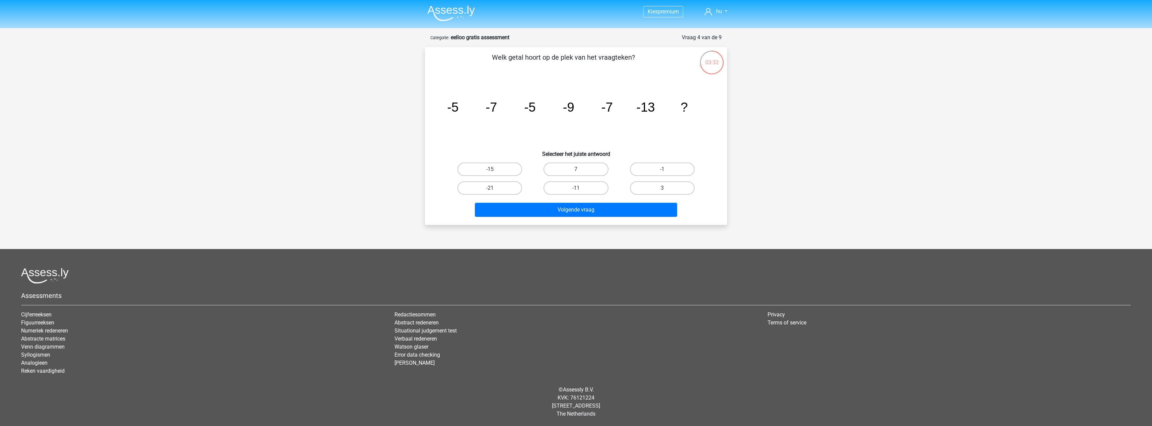
click at [586, 109] on icon "image/svg+xml -5 -7 -5 -9 -7 -13 ?" at bounding box center [576, 112] width 270 height 68
drag, startPoint x: 570, startPoint y: 189, endPoint x: 575, endPoint y: 190, distance: 4.4
click at [570, 191] on label "-11" at bounding box center [576, 187] width 65 height 13
click at [576, 191] on input "-11" at bounding box center [578, 190] width 4 height 4
radio input "true"
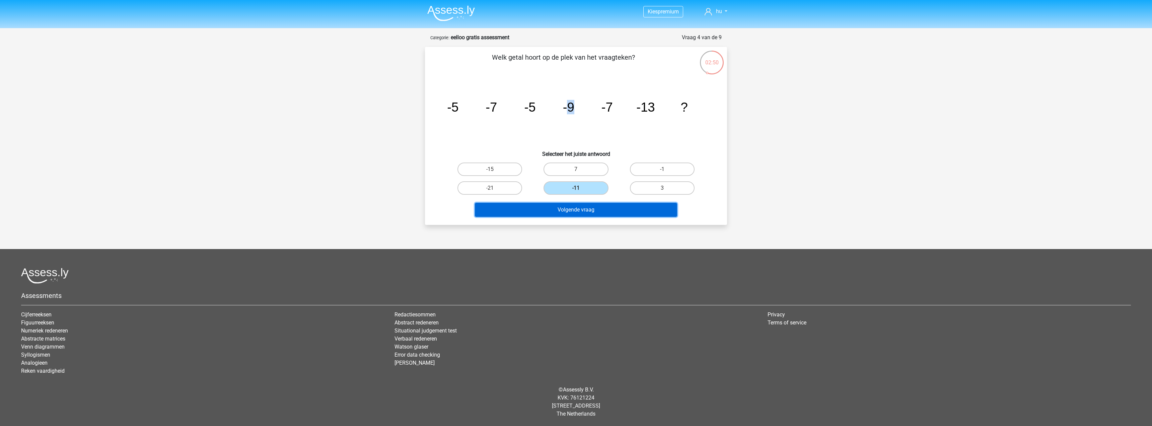
click at [555, 213] on button "Volgende vraag" at bounding box center [576, 210] width 203 height 14
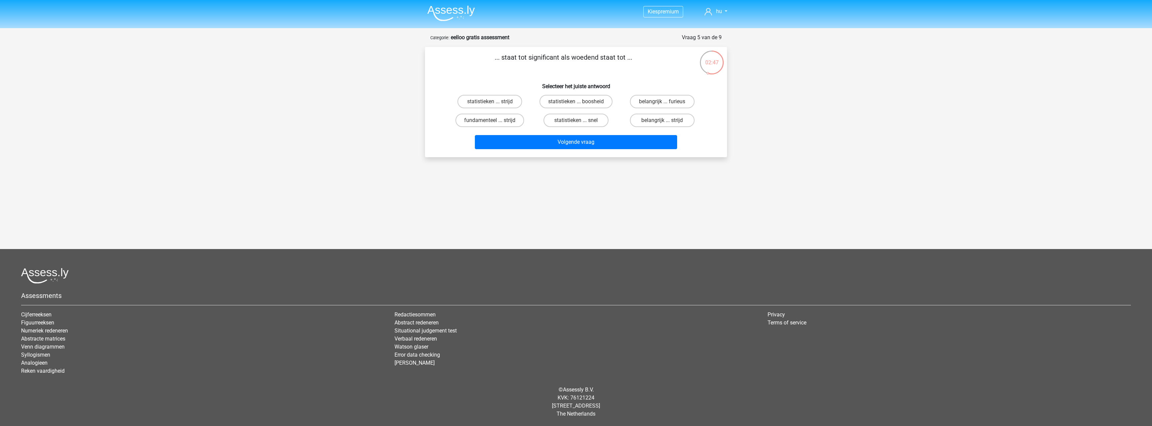
drag, startPoint x: 495, startPoint y: 55, endPoint x: 630, endPoint y: 72, distance: 136.0
click at [630, 72] on p "... staat tot significant als woedend staat tot ..." at bounding box center [564, 62] width 256 height 20
click at [490, 118] on label "fundamenteel ... strijd" at bounding box center [490, 120] width 69 height 13
click at [490, 120] on input "fundamenteel ... strijd" at bounding box center [492, 122] width 4 height 4
radio input "true"
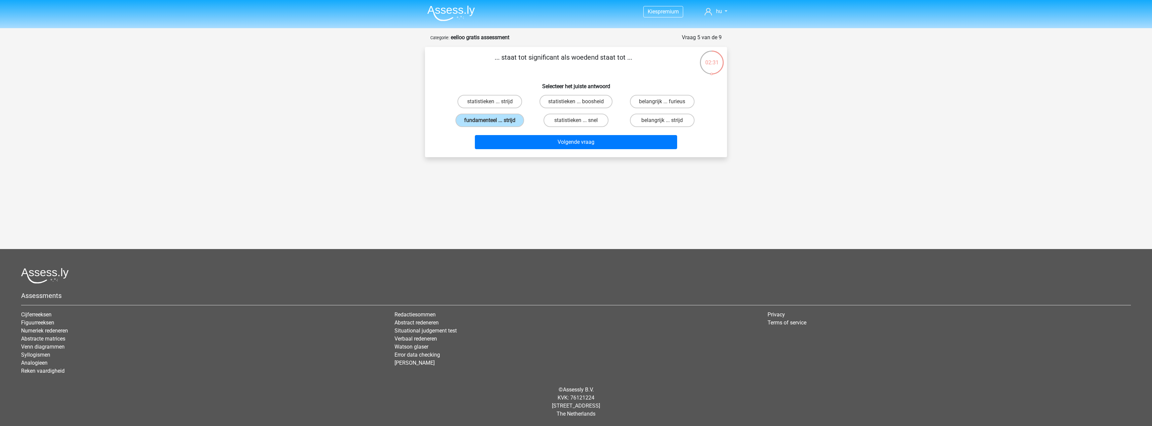
click at [583, 153] on div "... staat tot significant als woedend staat tot ... Selecteer het juiste antwoo…" at bounding box center [576, 102] width 302 height 110
click at [589, 143] on button "Volgende vraag" at bounding box center [576, 142] width 203 height 14
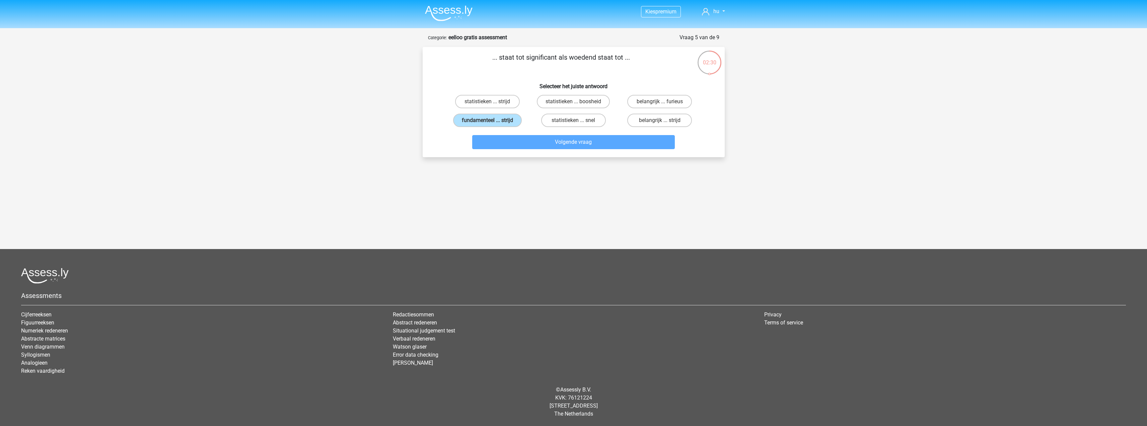
scroll to position [19, 0]
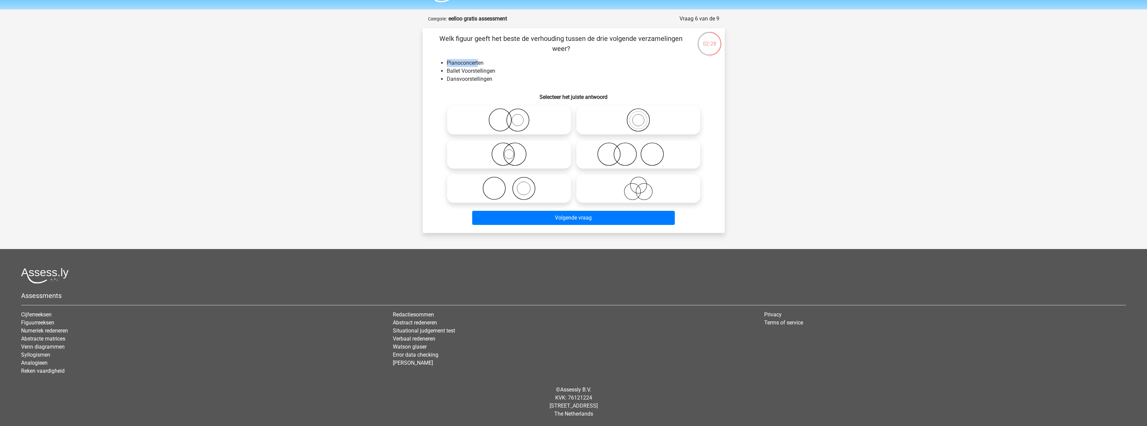
drag, startPoint x: 444, startPoint y: 63, endPoint x: 488, endPoint y: 62, distance: 44.2
click at [479, 62] on ul "Pianoconcerten Ballet Voorstellingen Dansvoorstellingen" at bounding box center [573, 71] width 281 height 24
drag, startPoint x: 484, startPoint y: 69, endPoint x: 448, endPoint y: 69, distance: 36.5
click at [449, 69] on li "Ballet Voorstellingen" at bounding box center [580, 71] width 267 height 8
drag, startPoint x: 446, startPoint y: 78, endPoint x: 494, endPoint y: 77, distance: 47.9
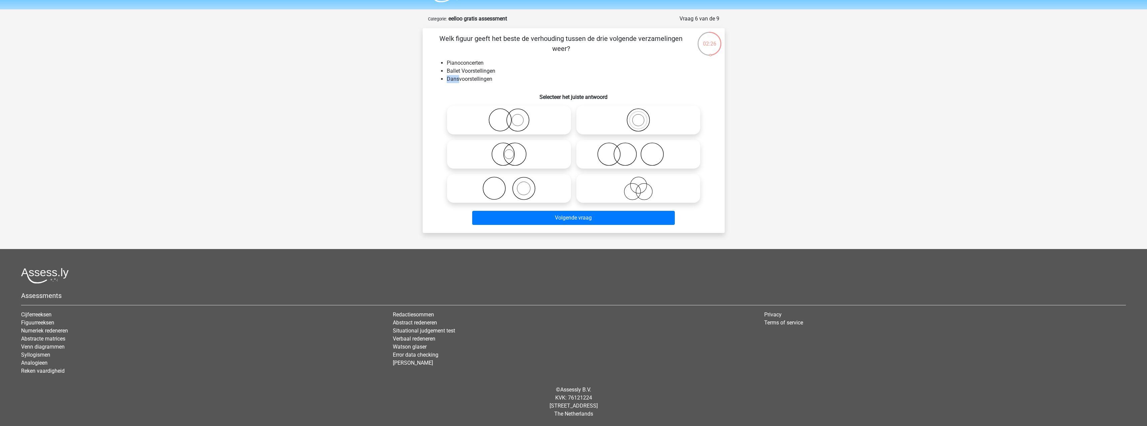
click at [493, 77] on ul "Pianoconcerten Ballet Voorstellingen Dansvoorstellingen" at bounding box center [573, 71] width 281 height 24
click at [464, 71] on li "Ballet Voorstellingen" at bounding box center [580, 71] width 267 height 8
drag, startPoint x: 497, startPoint y: 76, endPoint x: 443, endPoint y: 78, distance: 53.6
click at [452, 77] on li "Dansvoorstellingen" at bounding box center [580, 79] width 267 height 8
click at [528, 187] on icon at bounding box center [509, 188] width 119 height 23
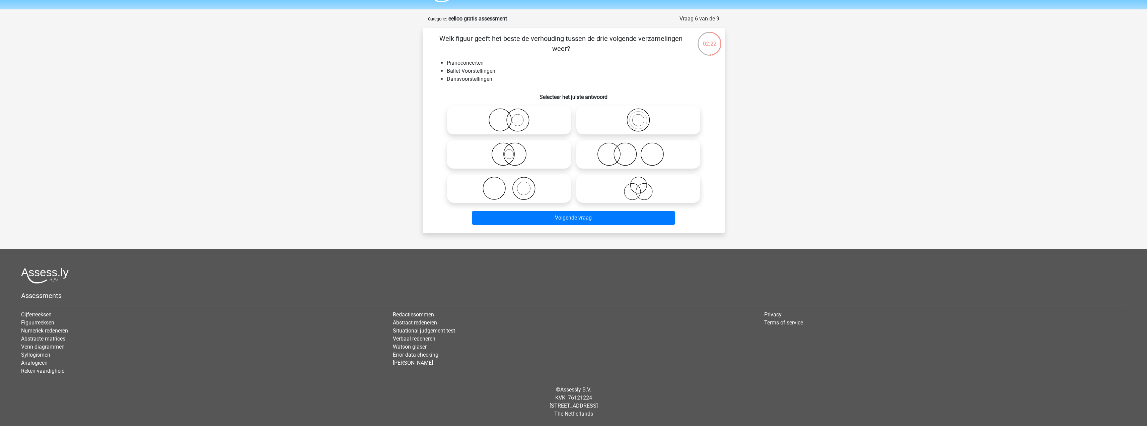
click at [513, 185] on input "radio" at bounding box center [511, 183] width 4 height 4
radio input "true"
click at [585, 225] on div "Volgende vraag" at bounding box center [573, 219] width 259 height 17
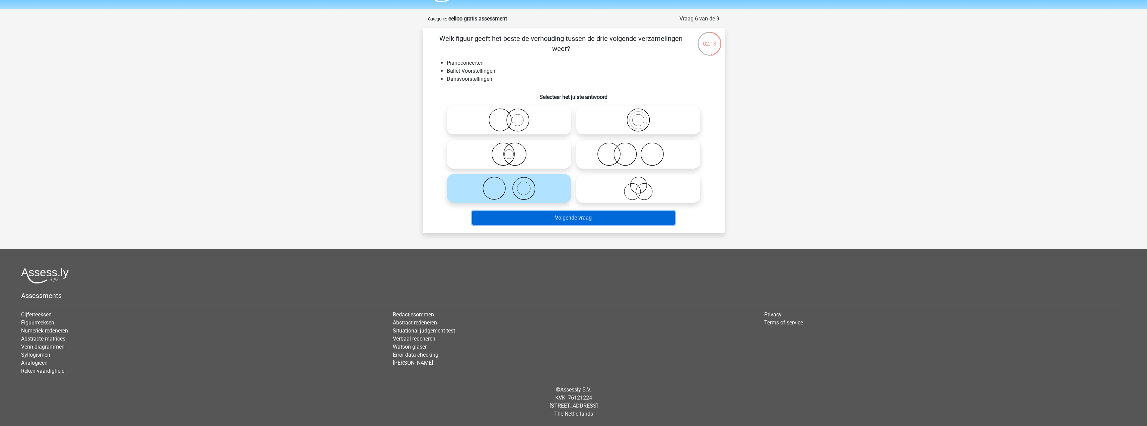
click at [580, 221] on button "Volgende vraag" at bounding box center [573, 218] width 203 height 14
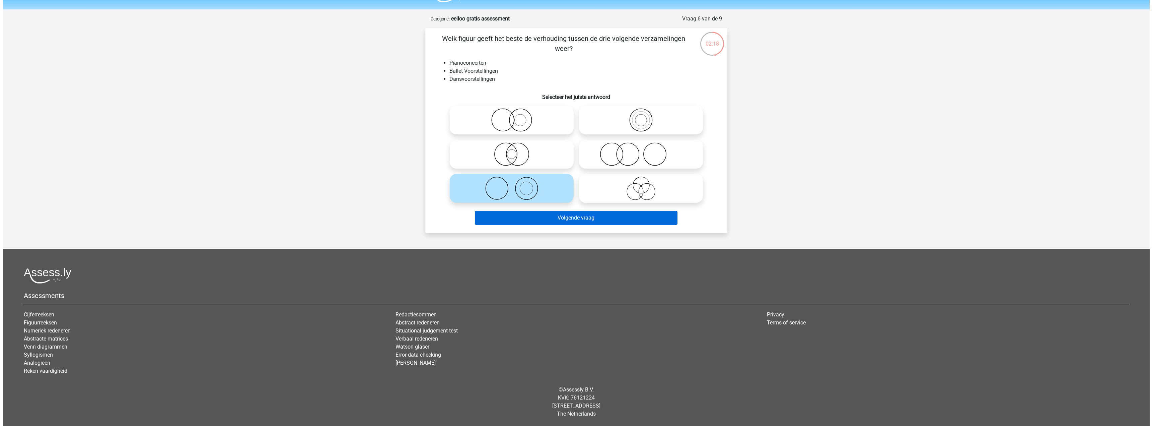
scroll to position [0, 0]
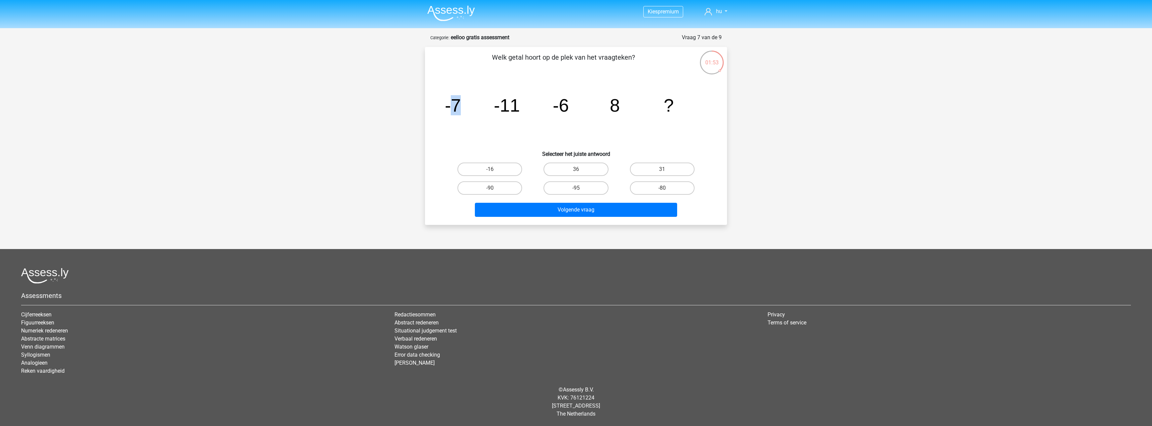
drag, startPoint x: 452, startPoint y: 107, endPoint x: 485, endPoint y: 105, distance: 33.2
click at [485, 105] on icon "image/svg+xml -7 -11 -6 8 ?" at bounding box center [576, 112] width 270 height 68
drag, startPoint x: 680, startPoint y: 107, endPoint x: 697, endPoint y: 108, distance: 16.4
click at [697, 108] on icon "image/svg+xml -7 -11 -6 8 ?" at bounding box center [576, 112] width 270 height 68
drag, startPoint x: 501, startPoint y: 109, endPoint x: 429, endPoint y: 109, distance: 72.3
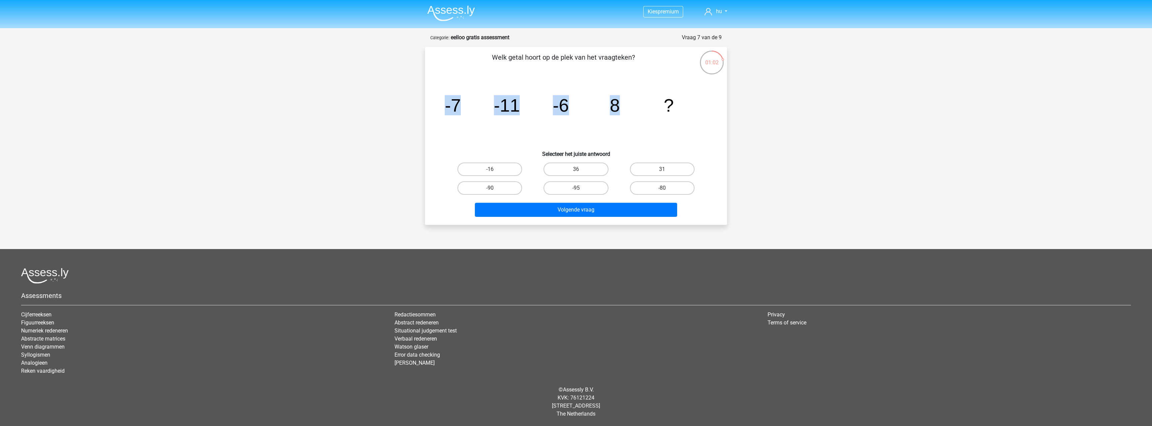
click at [429, 109] on div "Welk getal hoort op de plek van het vraagteken? image/svg+xml -7 -11 -6 8 ? Sel…" at bounding box center [576, 135] width 297 height 167
click at [620, 114] on icon "image/svg+xml -7 -11 -6 8 ?" at bounding box center [576, 112] width 270 height 68
drag, startPoint x: 585, startPoint y: 171, endPoint x: 590, endPoint y: 187, distance: 16.9
click at [585, 171] on label "36" at bounding box center [576, 168] width 65 height 13
click at [580, 171] on input "36" at bounding box center [578, 171] width 4 height 4
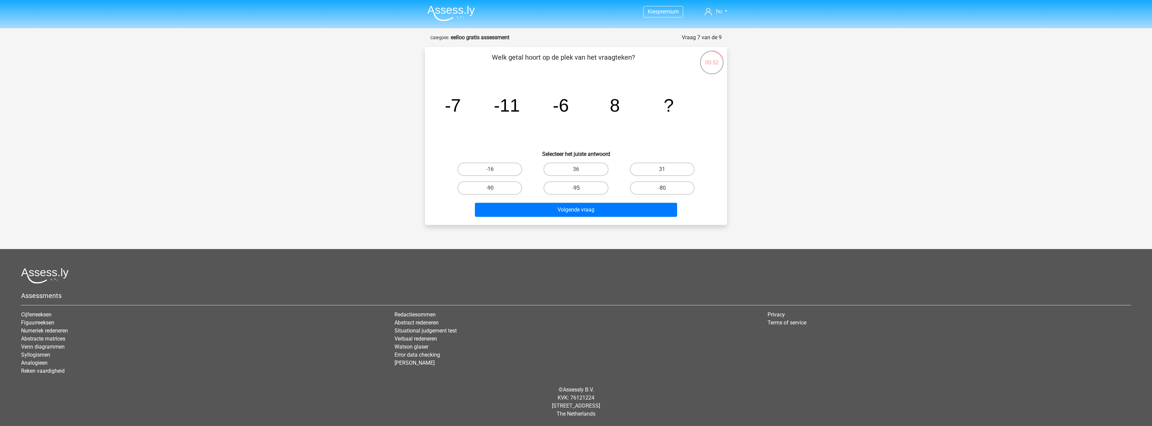
radio input "true"
click at [584, 211] on button "Volgende vraag" at bounding box center [576, 210] width 203 height 14
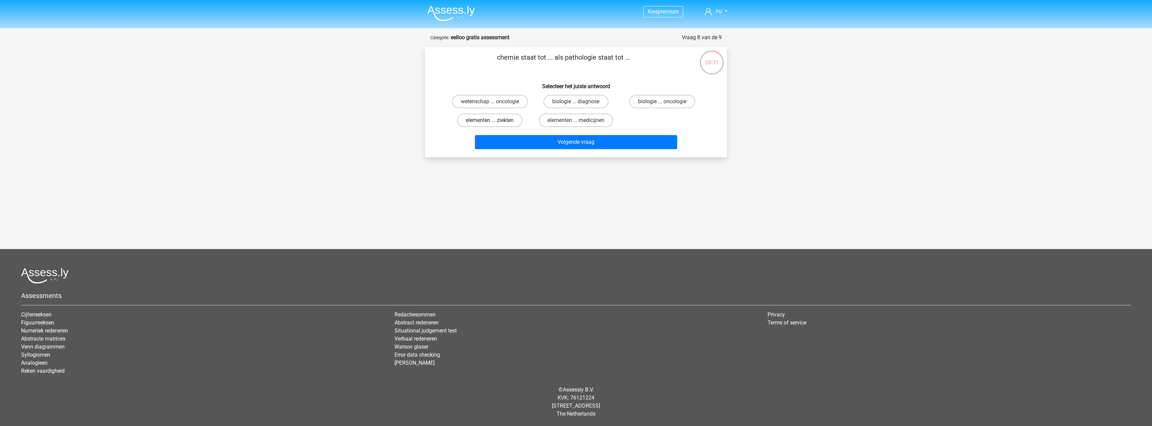
click at [510, 122] on label "elementen ... ziekten" at bounding box center [489, 120] width 65 height 13
click at [494, 122] on input "elementen ... ziekten" at bounding box center [492, 122] width 4 height 4
radio input "true"
click at [546, 146] on button "Volgende vraag" at bounding box center [576, 142] width 203 height 14
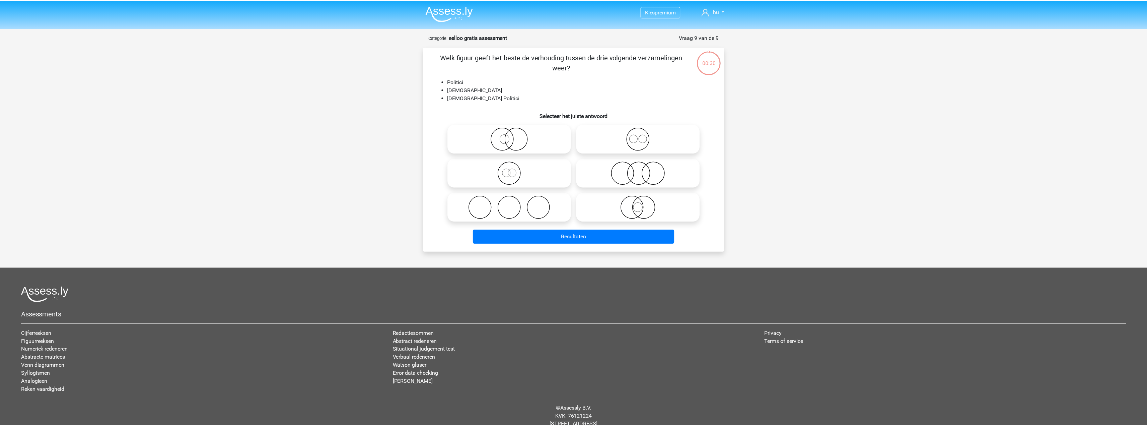
scroll to position [19, 0]
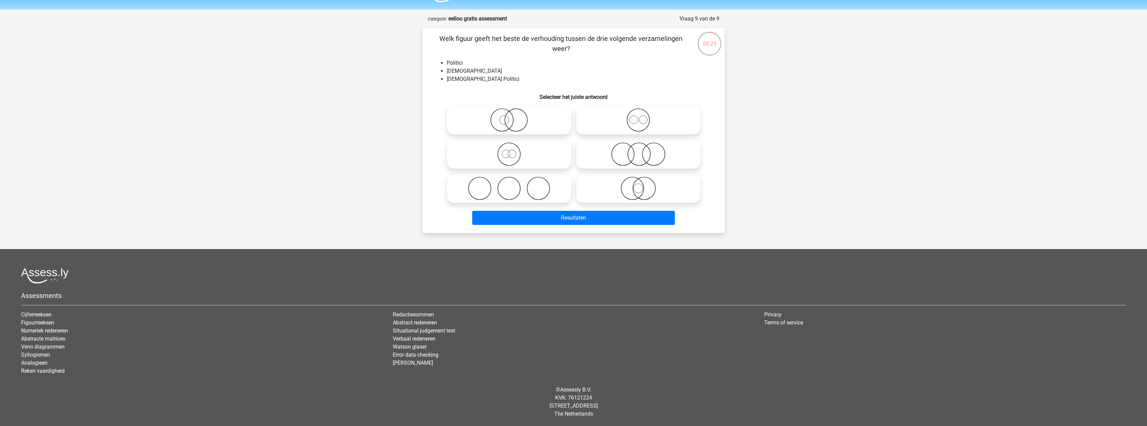
click at [507, 115] on icon at bounding box center [509, 119] width 119 height 23
click at [509, 115] on input "radio" at bounding box center [511, 114] width 4 height 4
radio input "true"
drag, startPoint x: 450, startPoint y: 62, endPoint x: 464, endPoint y: 65, distance: 13.7
click at [459, 62] on li "Politici" at bounding box center [580, 63] width 267 height 8
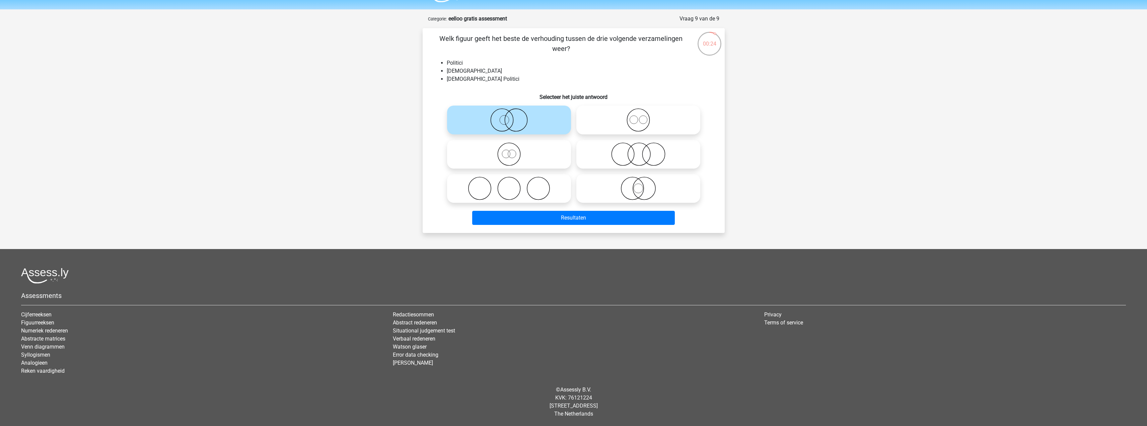
drag, startPoint x: 476, startPoint y: 70, endPoint x: 446, endPoint y: 79, distance: 31.2
click at [456, 74] on li "Nederlanders" at bounding box center [580, 71] width 267 height 8
click at [587, 220] on button "Resultaten" at bounding box center [573, 218] width 203 height 14
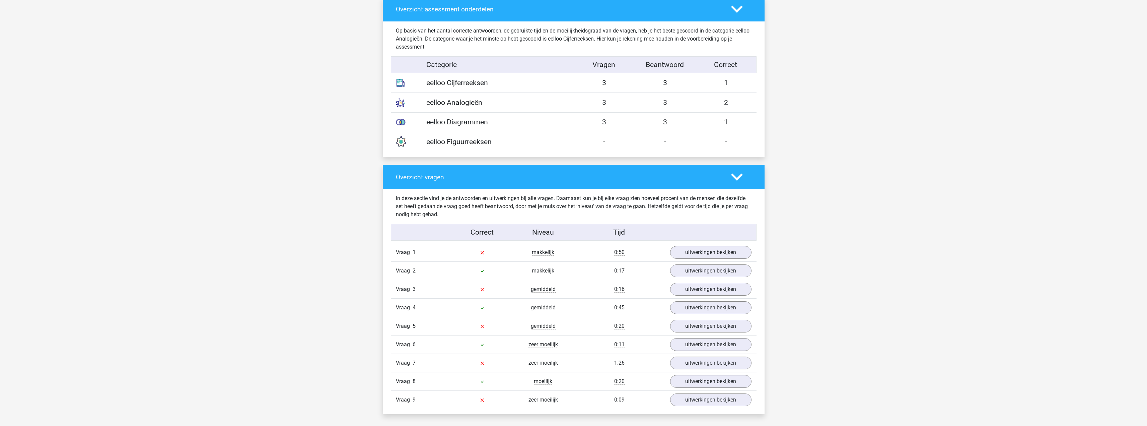
scroll to position [536, 0]
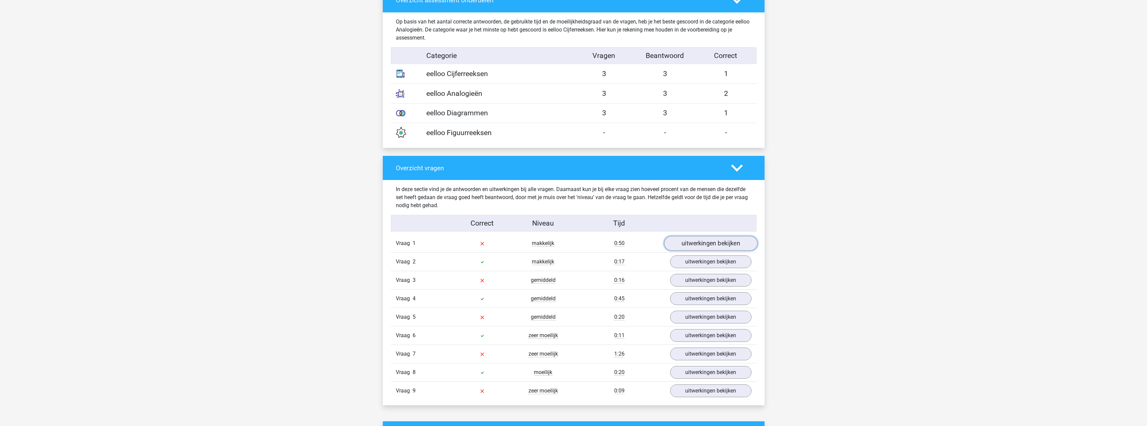
click at [702, 243] on link "uitwerkingen bekijken" at bounding box center [710, 243] width 93 height 15
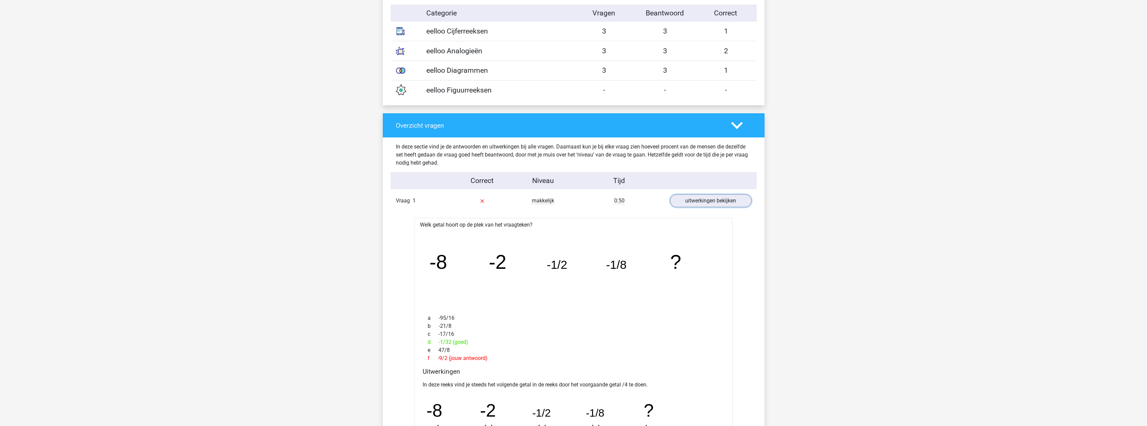
scroll to position [703, 0]
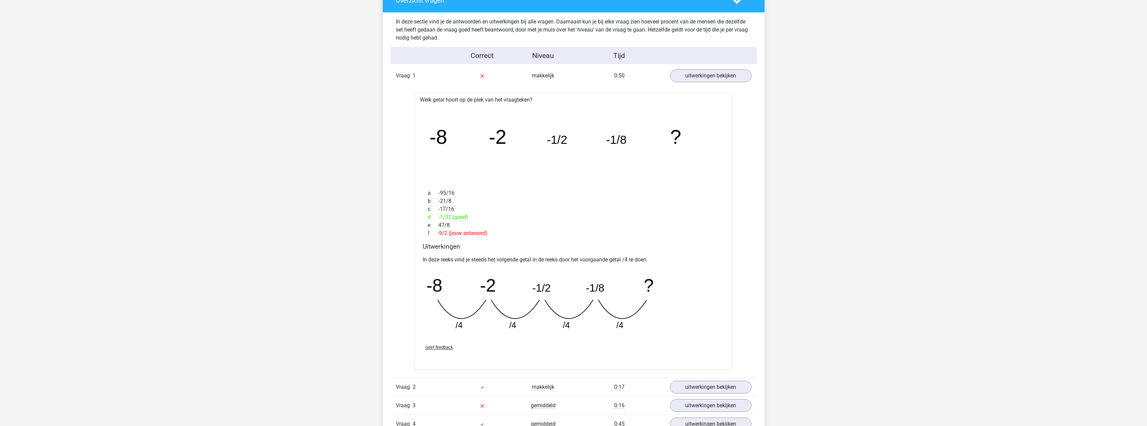
drag, startPoint x: 455, startPoint y: 217, endPoint x: 437, endPoint y: 217, distance: 17.4
click at [437, 217] on div "d -1/32 (goed)" at bounding box center [574, 217] width 302 height 8
drag, startPoint x: 478, startPoint y: 235, endPoint x: 453, endPoint y: 219, distance: 29.6
click at [462, 230] on div "f -9/2 (jouw antwoord)" at bounding box center [574, 233] width 302 height 8
drag, startPoint x: 436, startPoint y: 212, endPoint x: 471, endPoint y: 218, distance: 35.6
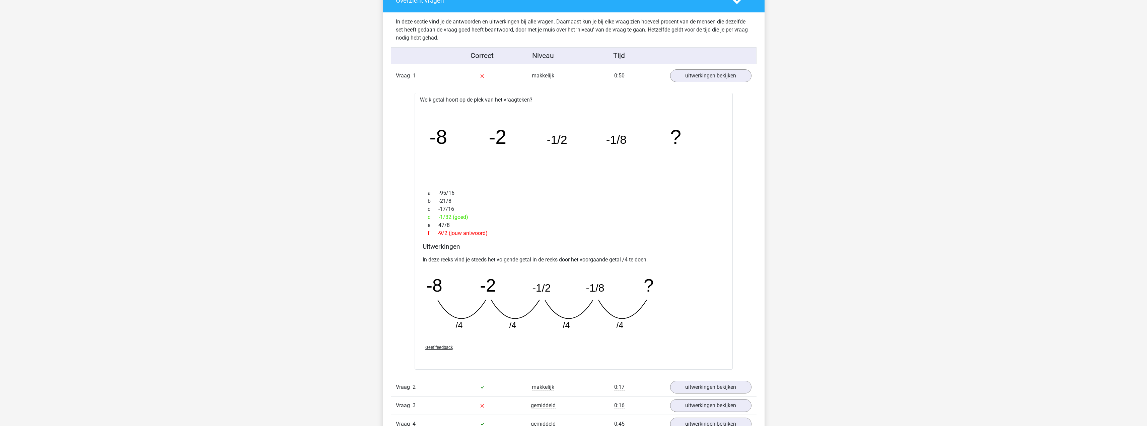
click at [468, 218] on div "a -95/16 b -21/8 c -17/16 d -1/32 (goed) e 47/8 f -9/2 (jouw antwoord)" at bounding box center [574, 213] width 302 height 54
drag, startPoint x: 495, startPoint y: 216, endPoint x: 476, endPoint y: 218, distance: 19.2
click at [494, 216] on div "d -1/32 (goed)" at bounding box center [574, 217] width 302 height 8
drag, startPoint x: 566, startPoint y: 234, endPoint x: 423, endPoint y: 329, distance: 171.9
click at [562, 234] on div "f -9/2 (jouw antwoord)" at bounding box center [574, 233] width 302 height 8
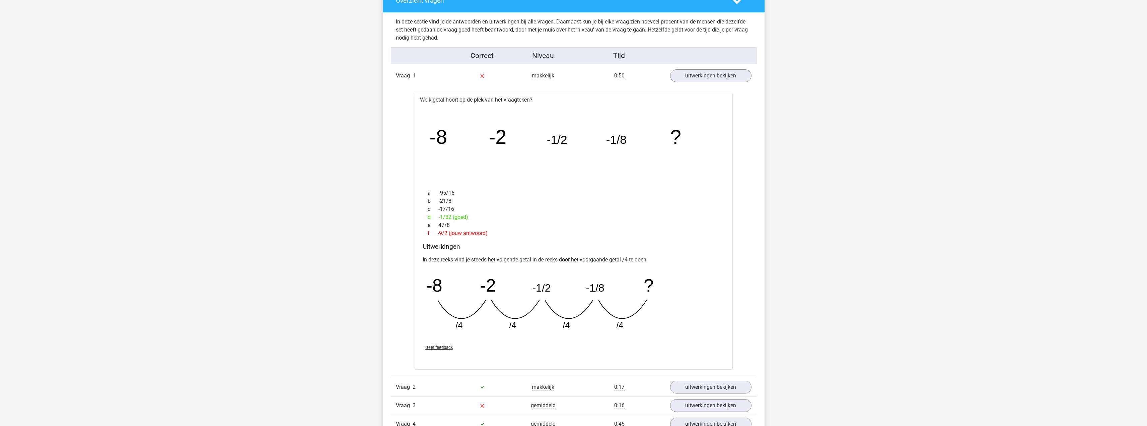
drag, startPoint x: 447, startPoint y: 329, endPoint x: 488, endPoint y: 327, distance: 40.9
click at [476, 326] on icon "image/svg+xml -8 -2 -1/2 -1/8 ? /4 /4 /4 /4" at bounding box center [557, 302] width 268 height 67
click at [533, 328] on icon "image/svg+xml -8 -2 -1/2 -1/8 ? /4 /4 /4 /4" at bounding box center [557, 302] width 268 height 67
drag, startPoint x: 568, startPoint y: 329, endPoint x: 595, endPoint y: 329, distance: 26.5
click at [593, 329] on icon "image/svg+xml -8 -2 -1/2 -1/8 ? /4 /4 /4 /4" at bounding box center [557, 302] width 268 height 67
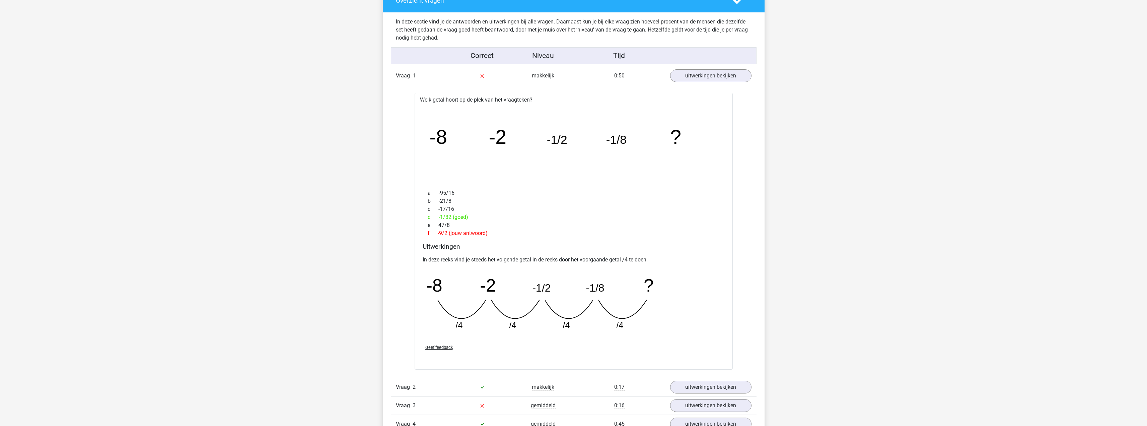
click at [653, 324] on icon "image/svg+xml -8 -2 -1/2 -1/8 ? /4 /4 /4 /4" at bounding box center [557, 302] width 268 height 67
drag, startPoint x: 611, startPoint y: 235, endPoint x: 608, endPoint y: 232, distance: 4.5
click at [610, 234] on div "f -9/2 (jouw antwoord)" at bounding box center [574, 233] width 302 height 8
drag, startPoint x: 495, startPoint y: 320, endPoint x: 621, endPoint y: 321, distance: 125.9
click at [581, 320] on icon "image/svg+xml -8 -2 -1/2 -1/8 ? /4 /4 /4 /4" at bounding box center [557, 302] width 268 height 67
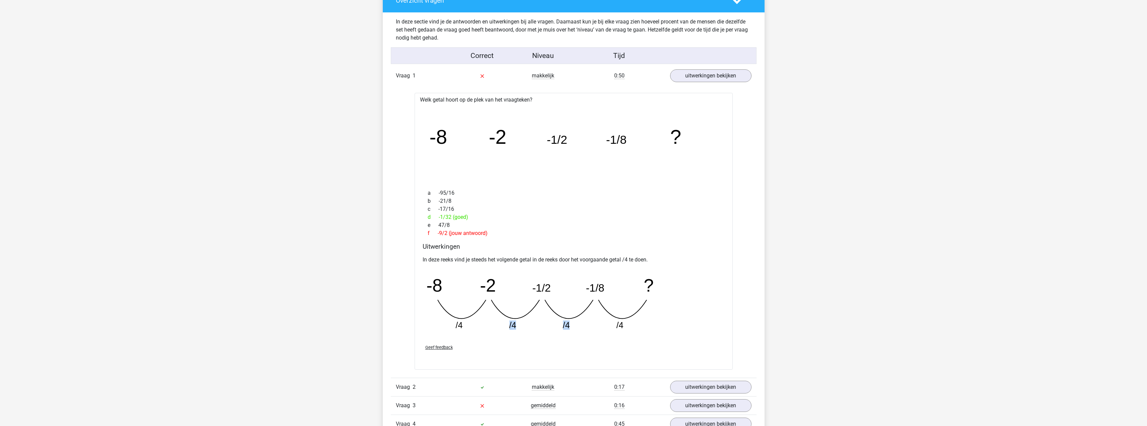
click at [471, 325] on icon "image/svg+xml -8 -2 -1/2 -1/8 ? /4 /4 /4 /4" at bounding box center [557, 302] width 268 height 67
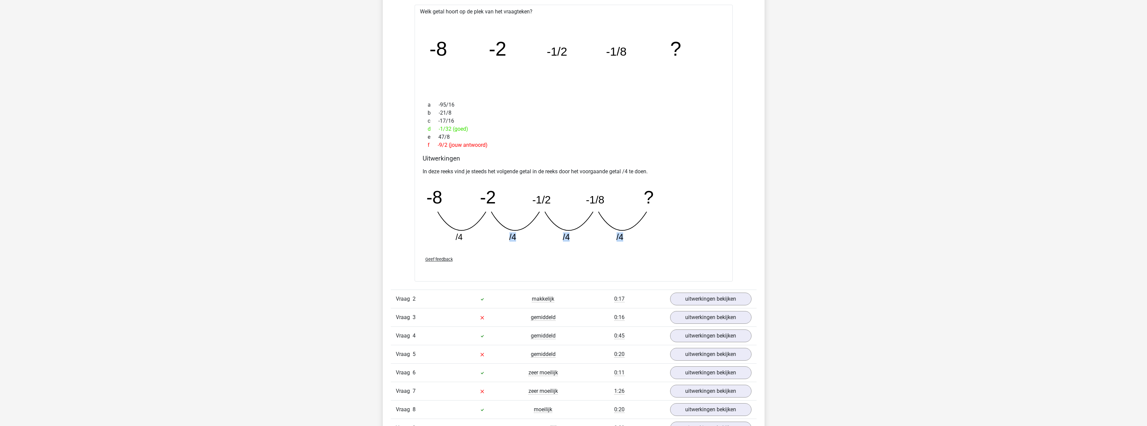
scroll to position [871, 0]
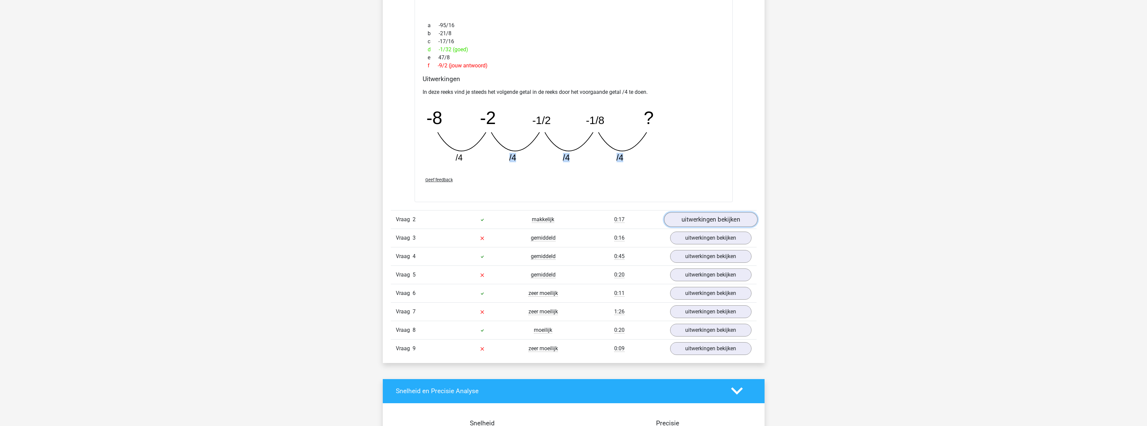
click at [693, 224] on link "uitwerkingen bekijken" at bounding box center [710, 219] width 93 height 15
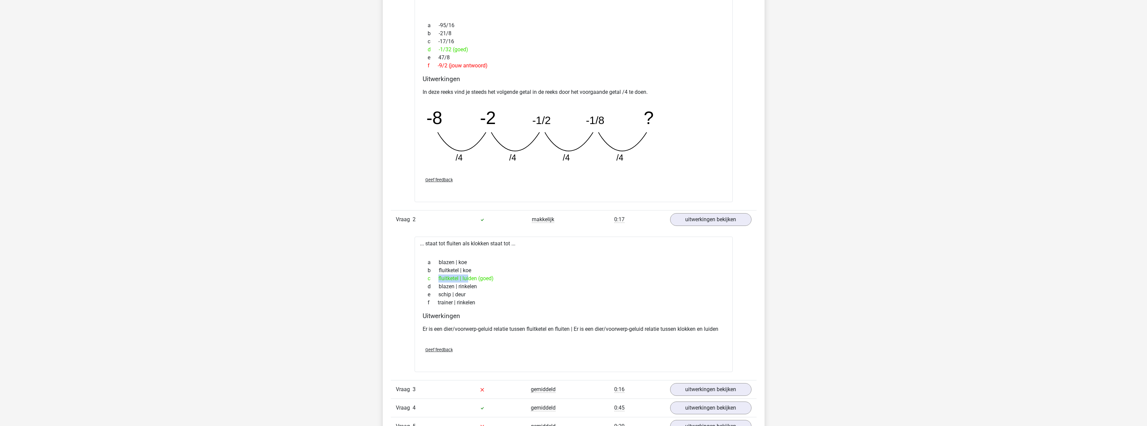
click at [556, 260] on div "a blazen | koe b fluitketel | koe c fluitketel | luiden (goed) d blazen | rinke…" at bounding box center [574, 283] width 302 height 54
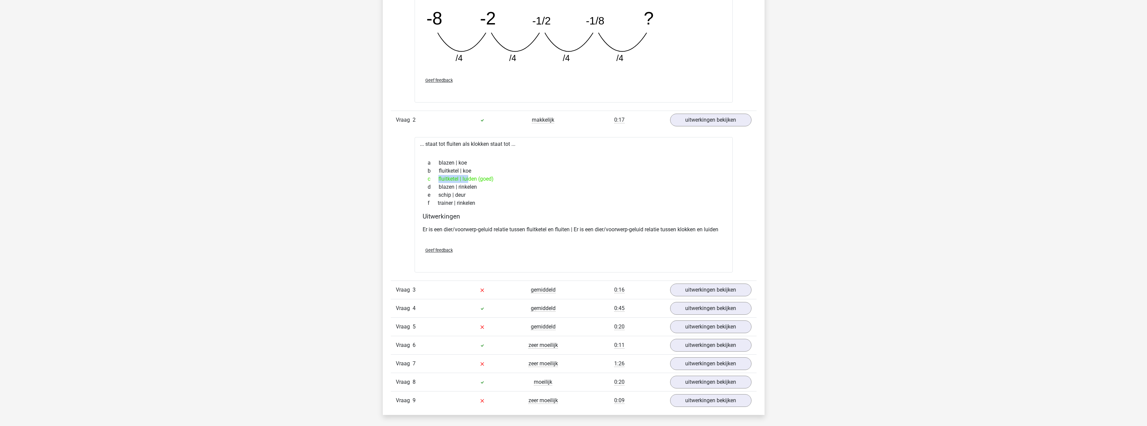
scroll to position [1072, 0]
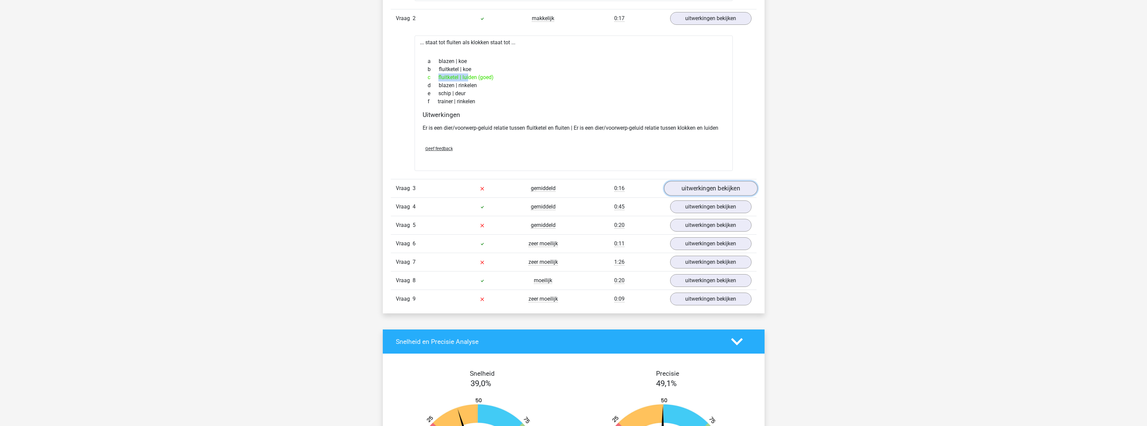
click at [713, 188] on link "uitwerkingen bekijken" at bounding box center [710, 188] width 93 height 15
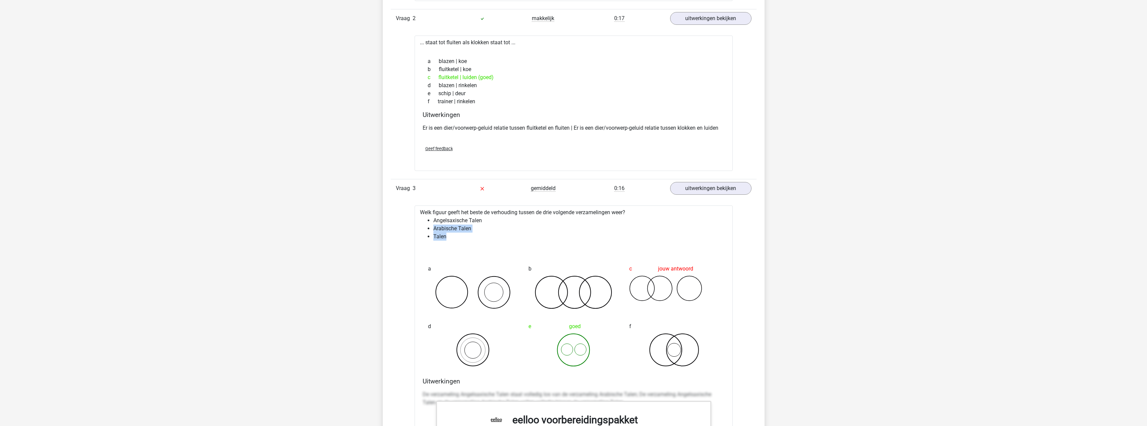
click at [419, 230] on div "Welk figuur geeft het beste de verhouding tussen de drie volgende verzamelingen…" at bounding box center [574, 412] width 318 height 414
drag, startPoint x: 470, startPoint y: 221, endPoint x: 488, endPoint y: 224, distance: 18.4
click at [487, 224] on li "Angelsaxische Talen" at bounding box center [580, 220] width 294 height 8
drag, startPoint x: 473, startPoint y: 229, endPoint x: 449, endPoint y: 229, distance: 23.4
click at [449, 229] on li "Arabische Talen" at bounding box center [580, 228] width 294 height 8
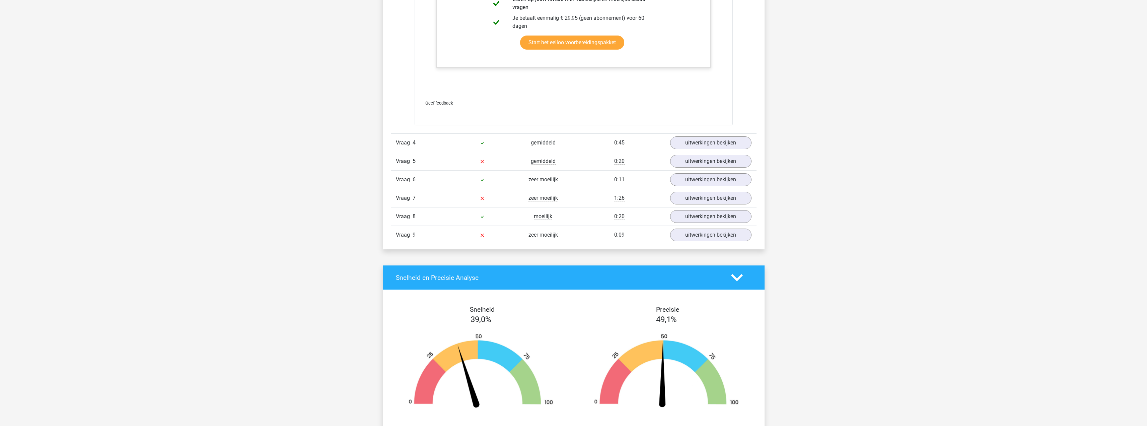
scroll to position [1574, 0]
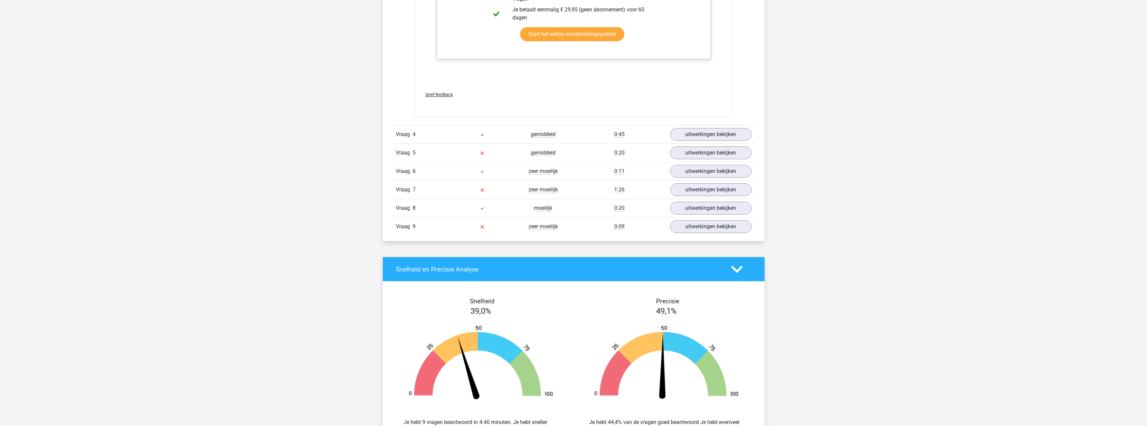
click at [673, 141] on div "Vraag 4 gemiddeld 0:45 uitwerkingen bekijken" at bounding box center [574, 134] width 366 height 18
click at [674, 136] on link "uitwerkingen bekijken" at bounding box center [710, 134] width 93 height 15
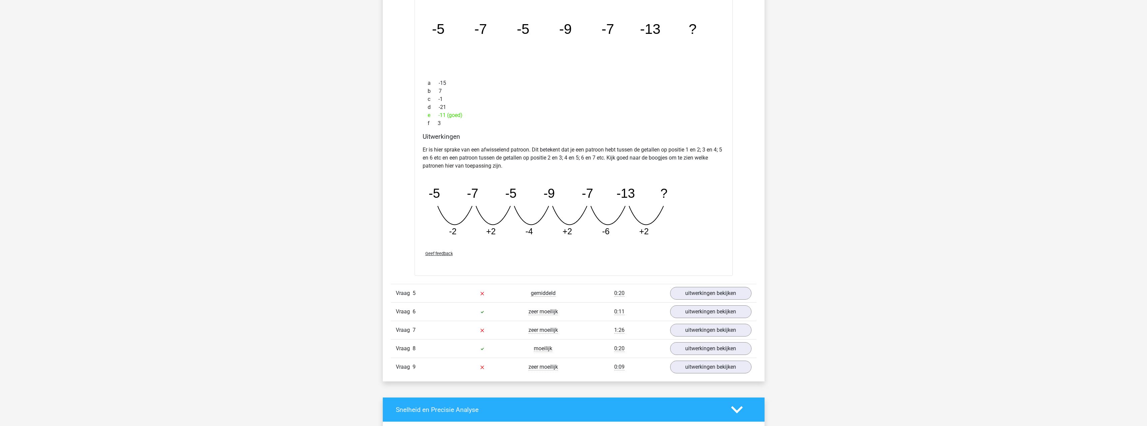
scroll to position [1876, 0]
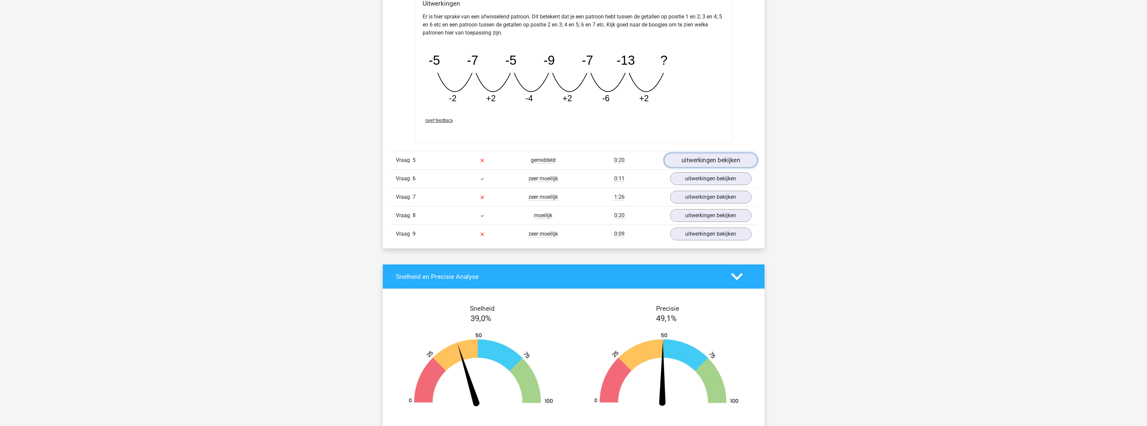
click at [710, 164] on link "uitwerkingen bekijken" at bounding box center [710, 160] width 93 height 15
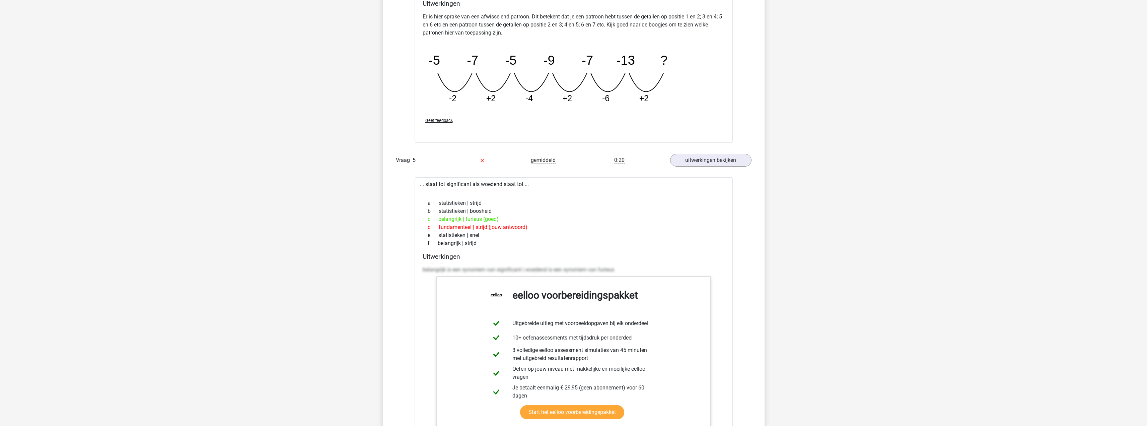
drag, startPoint x: 534, startPoint y: 218, endPoint x: 419, endPoint y: 221, distance: 114.6
click at [423, 221] on div "c belangrijk | furieus (goed)" at bounding box center [574, 219] width 302 height 8
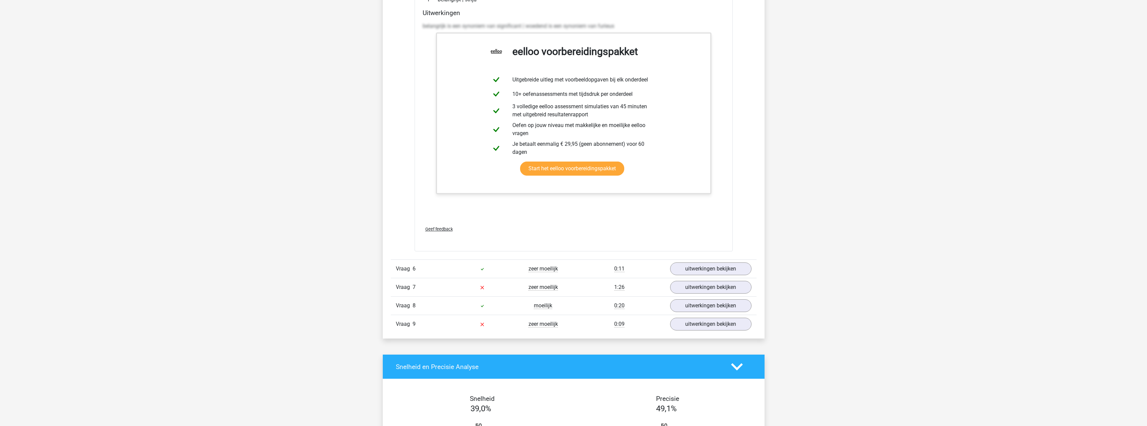
scroll to position [2177, 0]
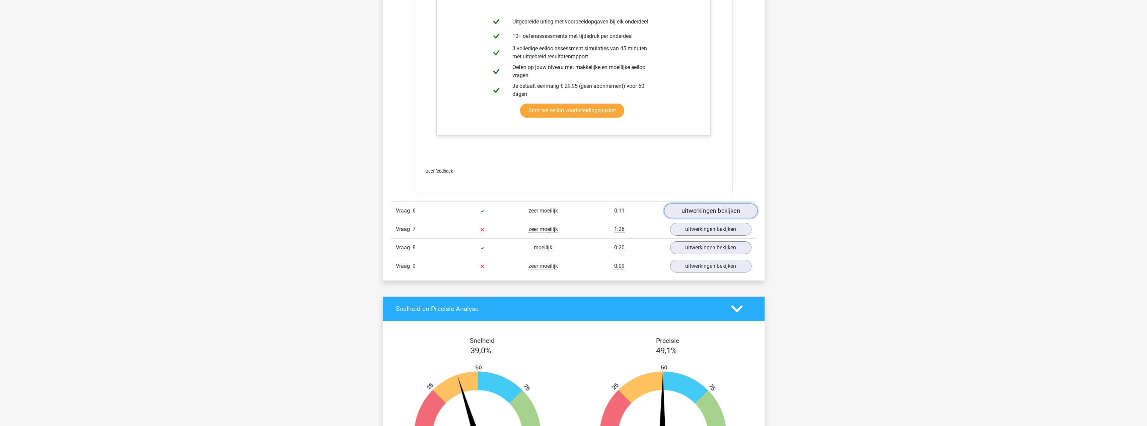
click at [679, 212] on link "uitwerkingen bekijken" at bounding box center [710, 211] width 93 height 15
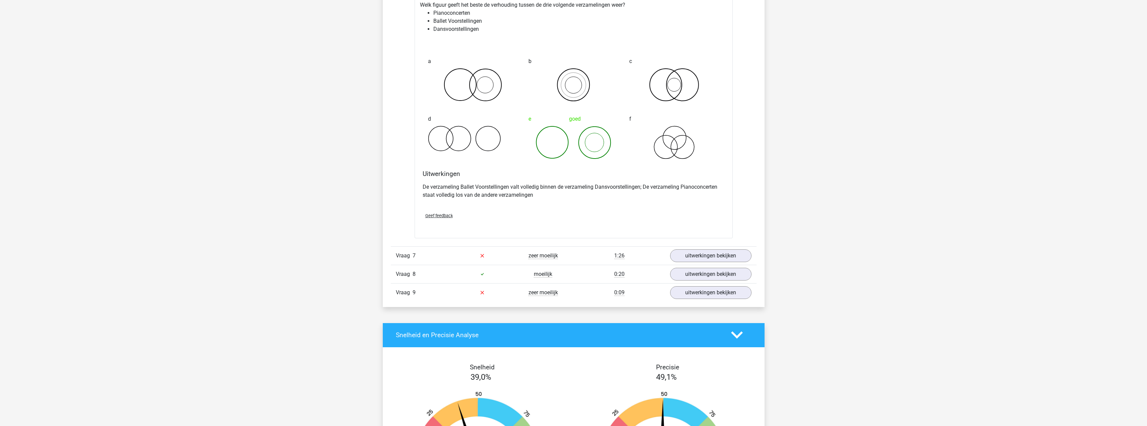
scroll to position [2479, 0]
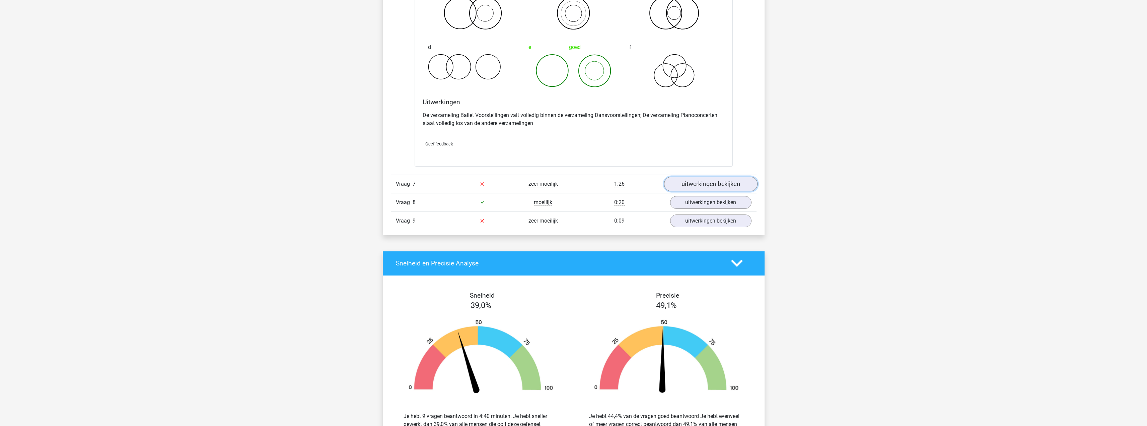
click at [689, 189] on link "uitwerkingen bekijken" at bounding box center [710, 184] width 93 height 15
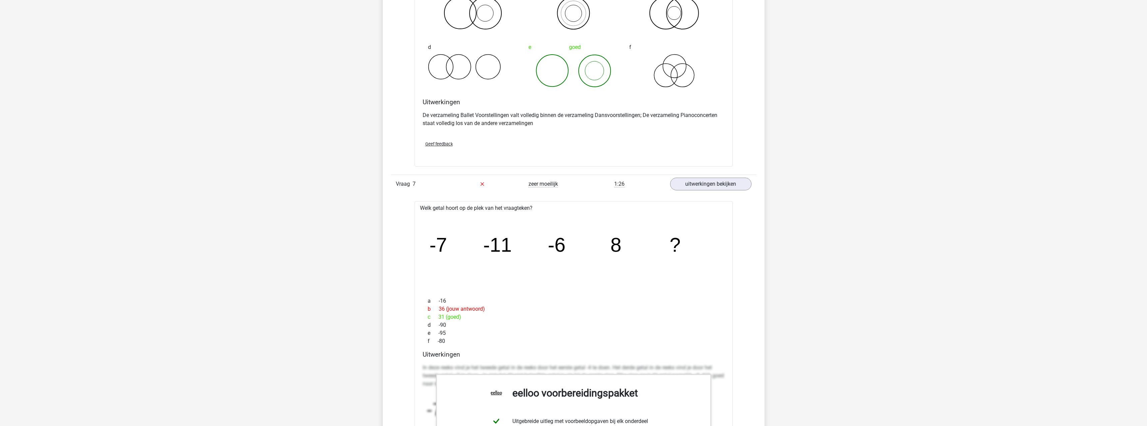
drag, startPoint x: 423, startPoint y: 213, endPoint x: 592, endPoint y: 220, distance: 168.9
click at [580, 210] on div "Welk getal hoort op de plek van het vraagteken? image/svg+xml -7 -11 -6 8 ? a -…" at bounding box center [574, 397] width 318 height 392
click at [651, 245] on icon "image/svg+xml -7 -11 -6 8 ?" at bounding box center [573, 252] width 297 height 74
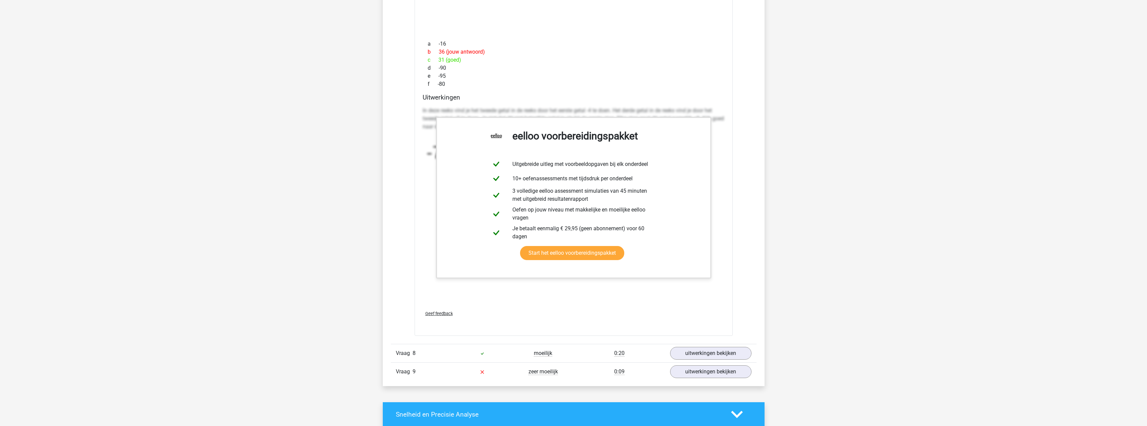
scroll to position [2747, 0]
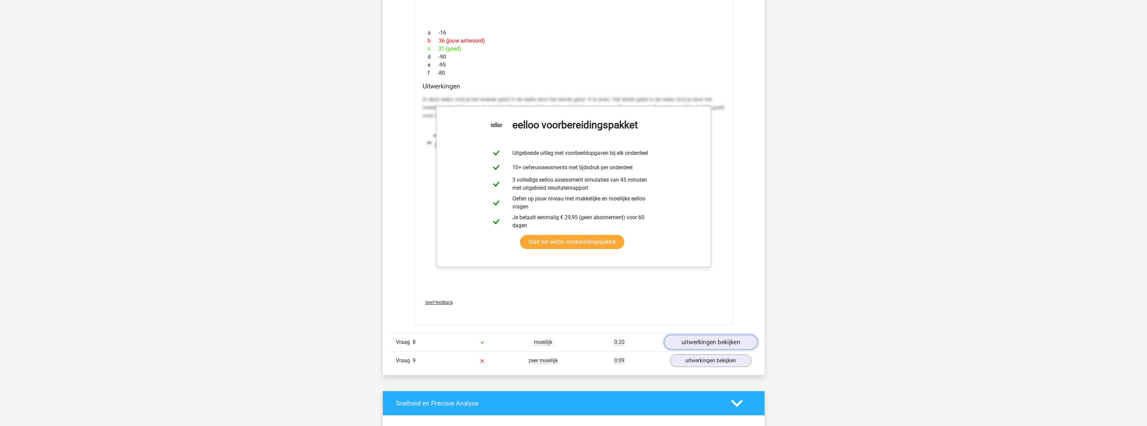
click at [707, 345] on link "uitwerkingen bekijken" at bounding box center [710, 342] width 93 height 15
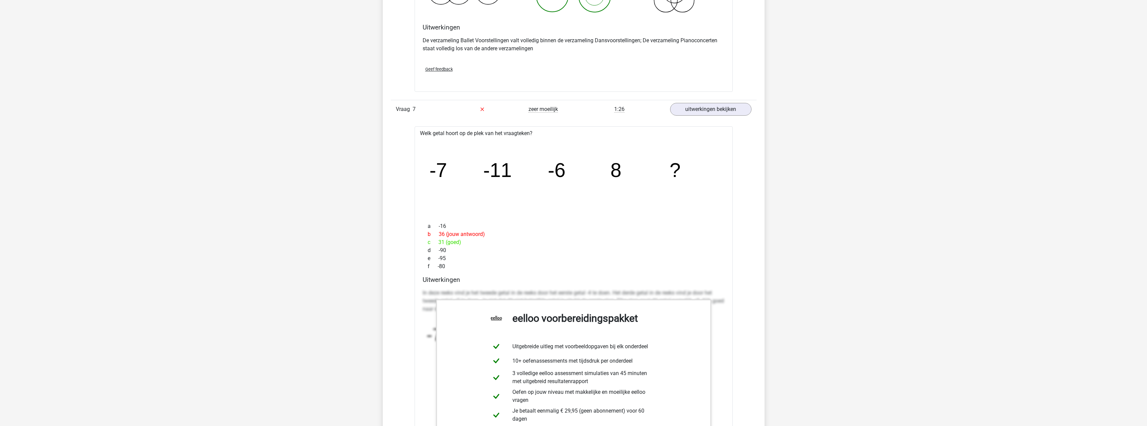
scroll to position [2546, 0]
